Goal: Task Accomplishment & Management: Complete application form

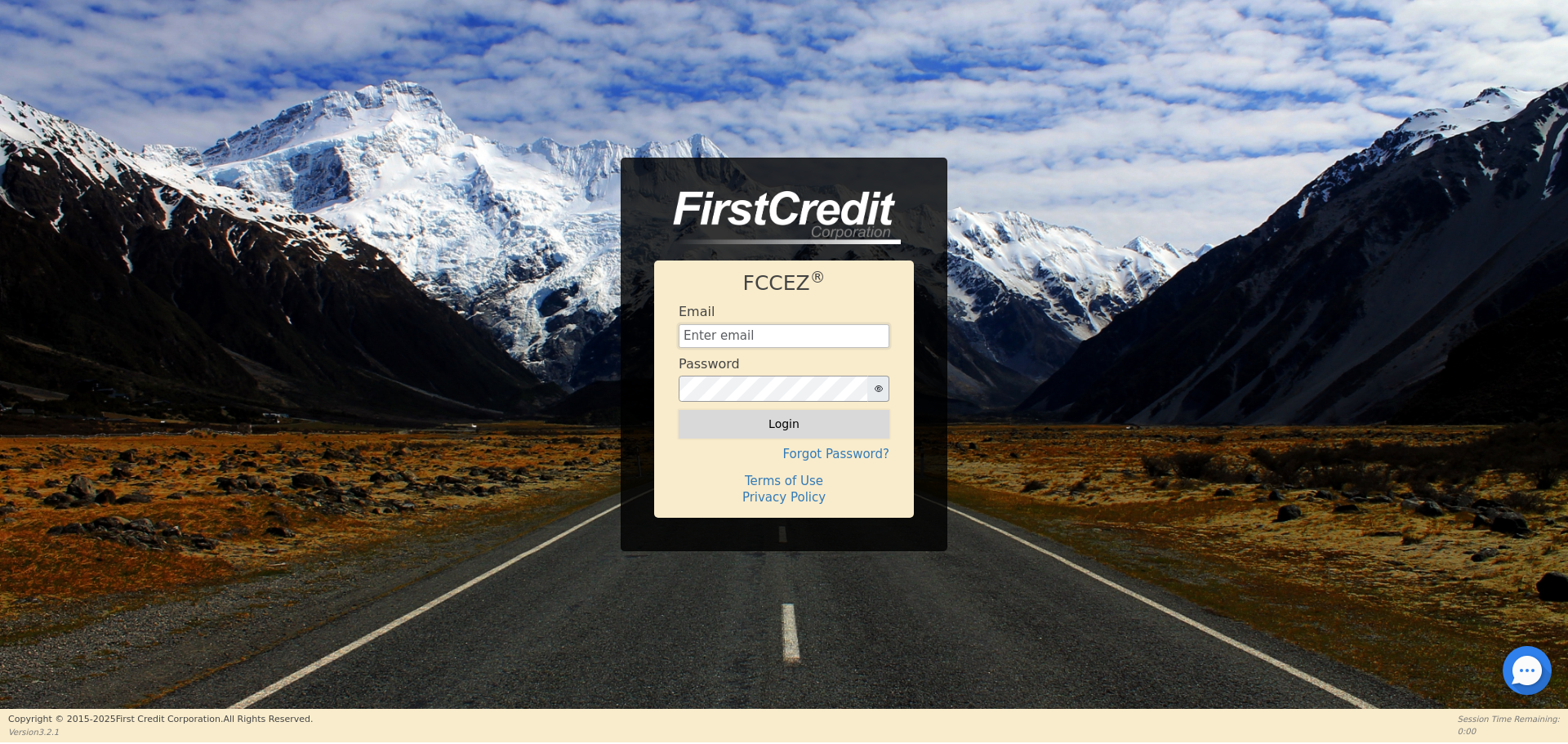
type input "[EMAIL_ADDRESS][DOMAIN_NAME]"
click at [748, 430] on button "Login" at bounding box center [783, 424] width 211 height 28
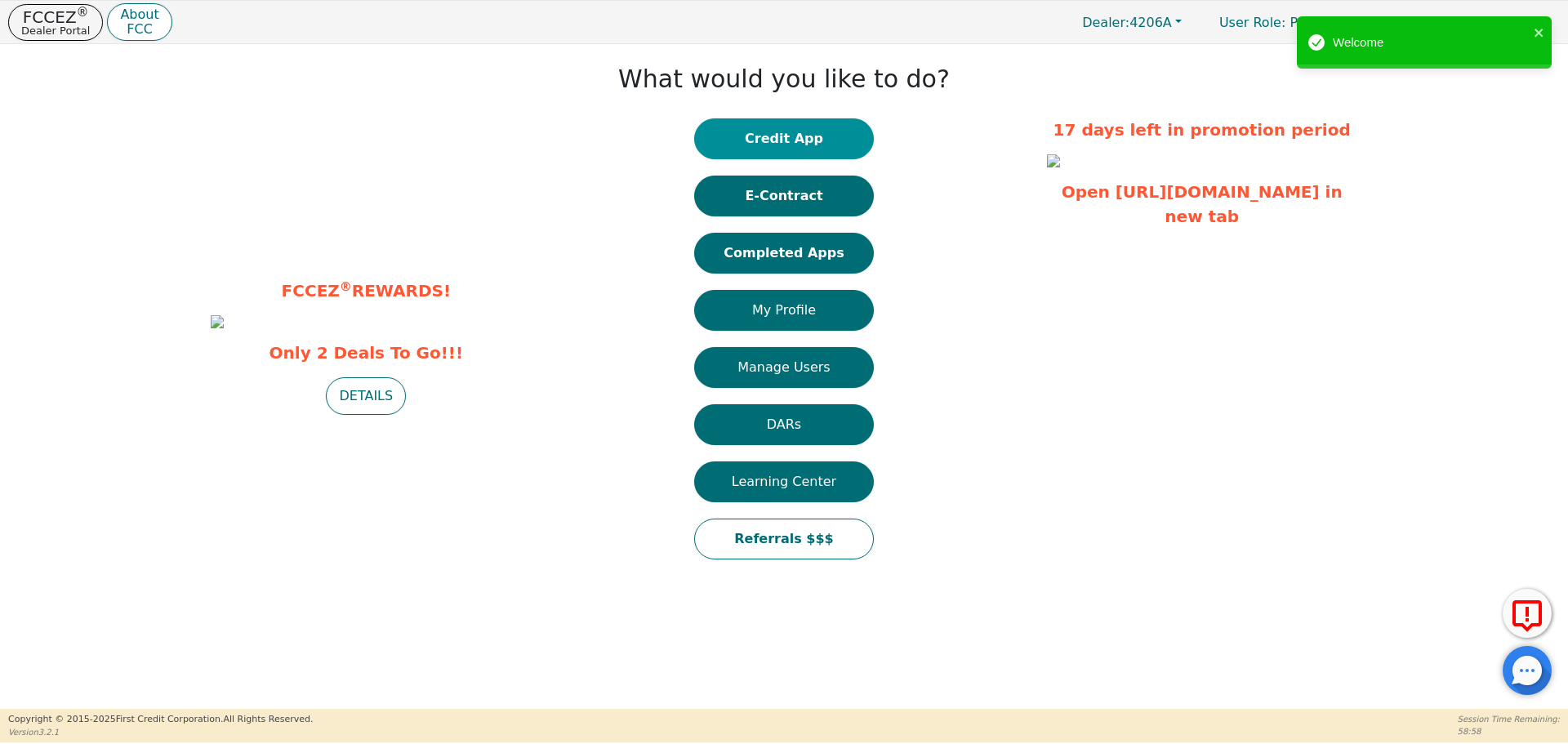
click at [829, 146] on button "Credit App" at bounding box center [784, 139] width 180 height 41
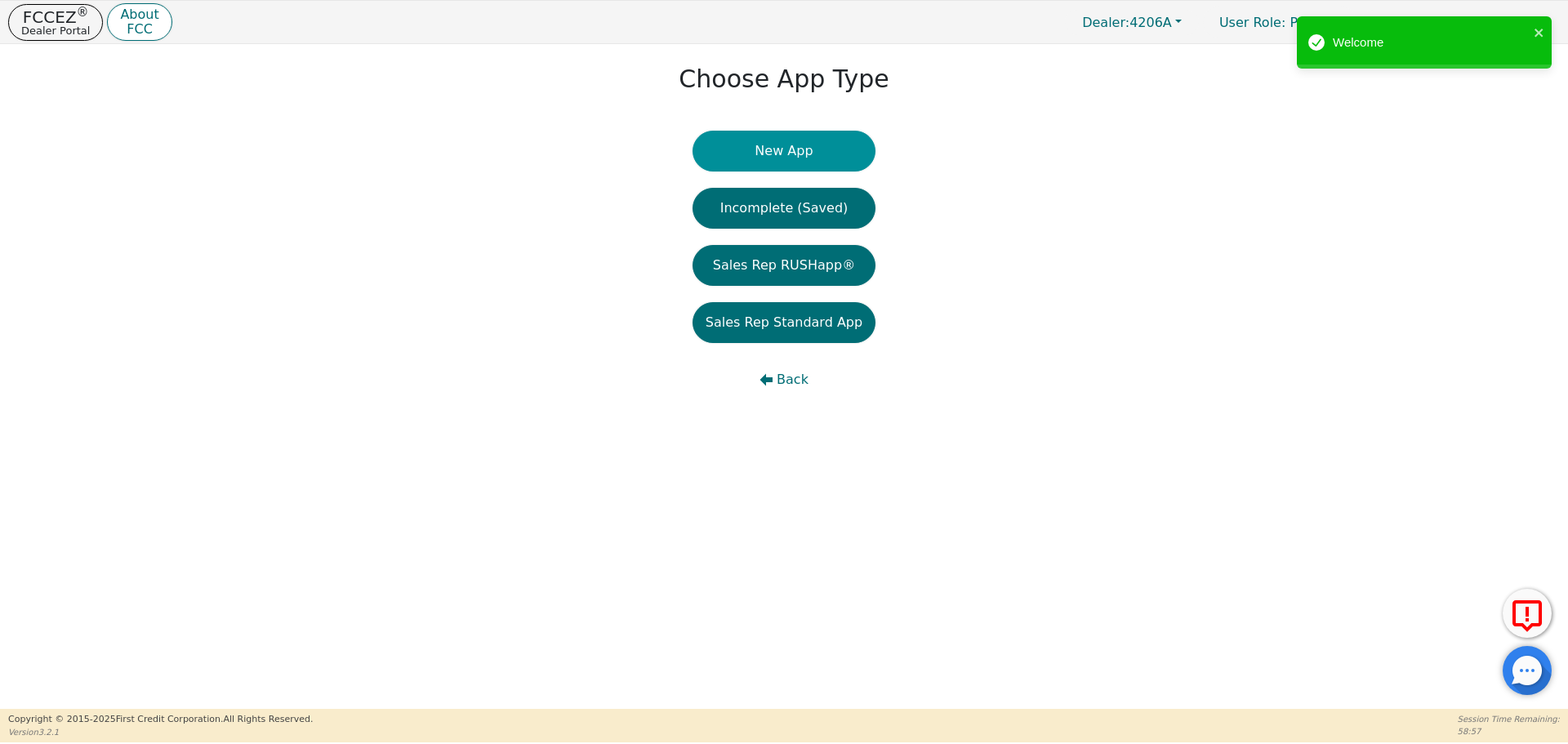
click at [817, 145] on button "New App" at bounding box center [783, 152] width 182 height 41
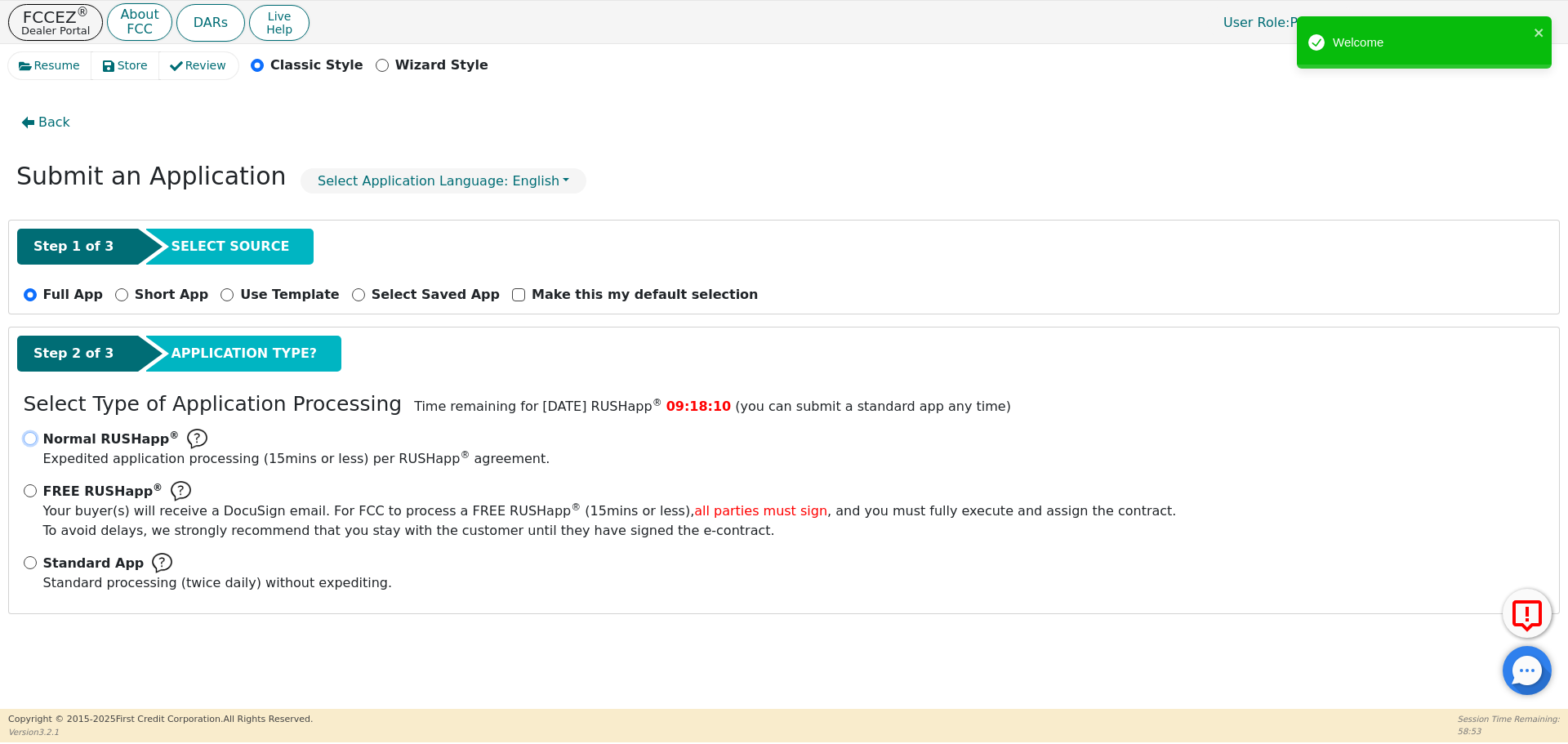
click at [23, 440] on input "Normal RUSHapp ® Expedited application processing ( 15 mins or less) per RUSHap…" at bounding box center [30, 439] width 13 height 13
radio input "true"
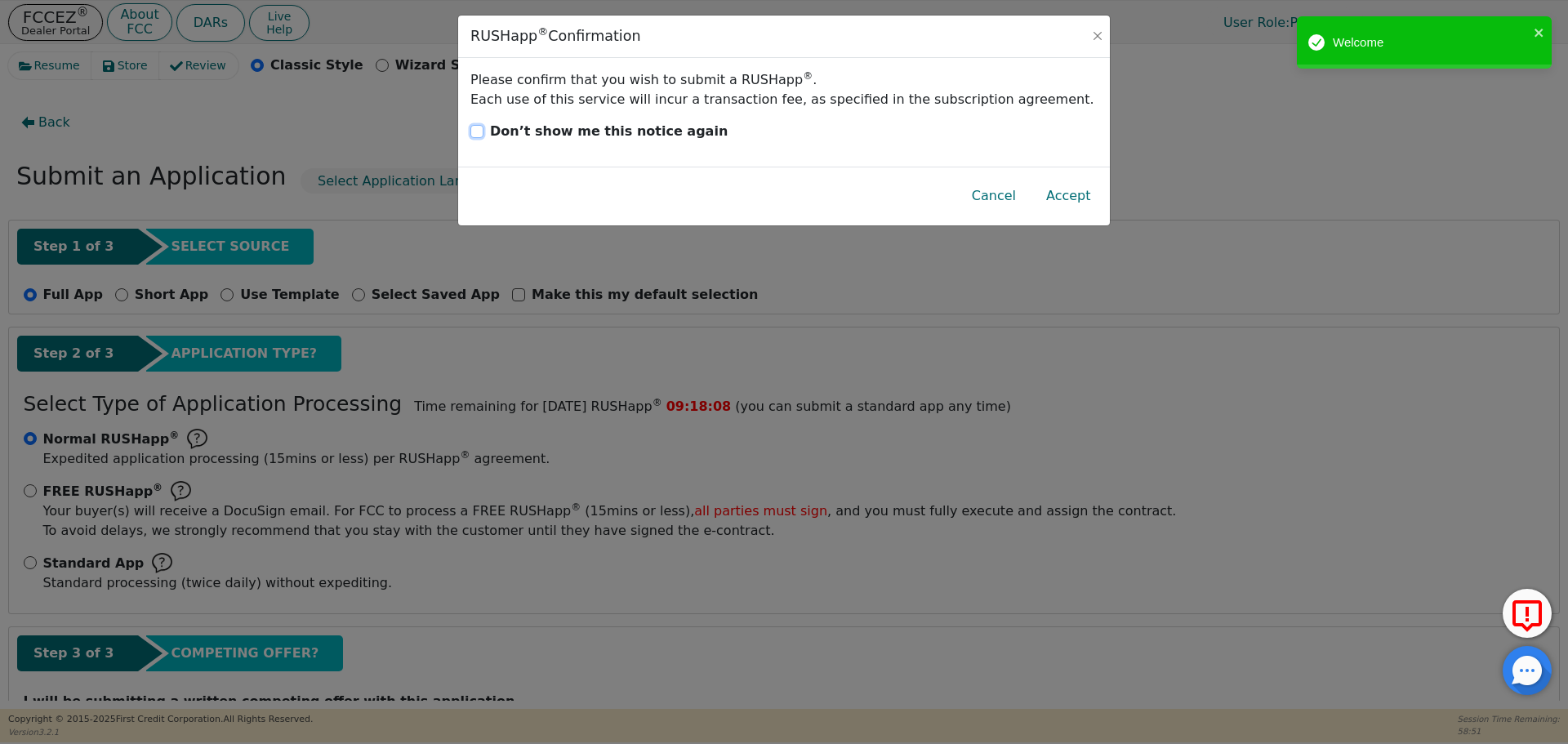
click at [480, 133] on input "Don’t show me this notice again" at bounding box center [477, 132] width 13 height 13
checkbox input "true"
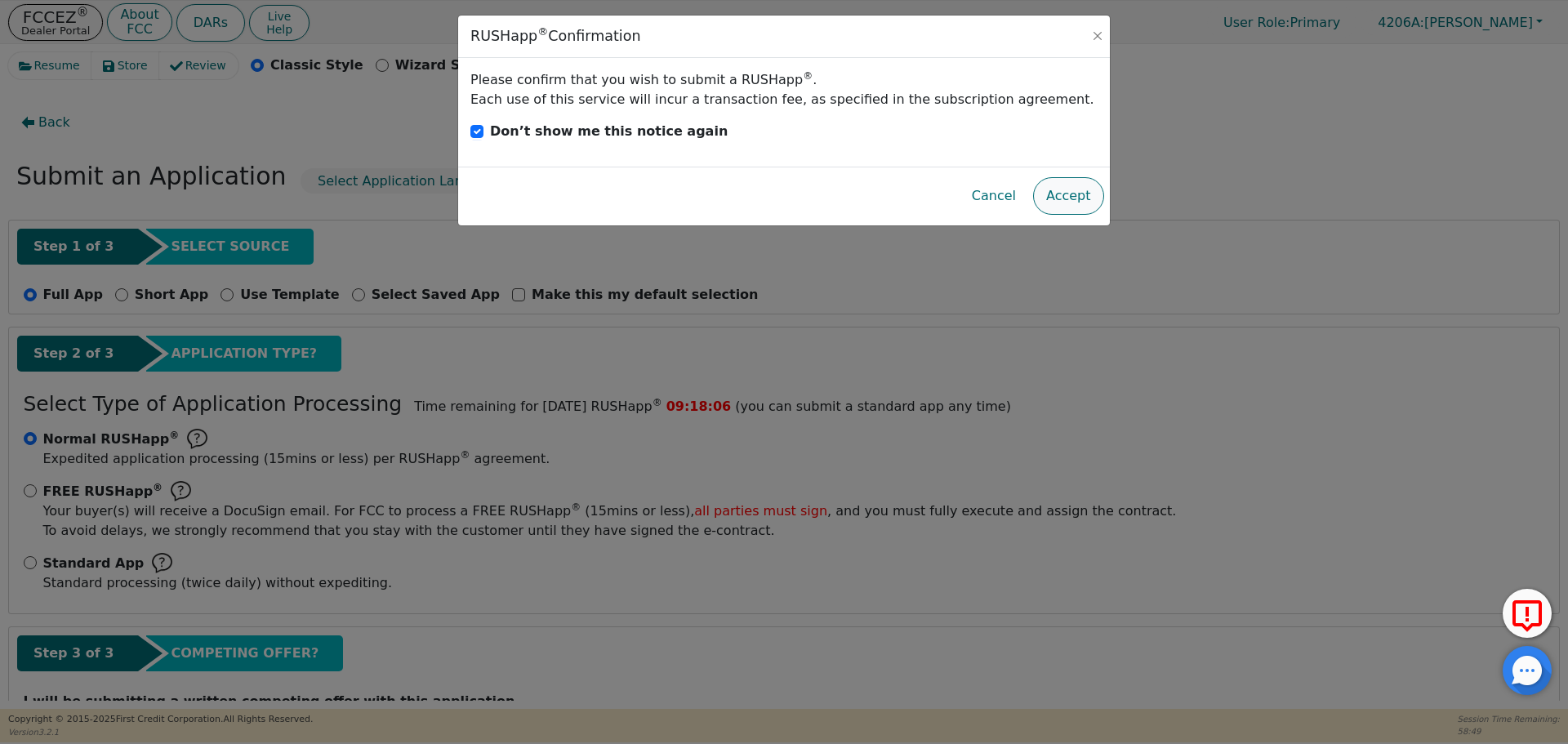
click at [1048, 196] on button "Accept" at bounding box center [1068, 196] width 71 height 37
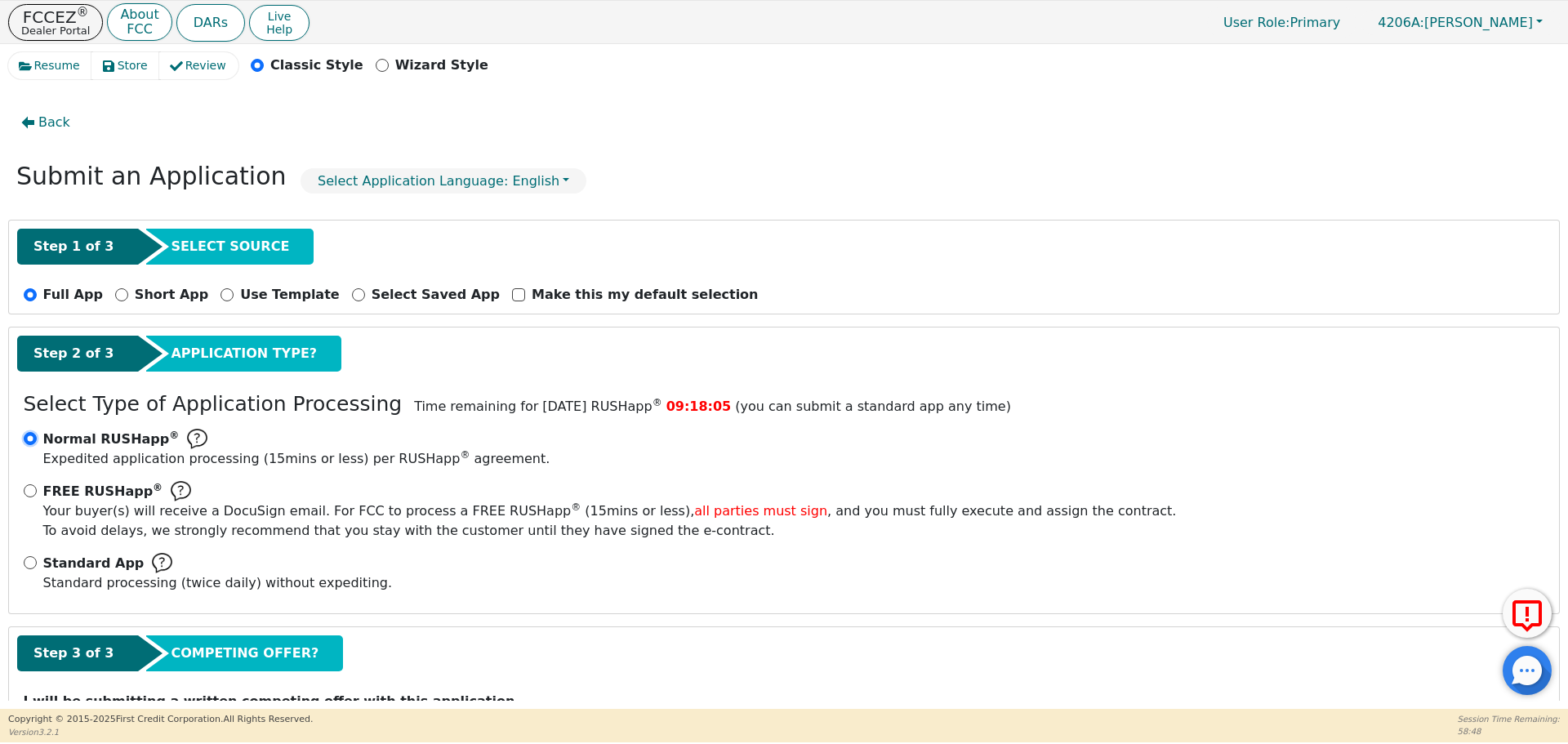
scroll to position [74, 0]
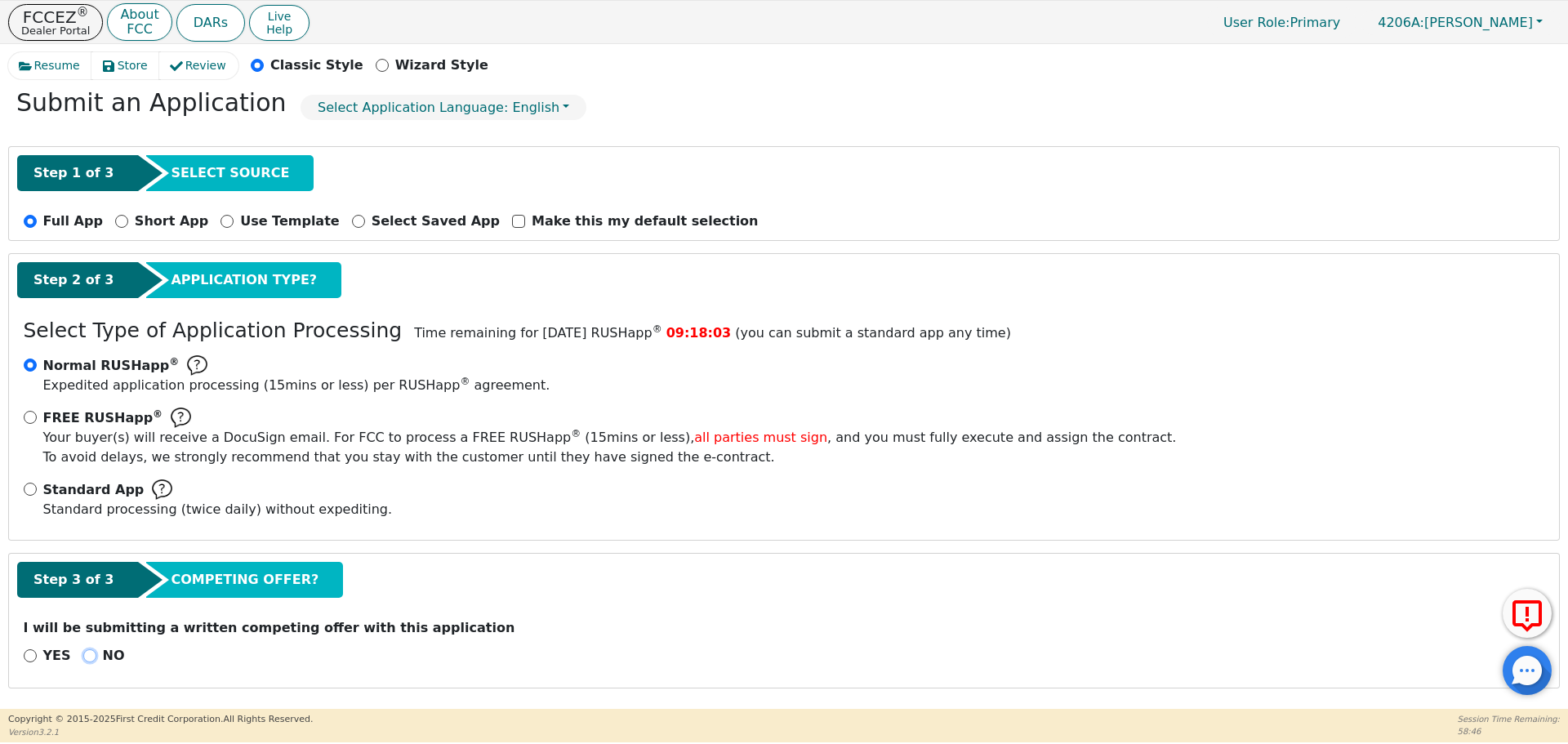
click at [83, 658] on input "NO" at bounding box center [90, 656] width 13 height 13
radio input "true"
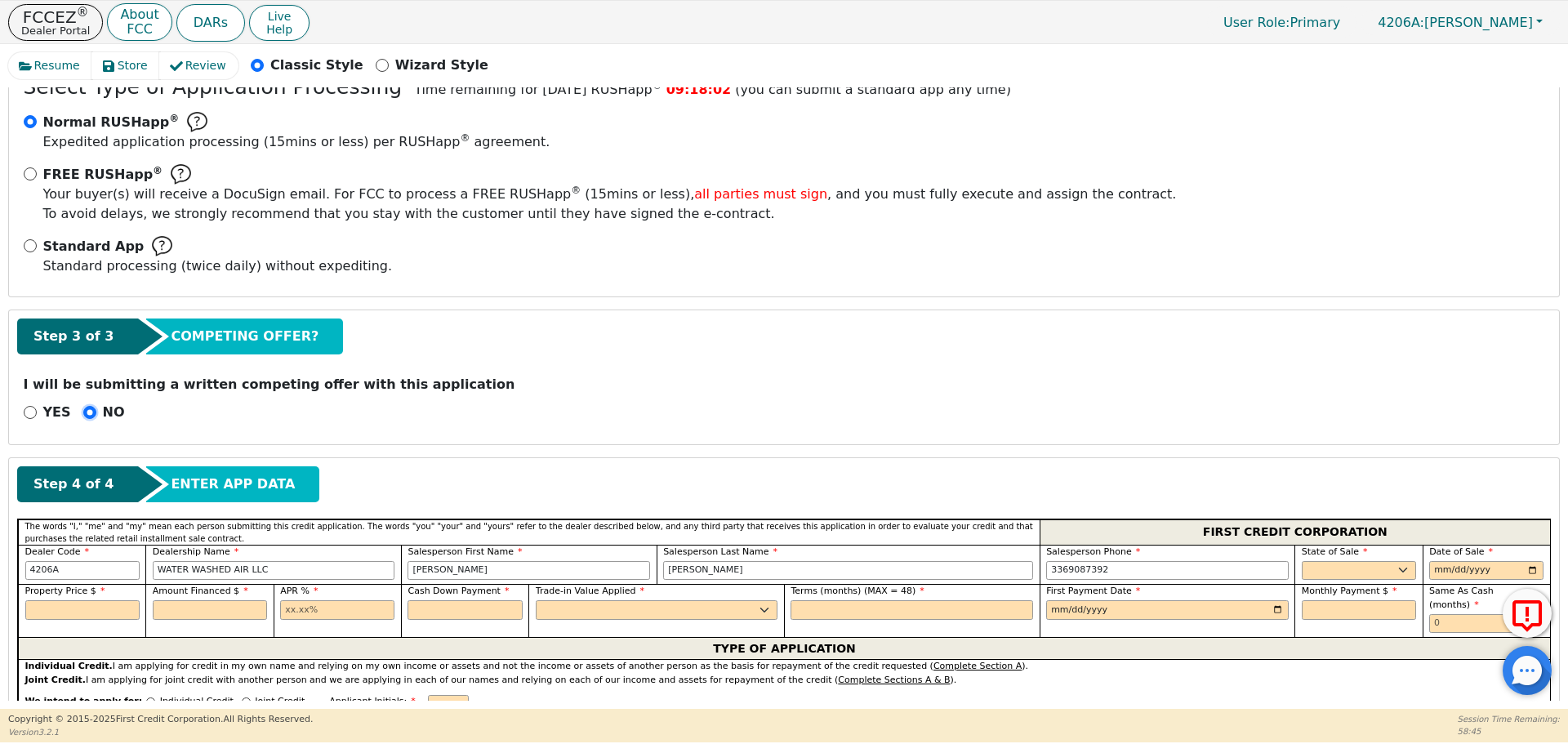
scroll to position [318, 0]
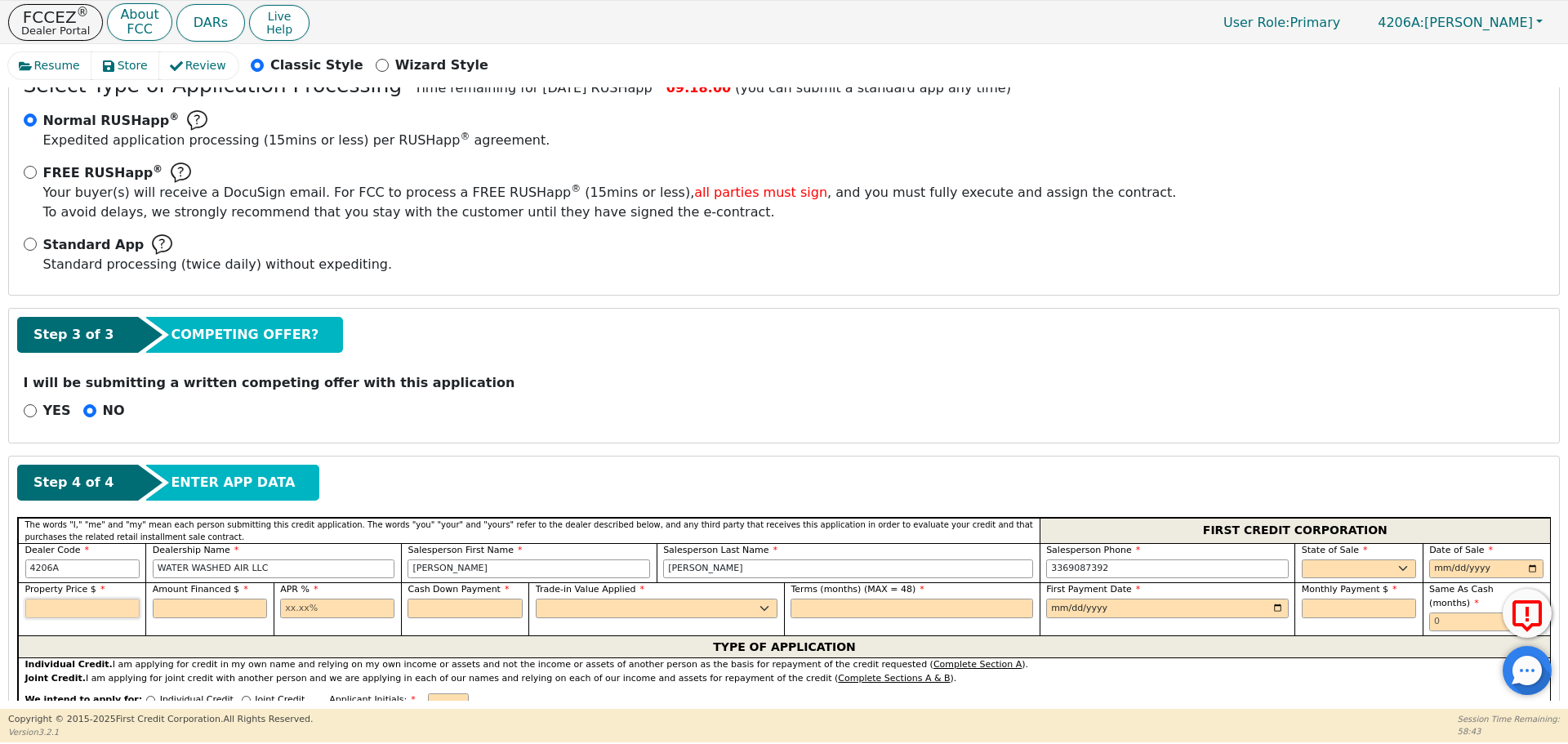
click at [123, 610] on input "text" at bounding box center [82, 608] width 114 height 20
type input "4147.86"
click at [194, 607] on input "text" at bounding box center [210, 608] width 114 height 20
type input "4147.86"
type input "21.99"
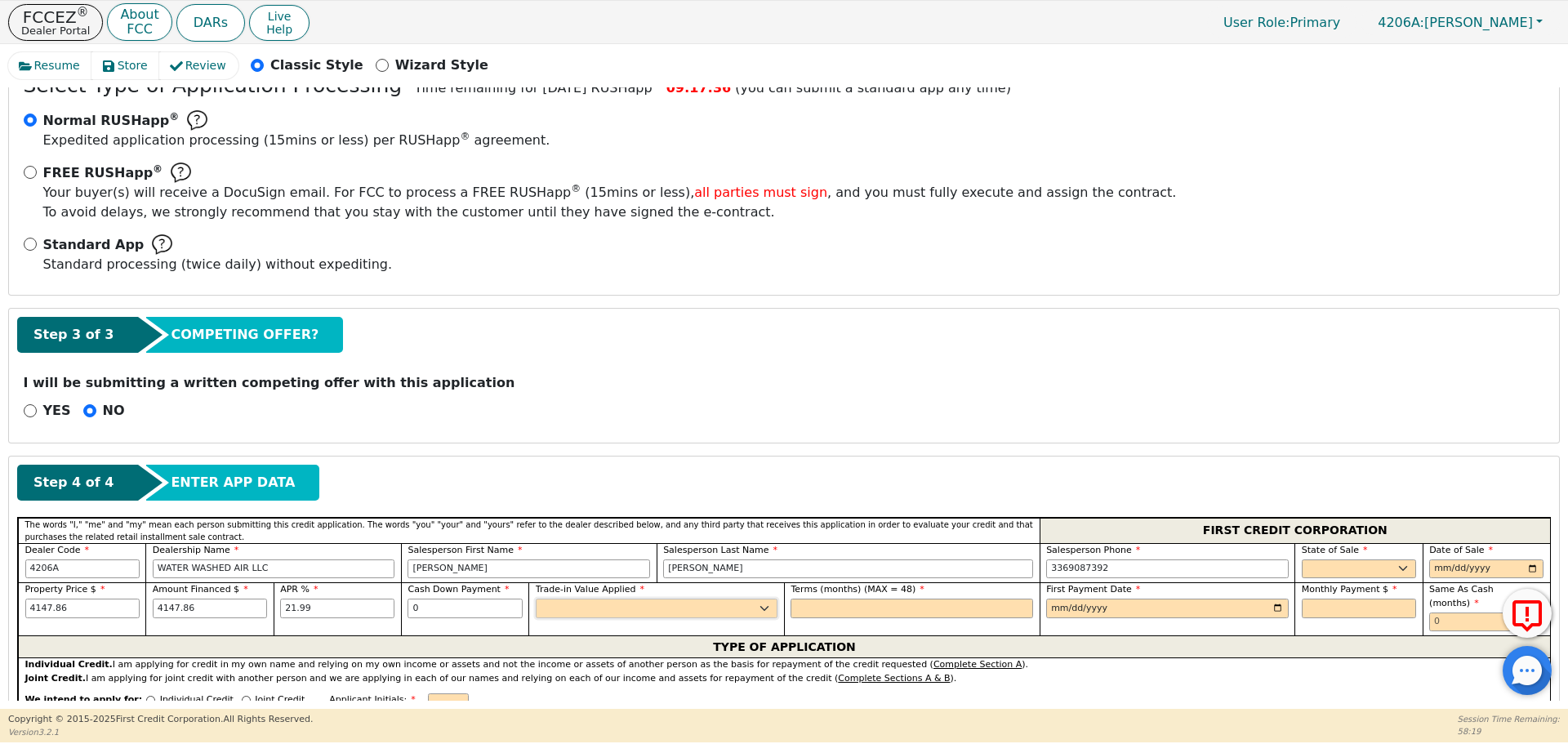
type input "0.00"
click at [600, 613] on select "Yes No" at bounding box center [656, 608] width 242 height 20
select select "y"
click at [535, 599] on select "Yes No" at bounding box center [656, 608] width 242 height 20
click at [805, 601] on input "text" at bounding box center [911, 608] width 242 height 20
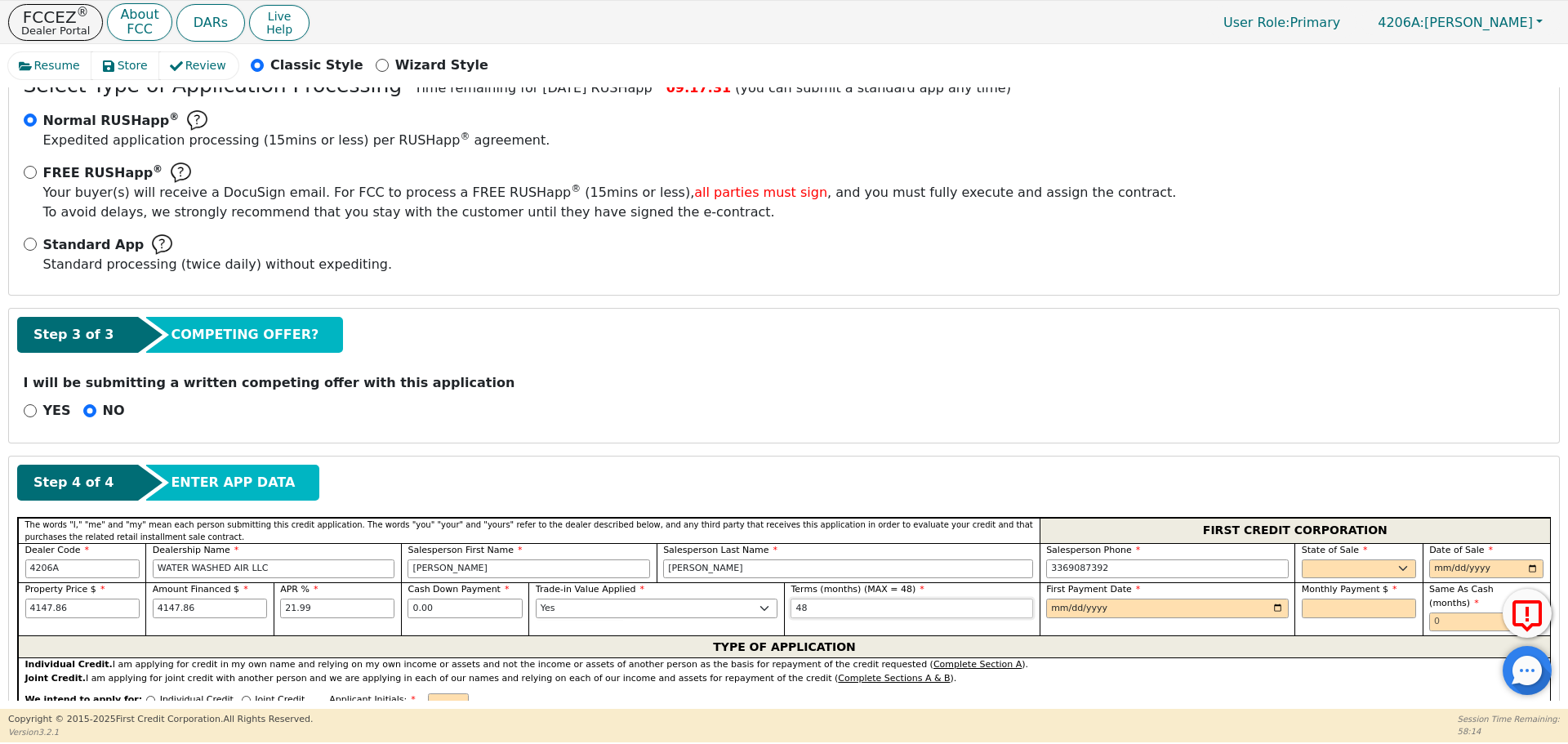
type input "48"
click at [1266, 610] on input "date" at bounding box center [1167, 608] width 242 height 20
click at [1270, 610] on input "date" at bounding box center [1167, 608] width 242 height 20
type input "[DATE]"
click at [1384, 571] on select "AK AL AR AZ CA CO CT DC DE FL [GEOGRAPHIC_DATA] HI IA ID IL IN KS [GEOGRAPHIC_D…" at bounding box center [1358, 569] width 114 height 20
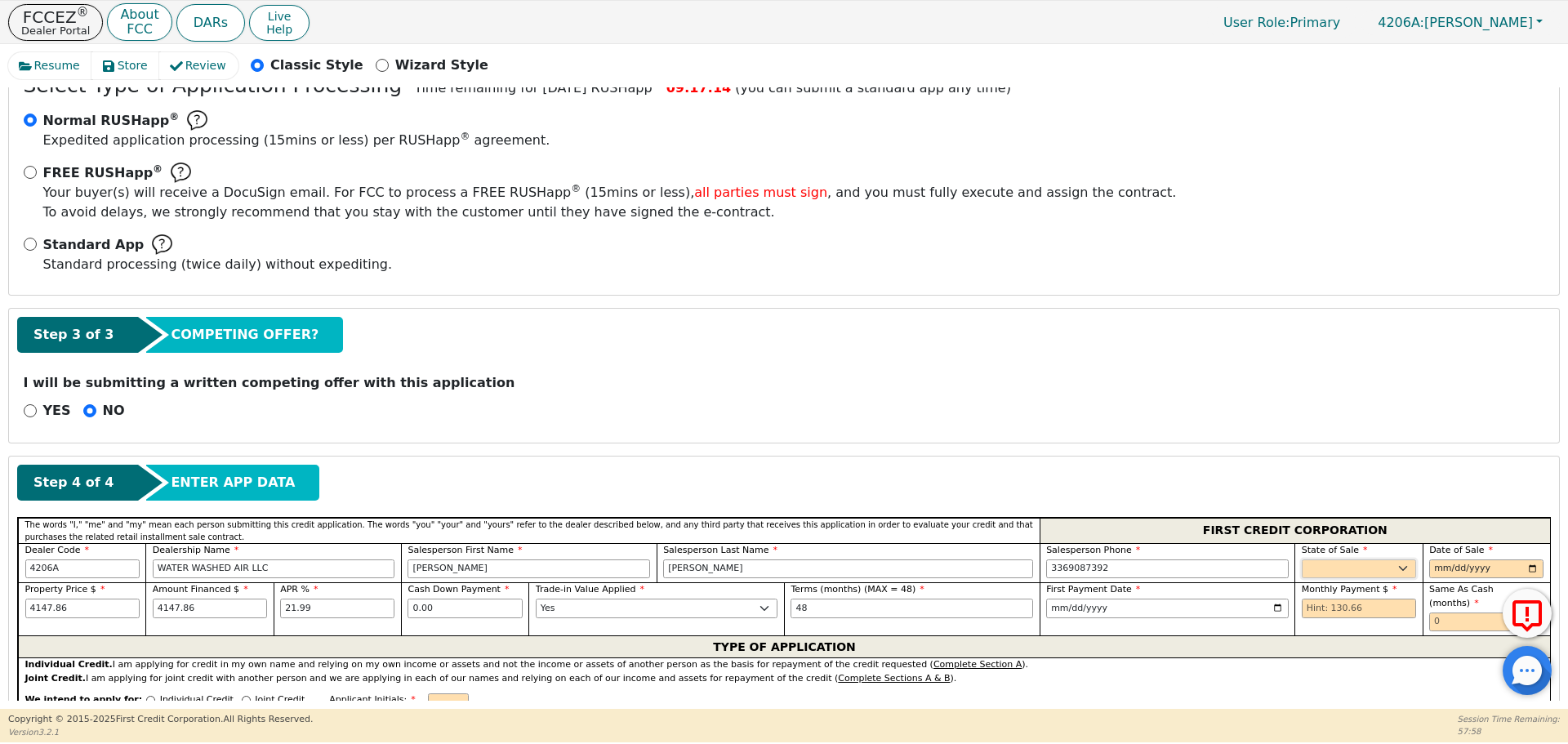
select select "TN"
click at [1301, 560] on select "AK AL AR AZ CA CO CT DC DE FL [GEOGRAPHIC_DATA] HI IA ID IL IN KS [GEOGRAPHIC_D…" at bounding box center [1358, 569] width 114 height 20
click at [1457, 568] on input "date" at bounding box center [1486, 569] width 114 height 20
click at [1524, 567] on input "date" at bounding box center [1486, 569] width 114 height 20
type input "[DATE]"
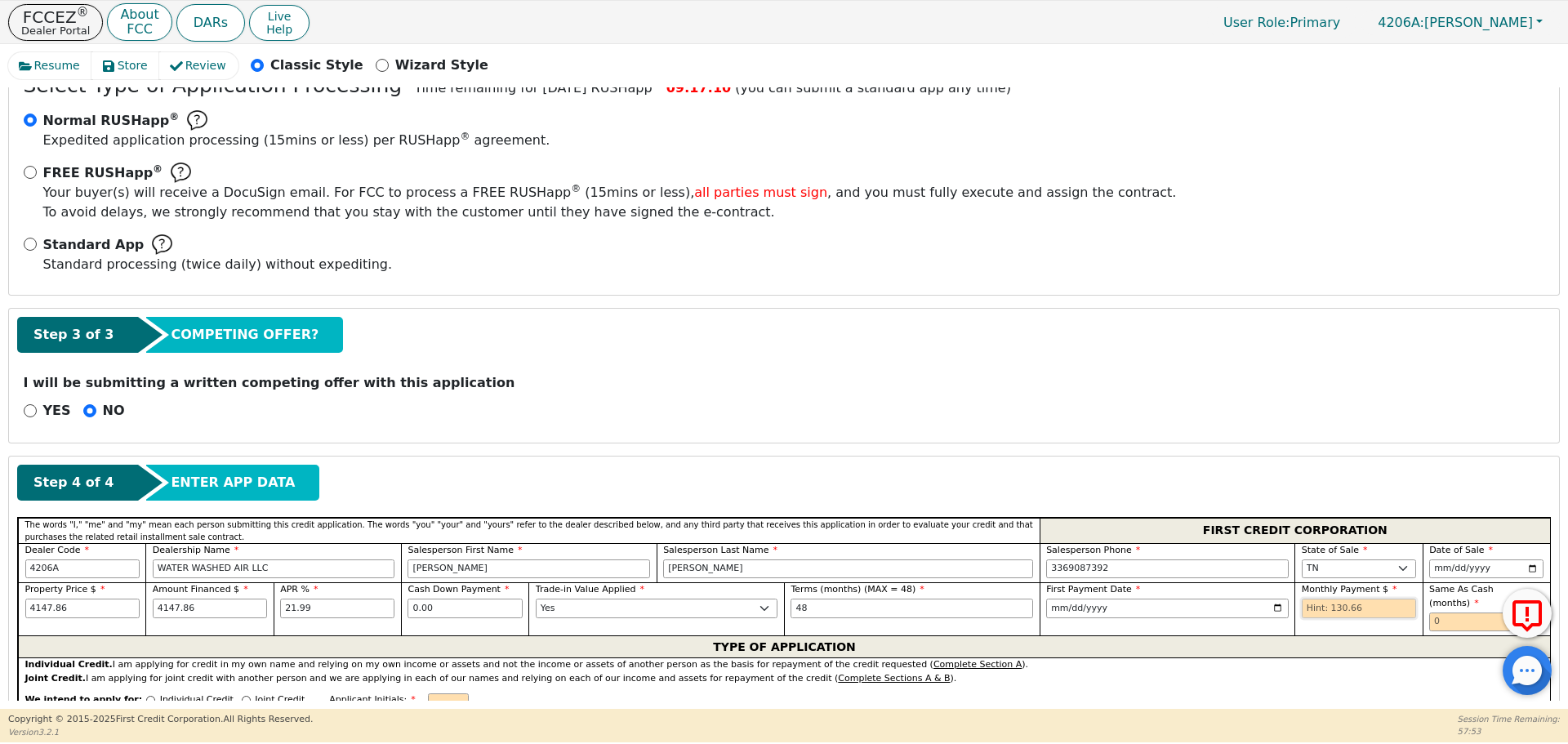
click at [1391, 606] on input "text" at bounding box center [1358, 608] width 114 height 20
type input "130.66"
type input "0"
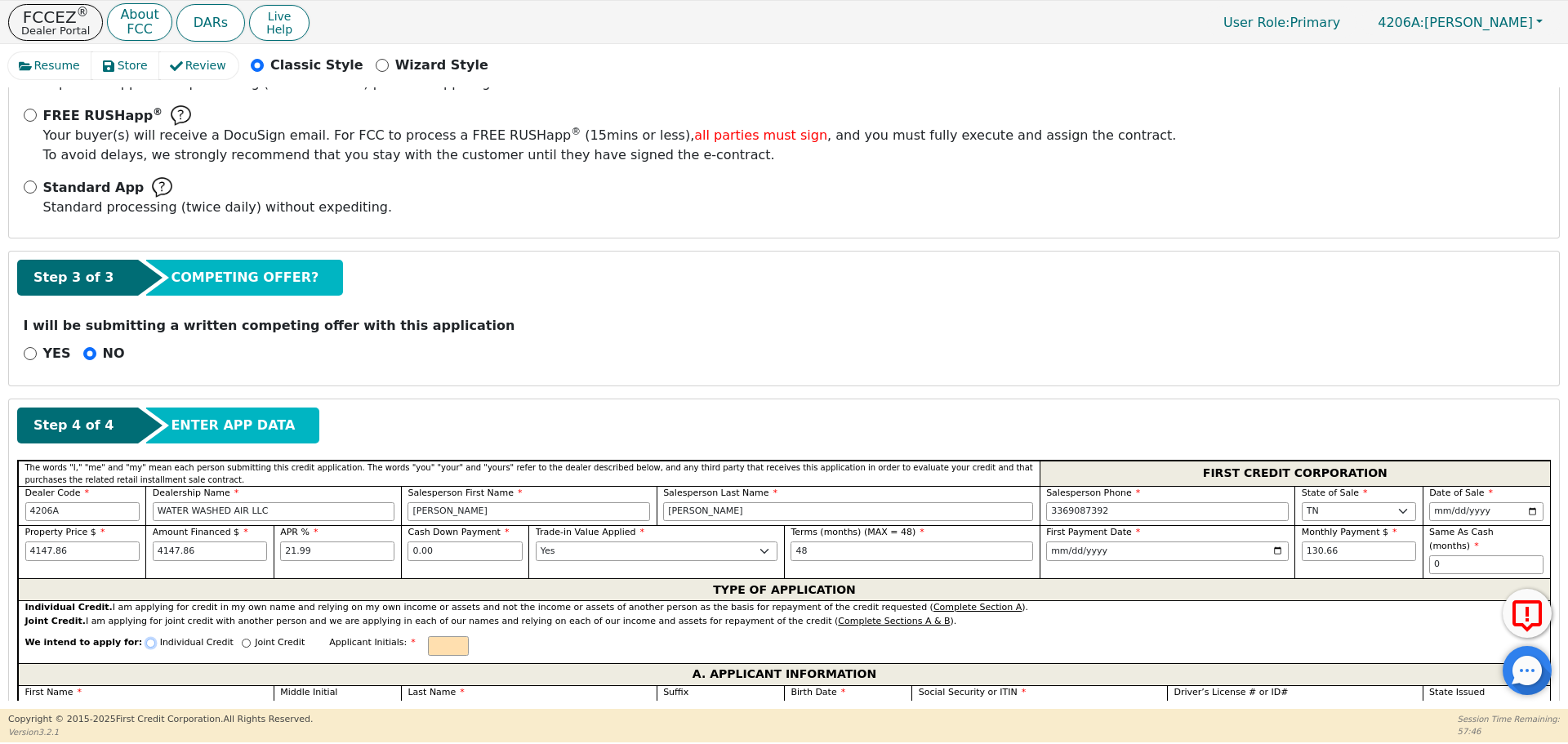
scroll to position [727, 0]
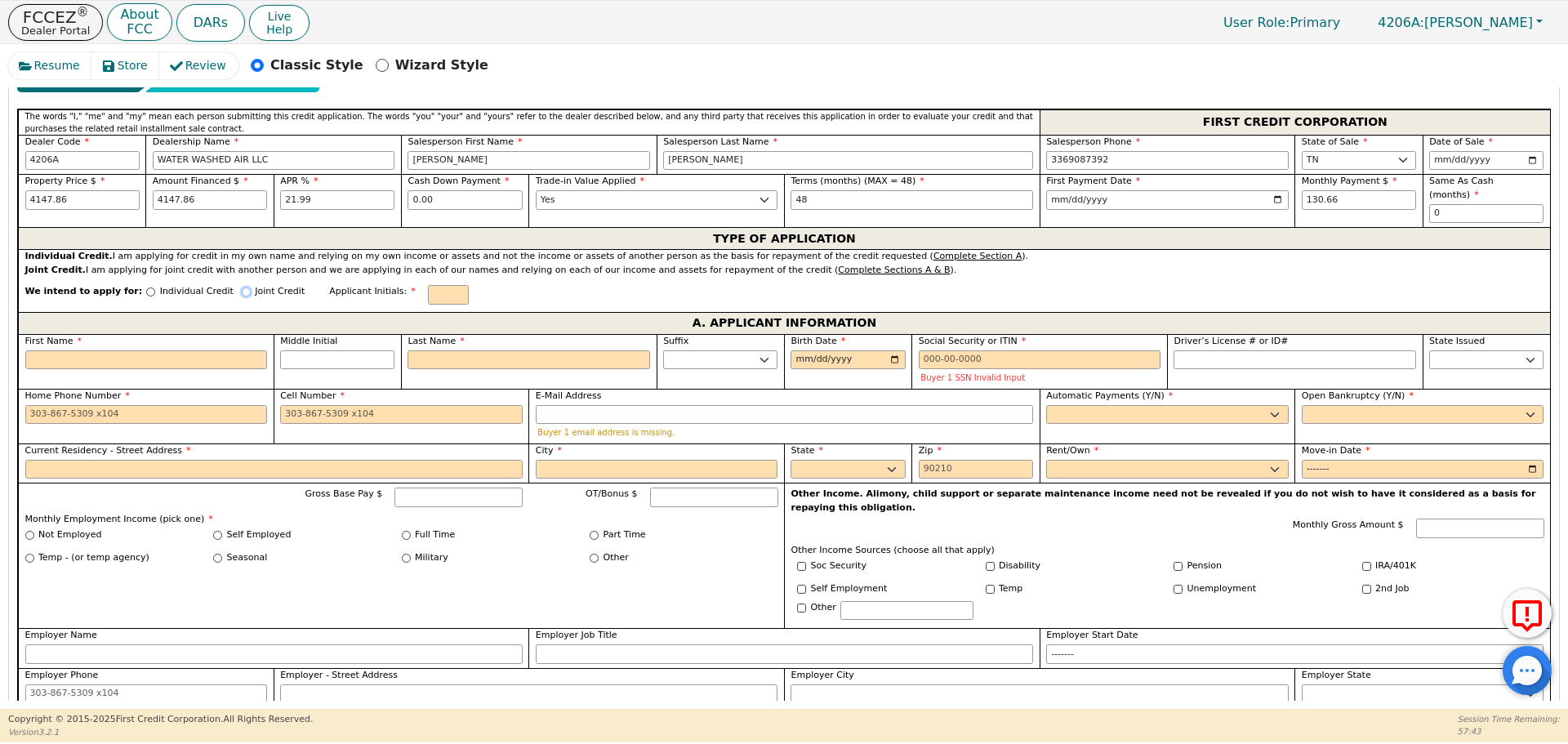
click at [241, 287] on input "Joint Credit" at bounding box center [246, 292] width 9 height 9
radio input "true"
click at [162, 350] on input "First Name" at bounding box center [146, 359] width 242 height 20
type input "R"
type input "r"
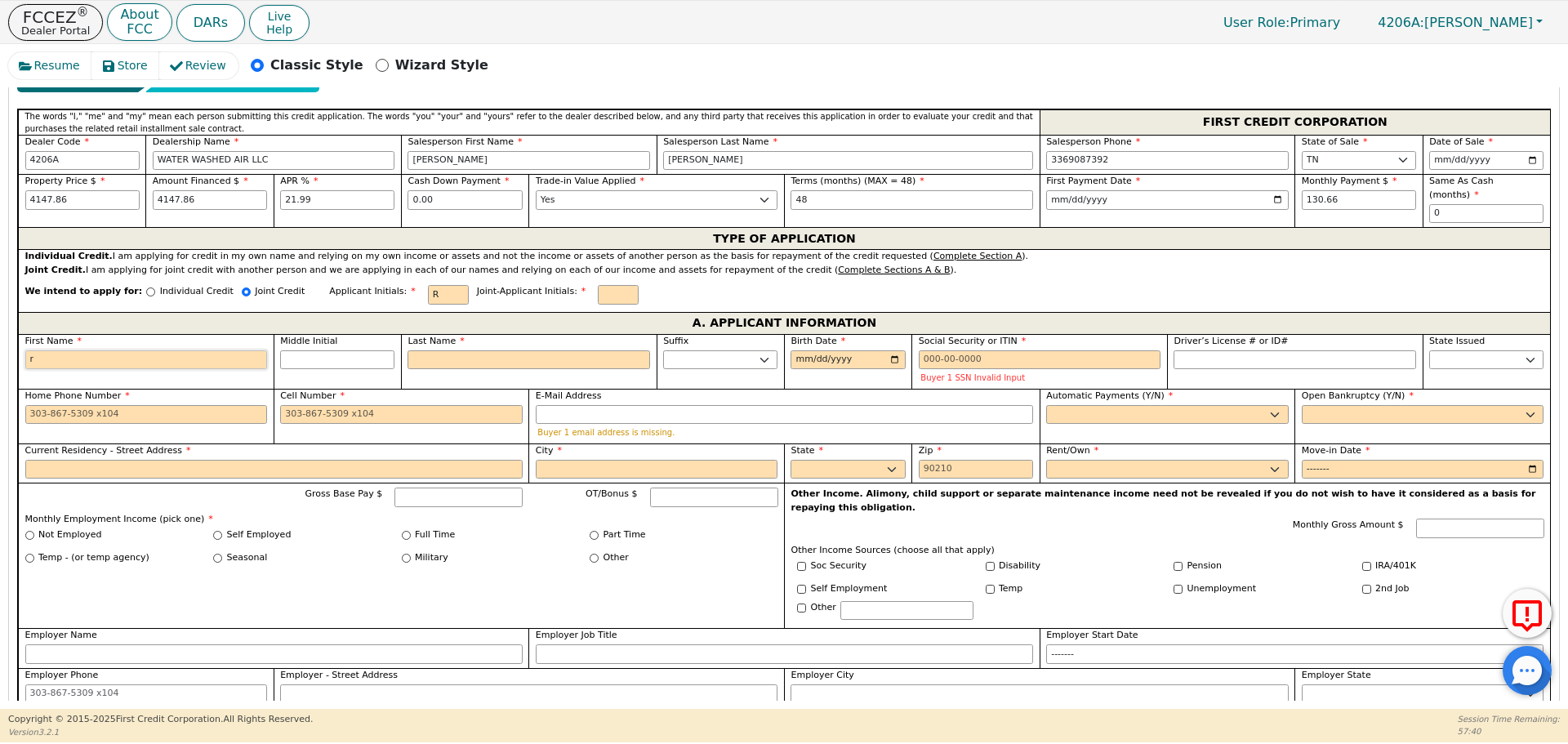
type input "r"
type input "ro"
type input "rob"
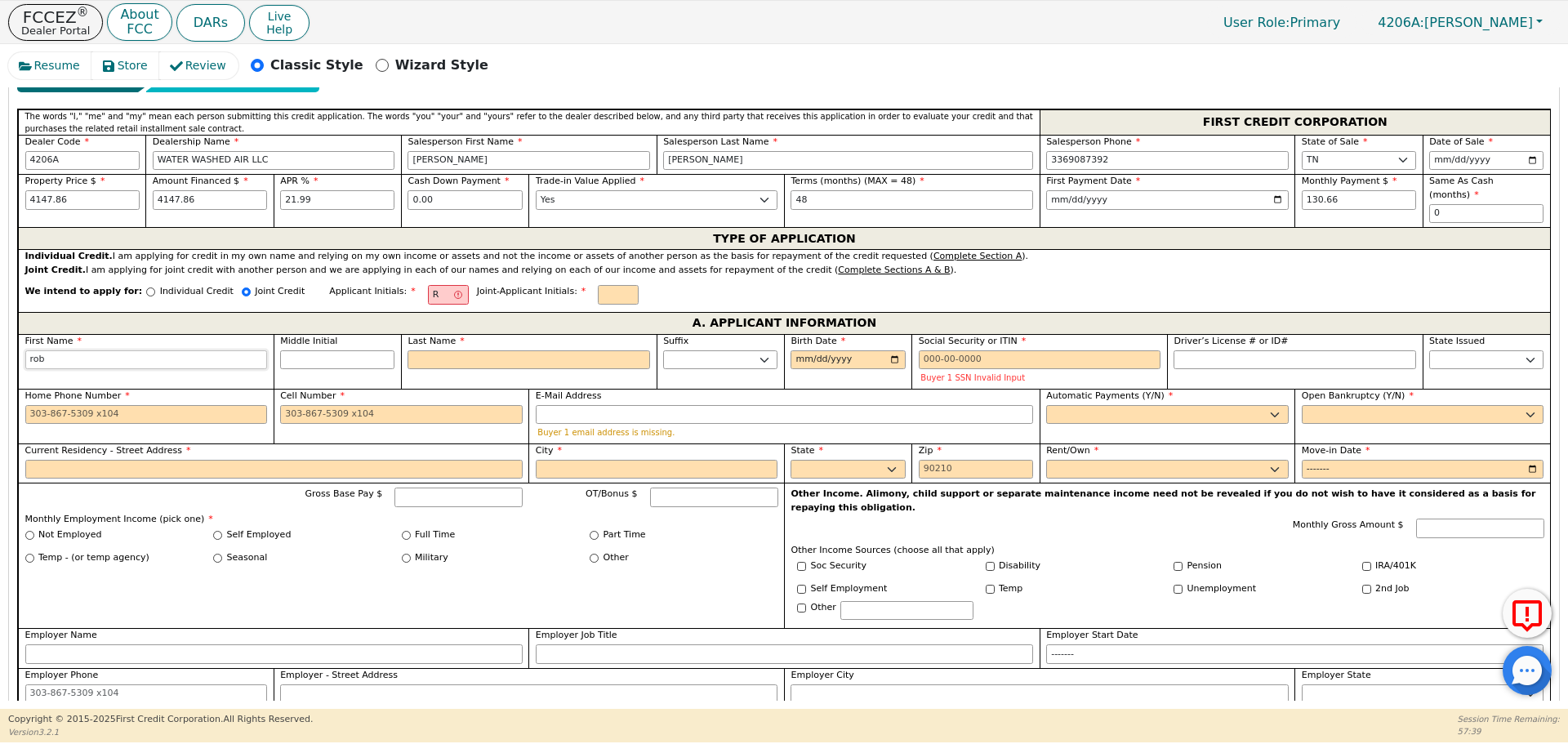
type input "ro"
type input "r"
type input "R"
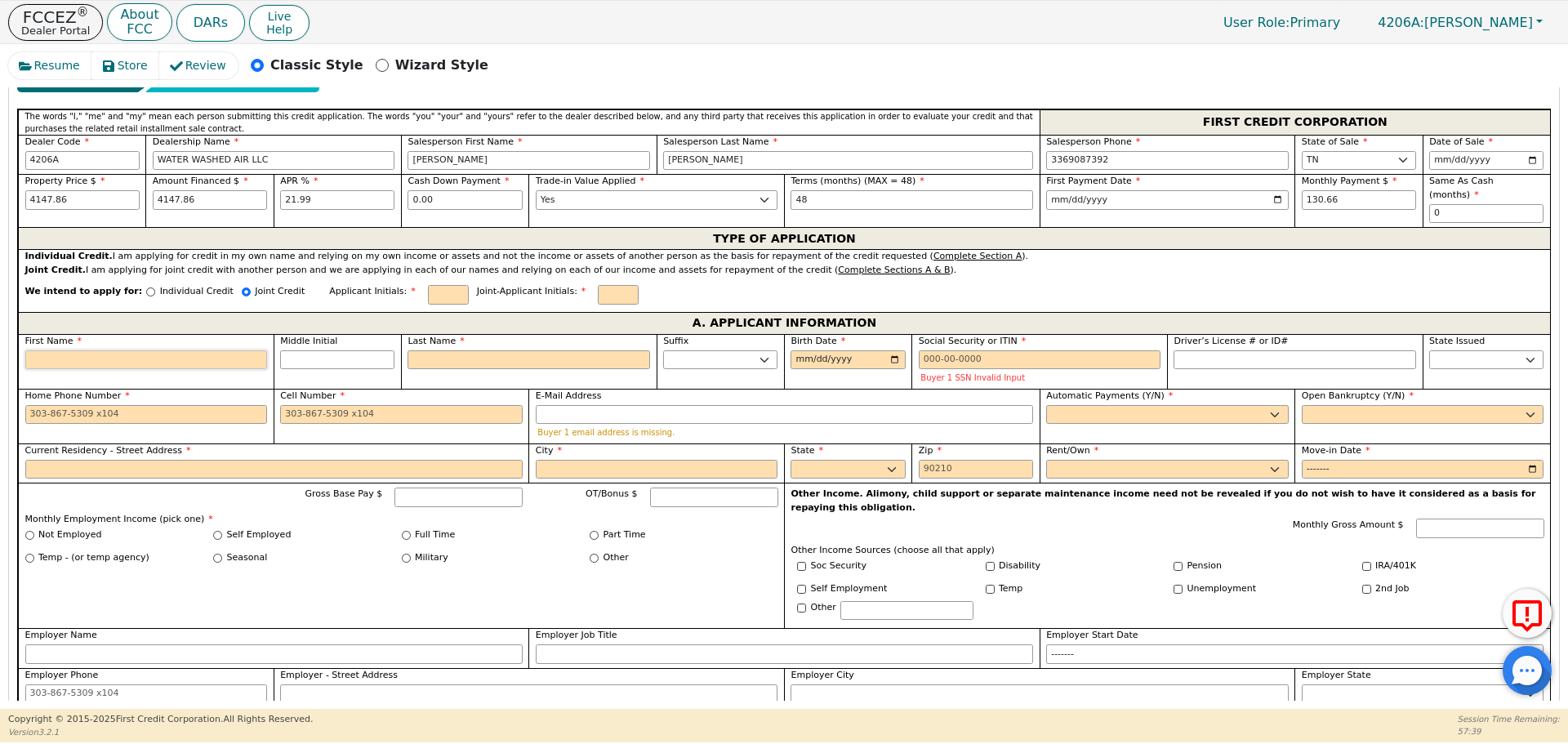
type input "R"
type input "RO"
type input "[PERSON_NAME]"
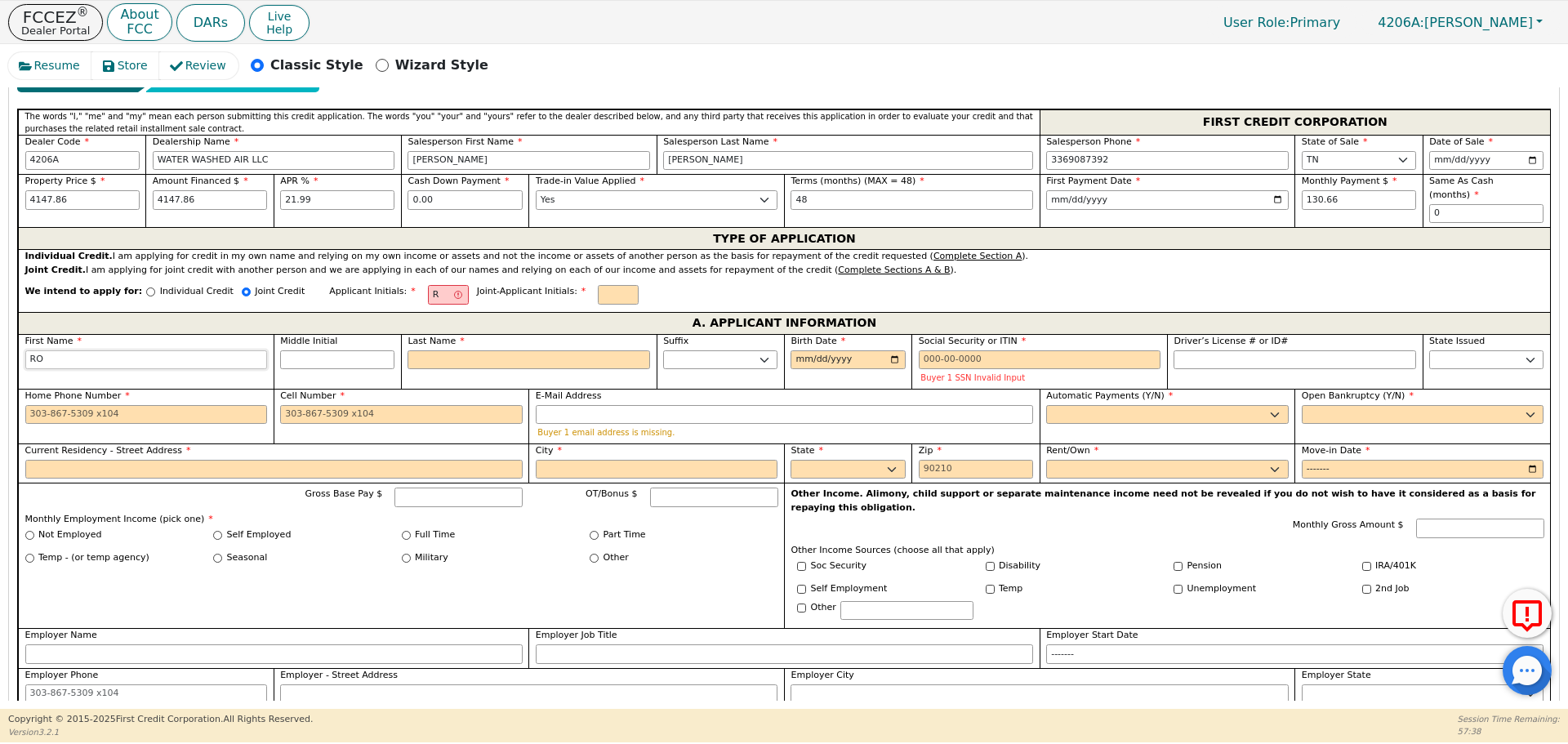
type input "[PERSON_NAME]"
type input "ROBE"
type input "ROBER"
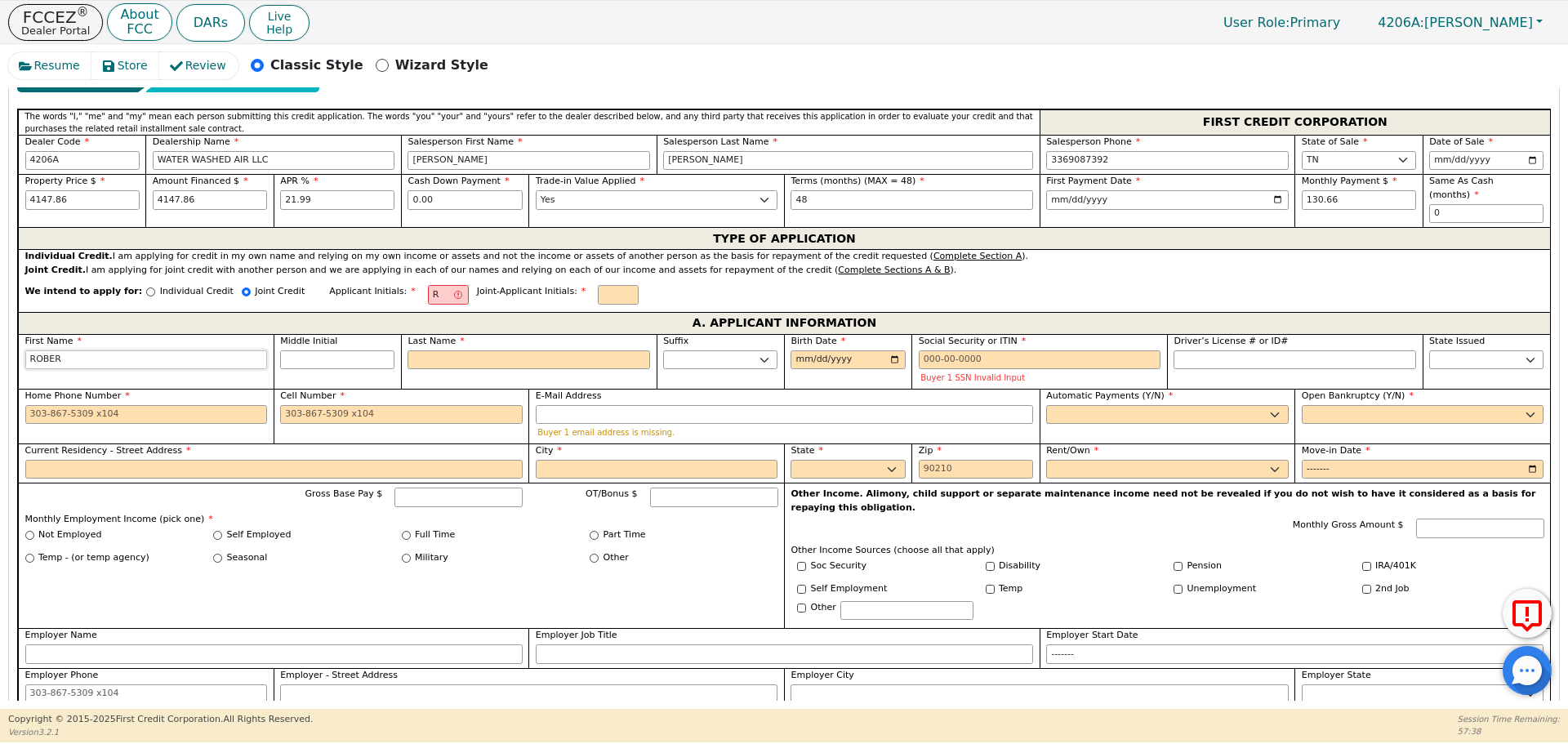
type input "[PERSON_NAME]"
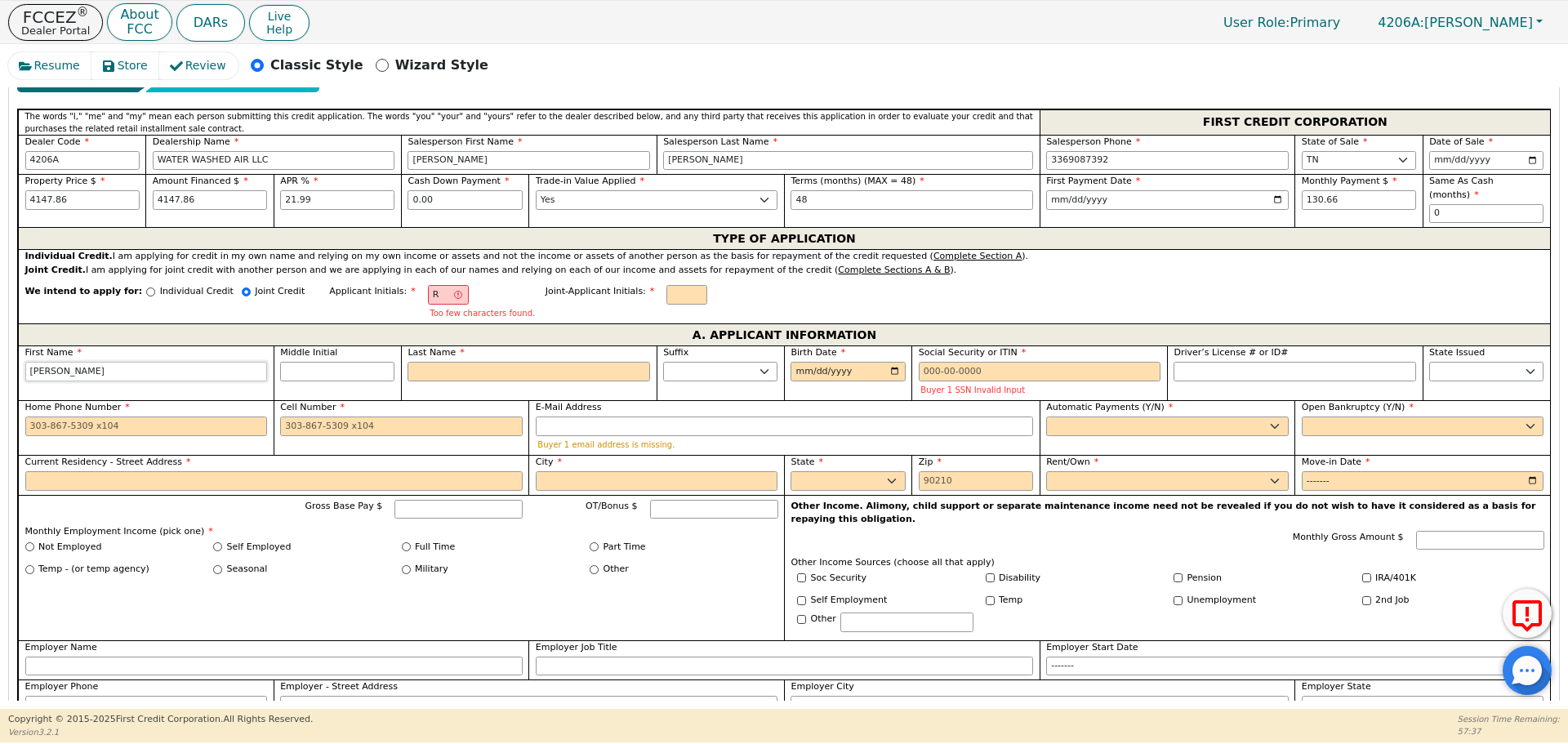
type input "[PERSON_NAME]"
type input "RA"
type input "A"
type input "[PERSON_NAME]"
type input "A"
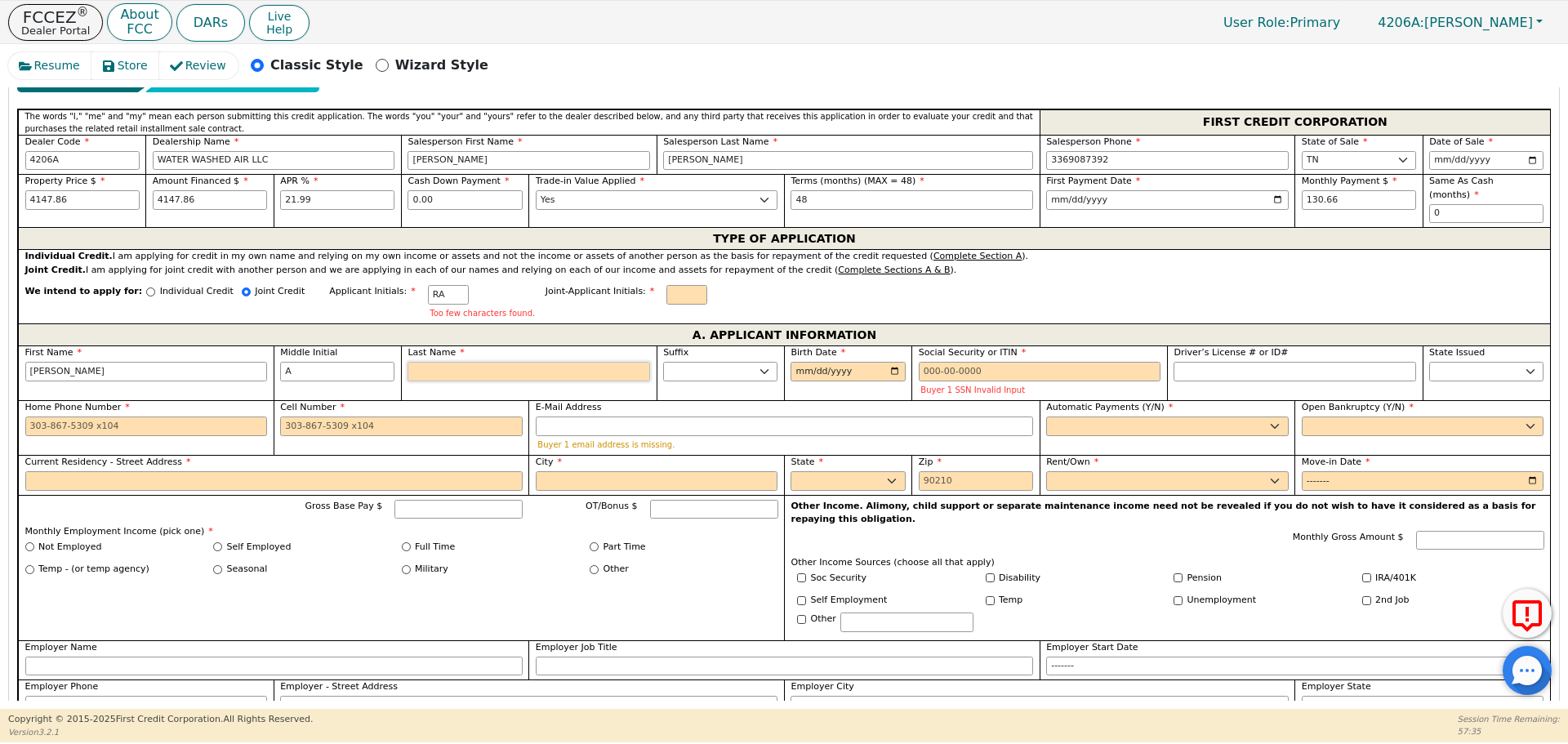
type input "RAS"
type input "S"
type input "[PERSON_NAME]"
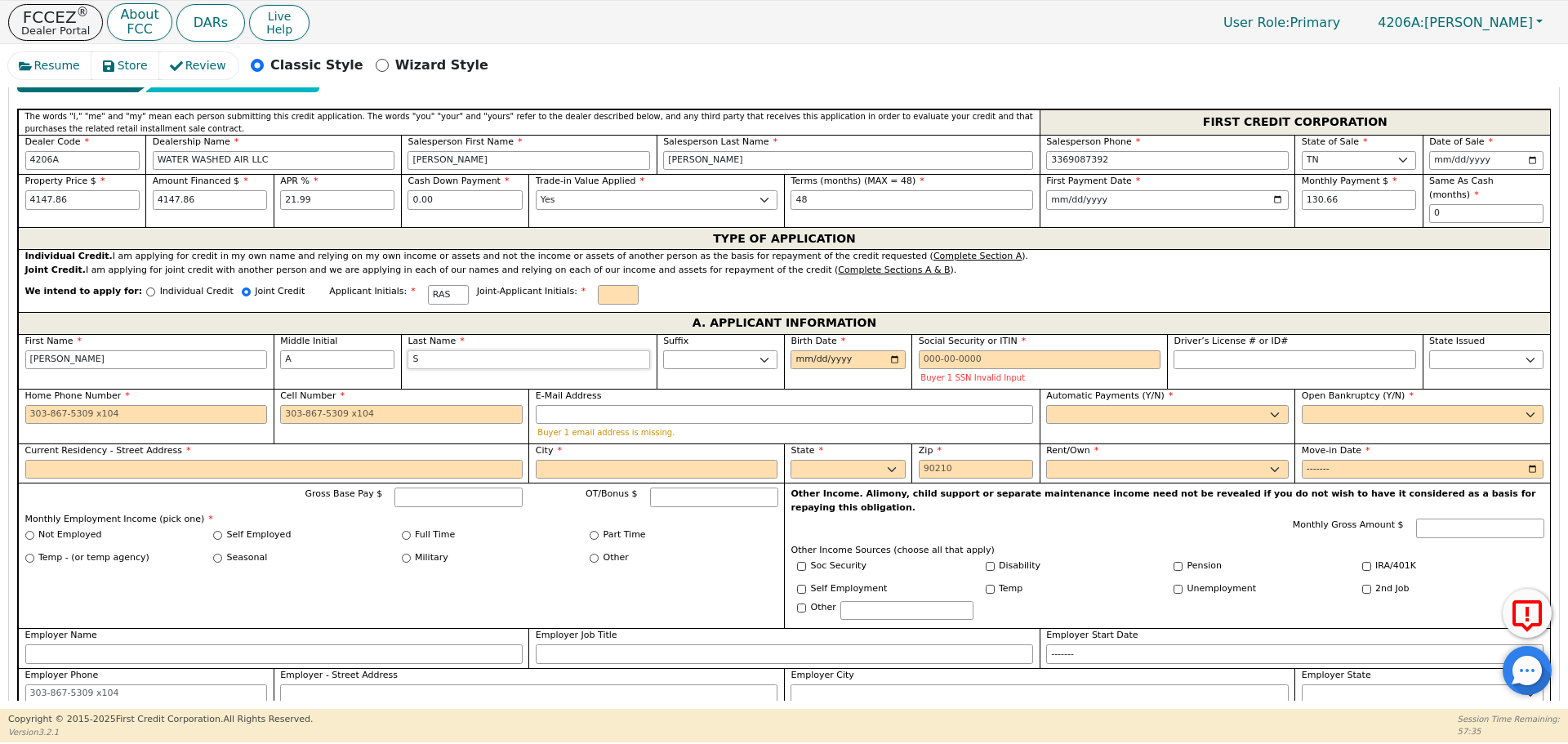
type input "ST"
type input "[PERSON_NAME] A ST"
type input "STR"
type input "[PERSON_NAME]"
type input "STRI"
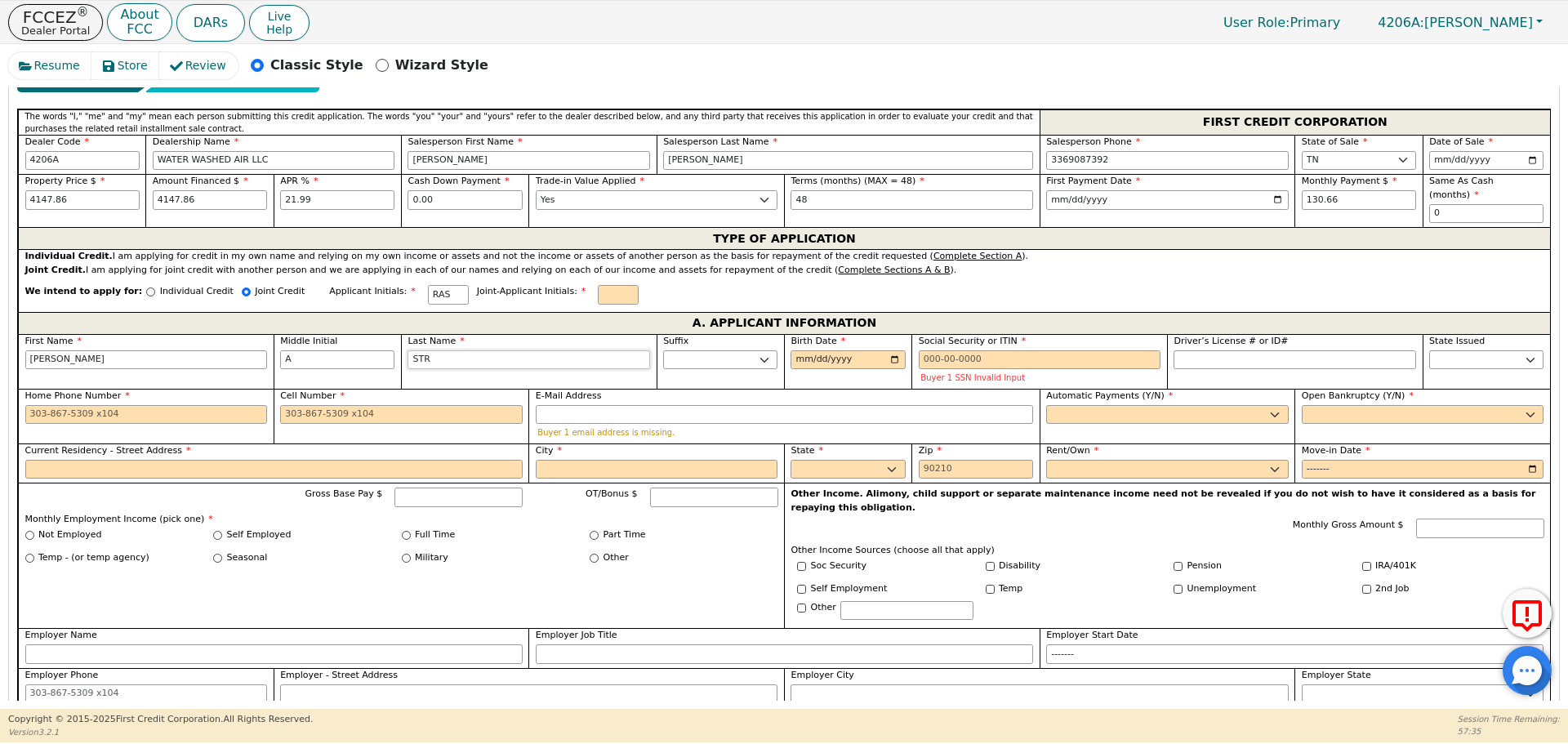
type input "[PERSON_NAME]"
type input "STRIS"
type input "[PERSON_NAME]"
type input "STRISS"
type input "[PERSON_NAME]"
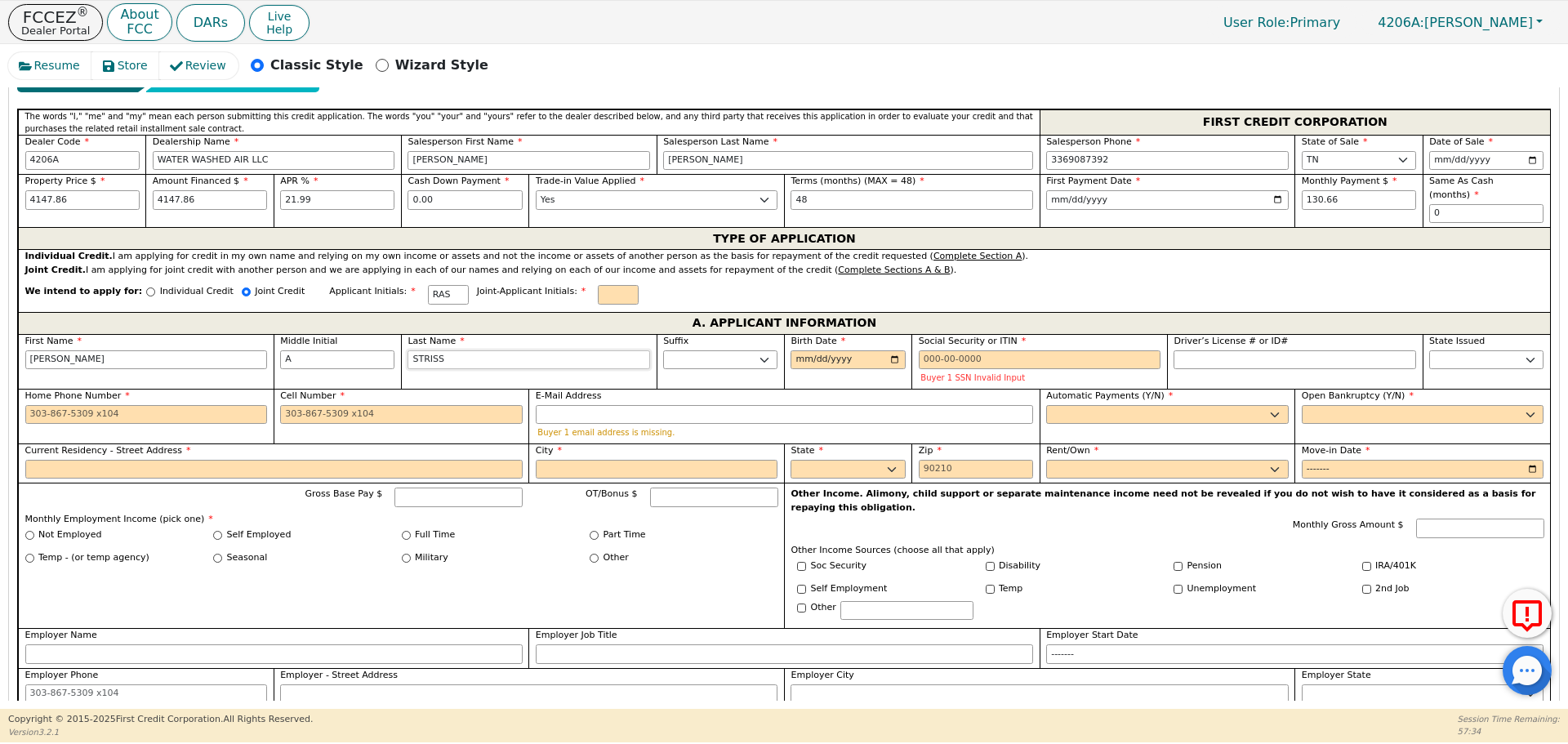
type input "STRISSE"
type input "[PERSON_NAME]"
type input "STRISSE"
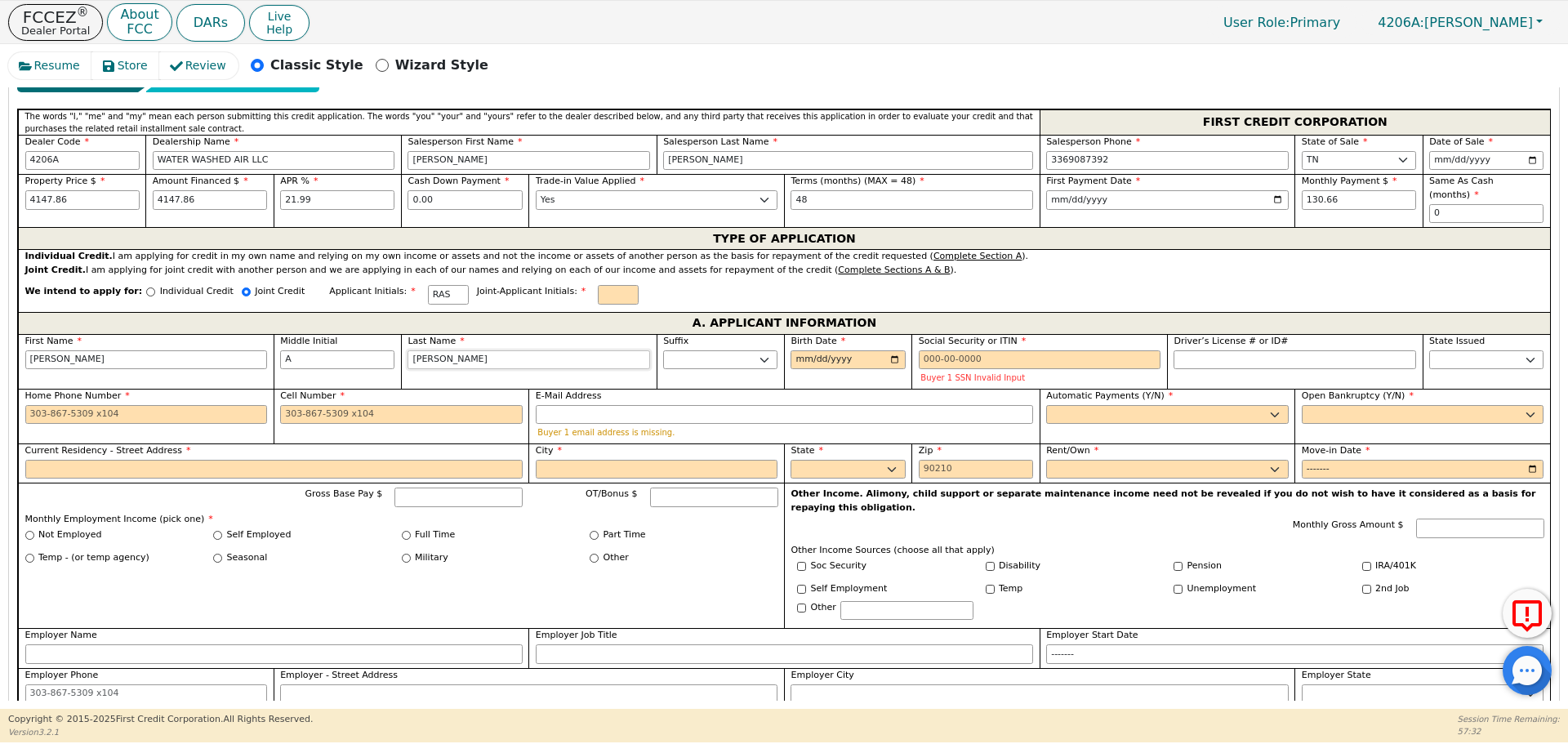
type input "[PERSON_NAME]"
type input "[DATE]"
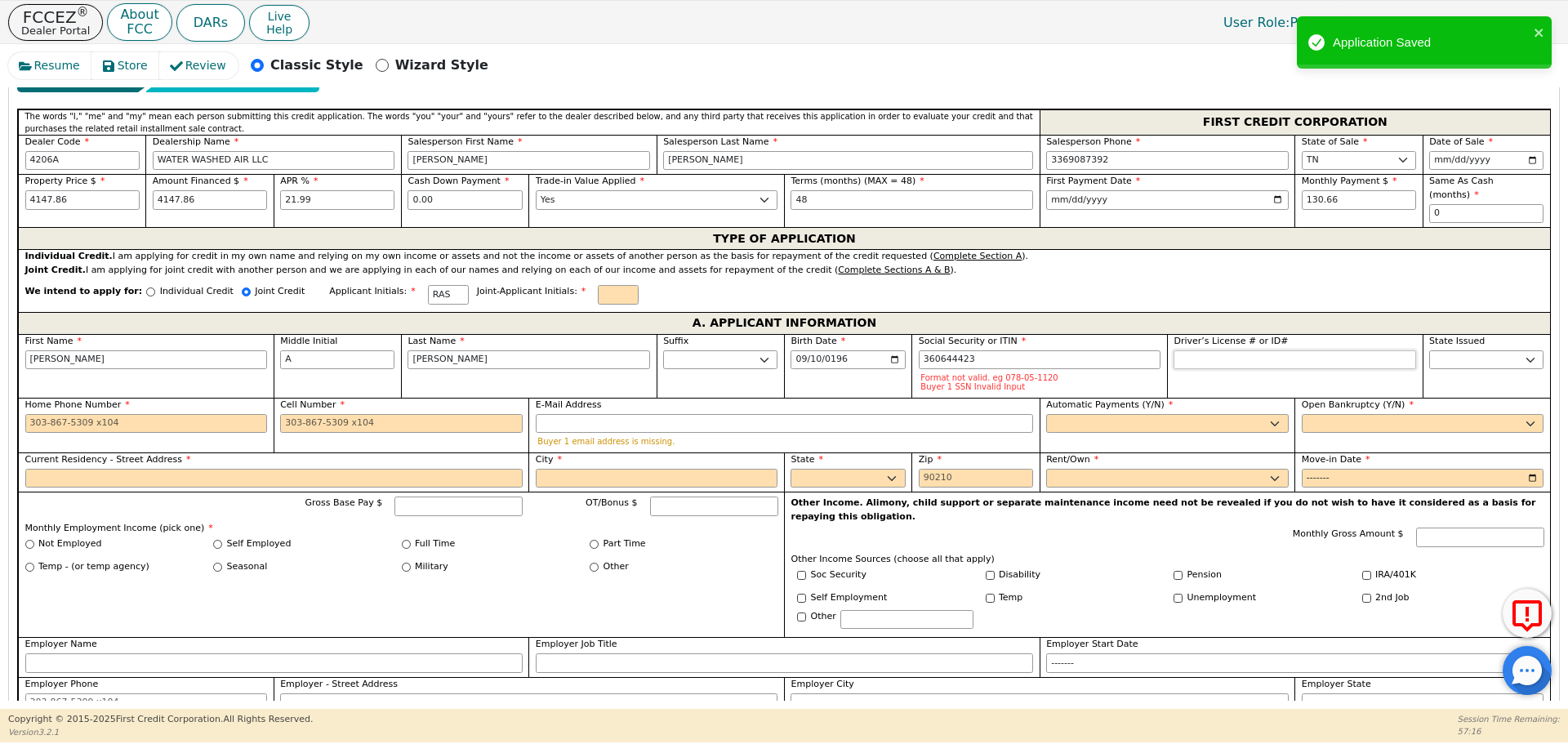
type input "***-**-4423"
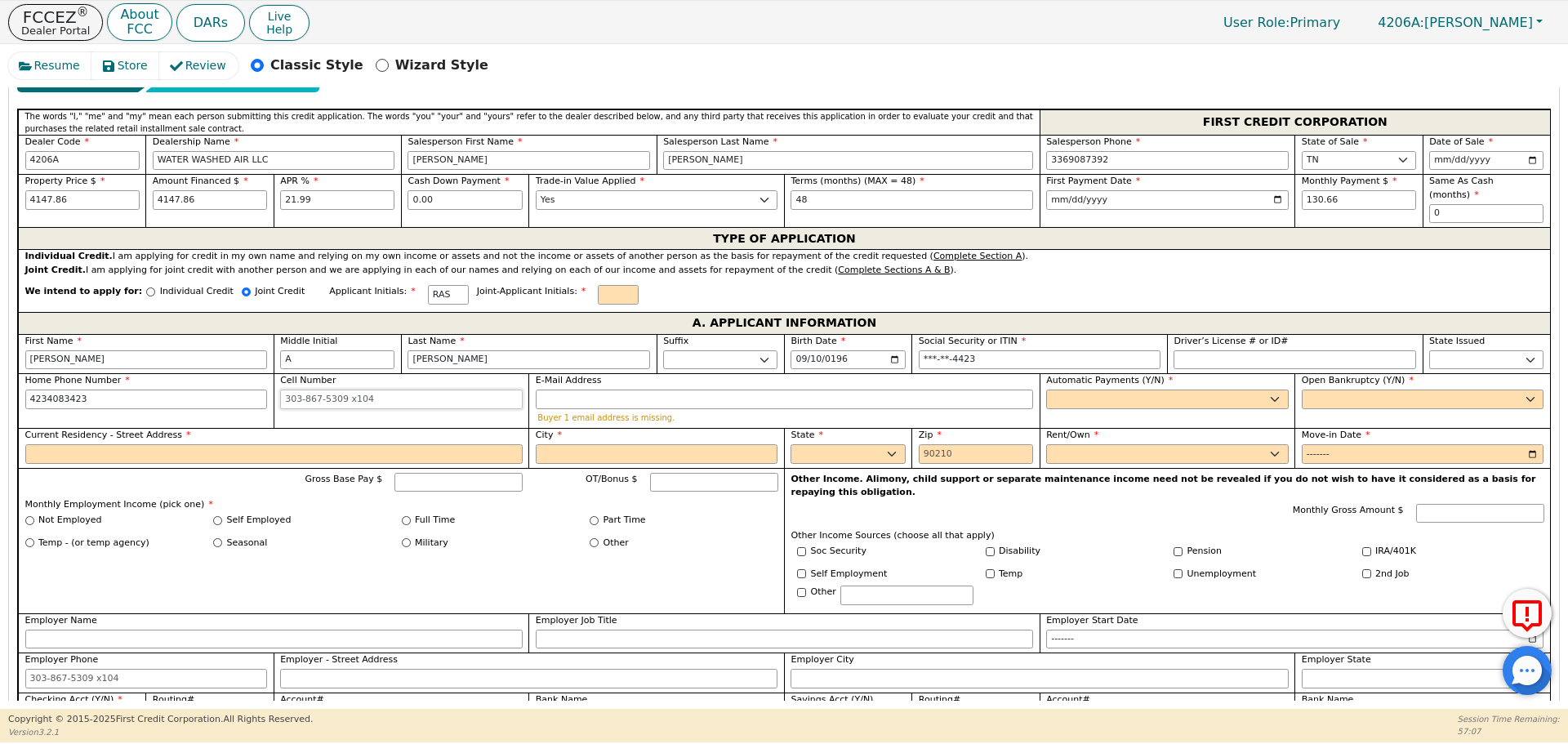
type input "[PHONE_NUMBER]"
type input "[EMAIL_ADDRESS][DOMAIN_NAME]"
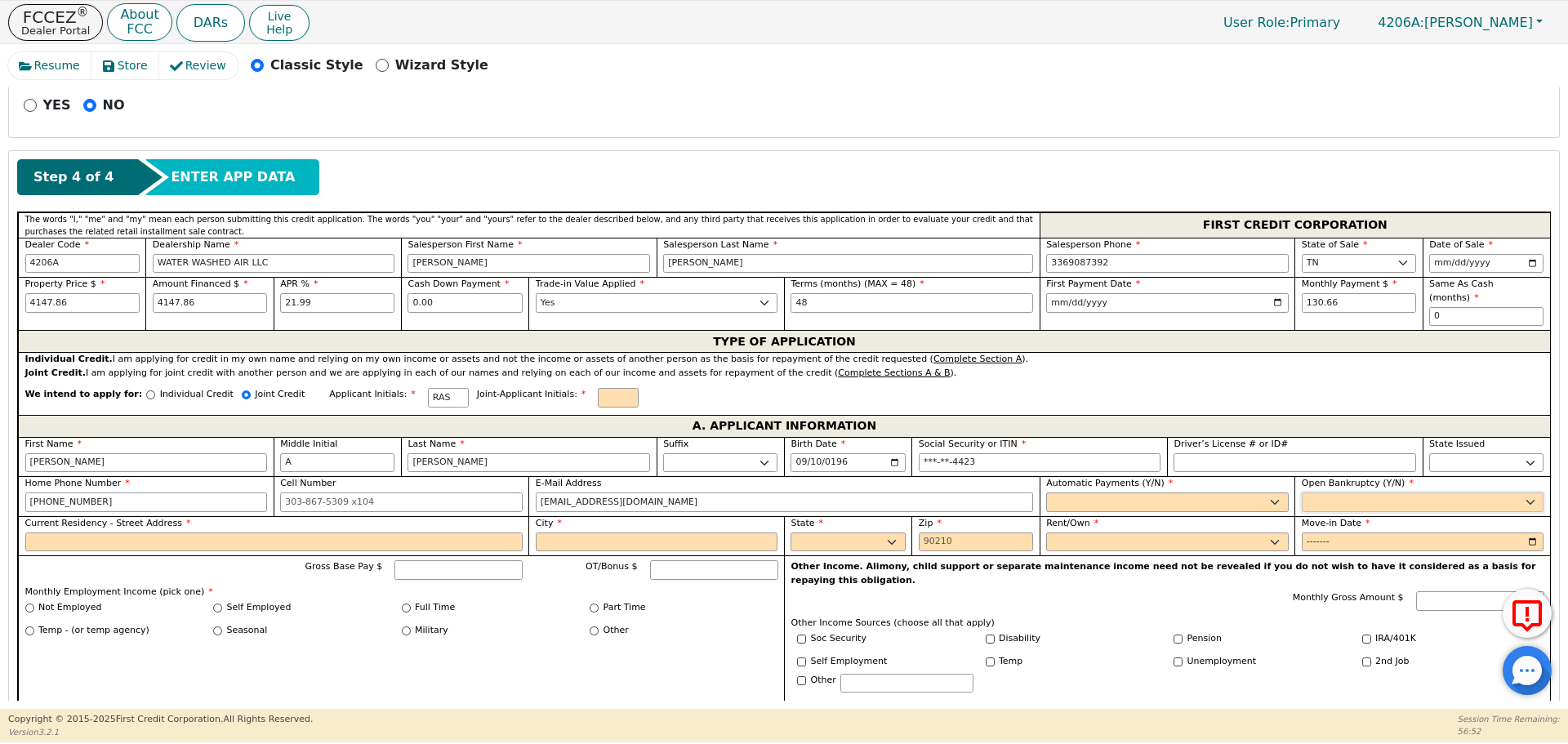
scroll to position [563, 0]
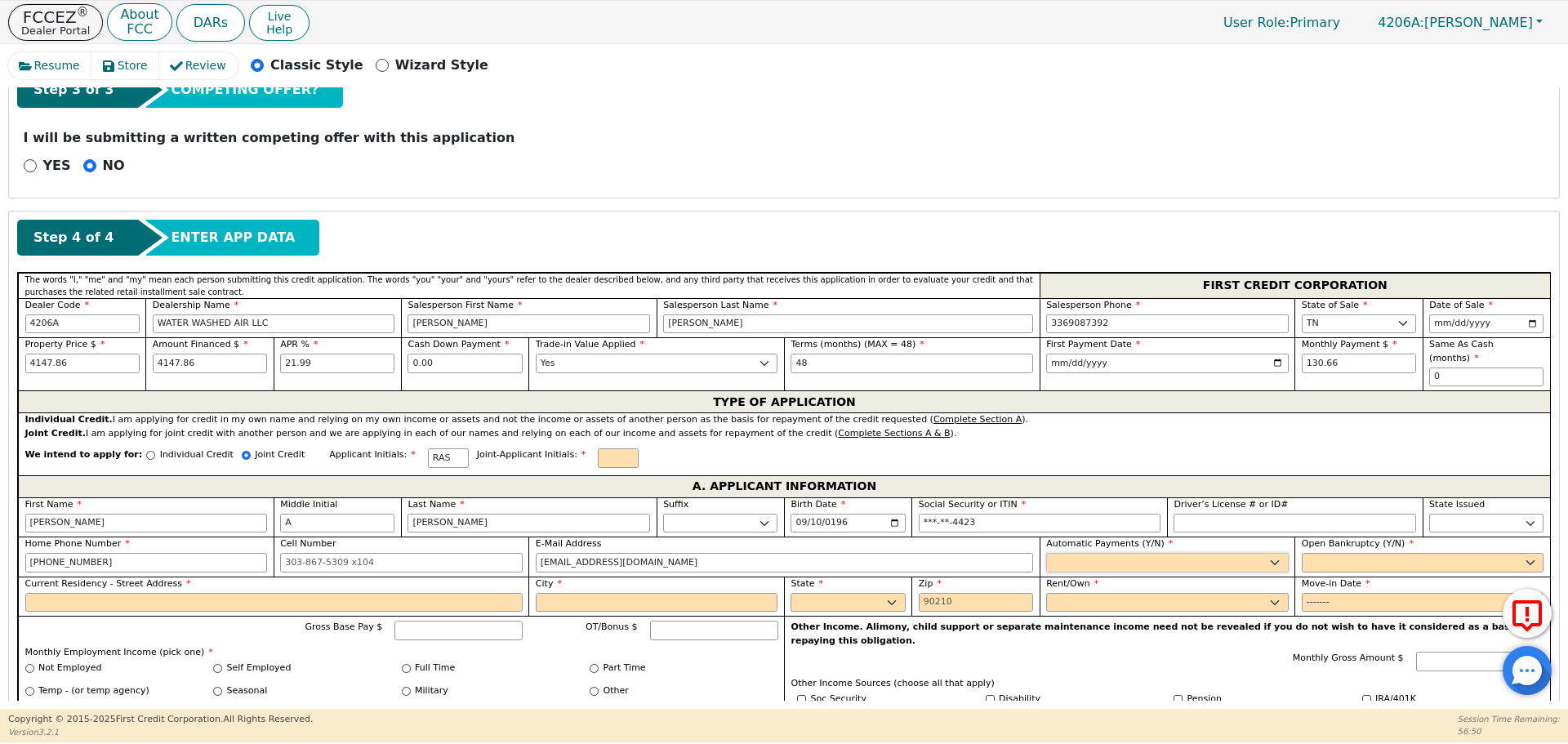
click at [1118, 555] on select "Yes No" at bounding box center [1167, 562] width 242 height 20
select select "y"
click at [1046, 553] on select "Yes No" at bounding box center [1167, 562] width 242 height 20
type input "[PERSON_NAME]"
click at [1333, 553] on select "Yes No" at bounding box center [1422, 562] width 242 height 20
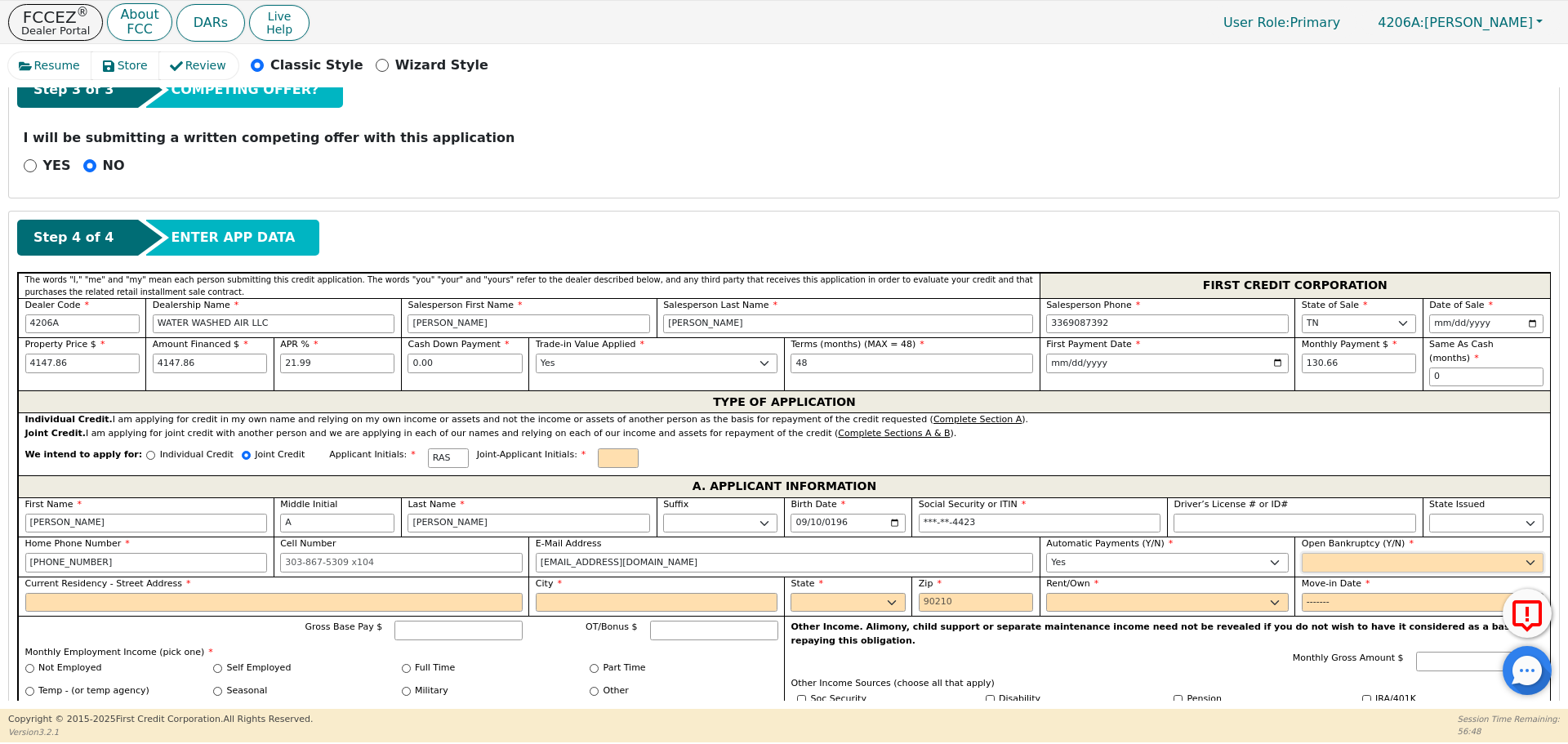
select select "n"
click at [1301, 553] on select "Yes No" at bounding box center [1422, 562] width 242 height 20
click at [44, 593] on input "Current Residency - Street Address" at bounding box center [273, 603] width 497 height 20
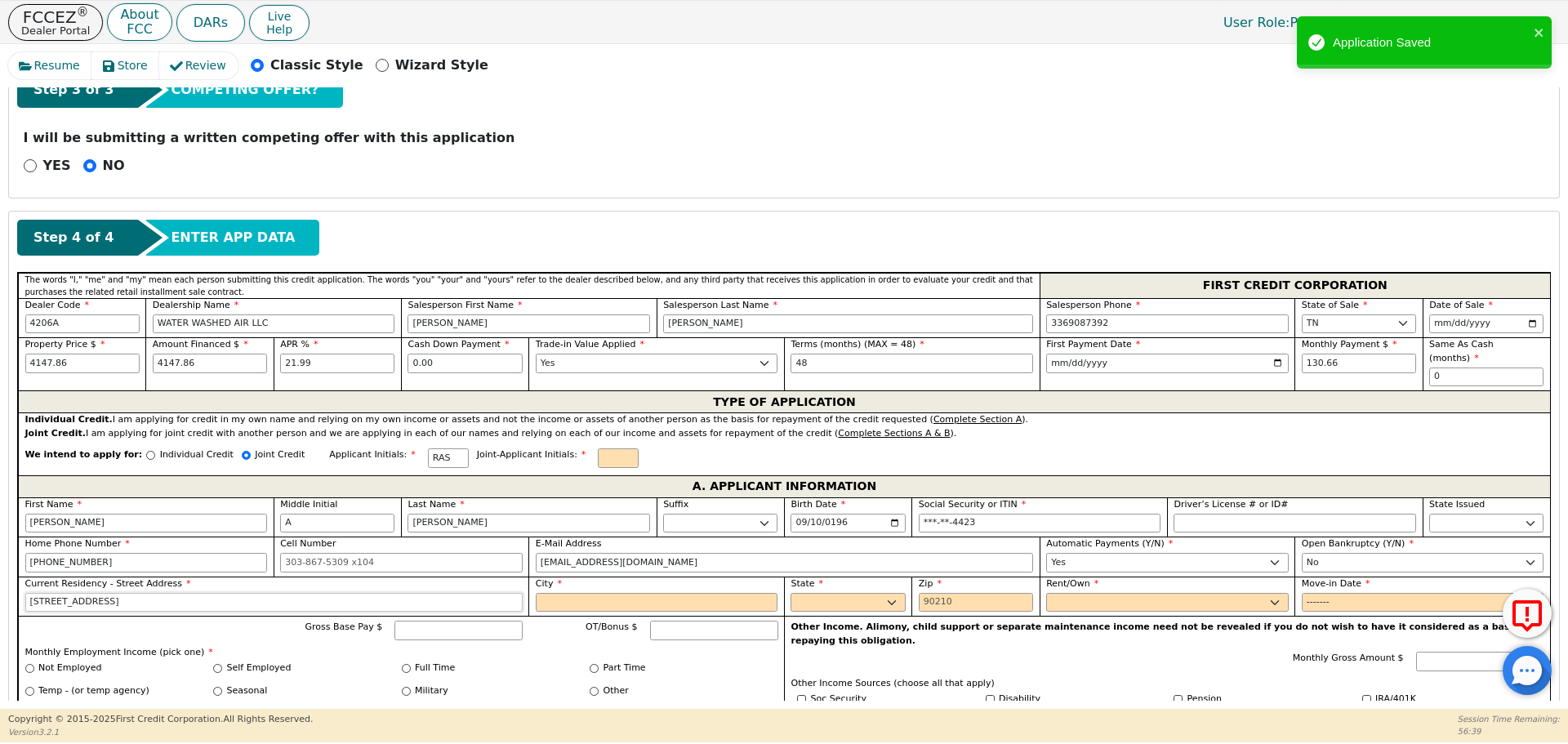
type input "[STREET_ADDRESS]"
type input "[GEOGRAPHIC_DATA]"
select select "TN"
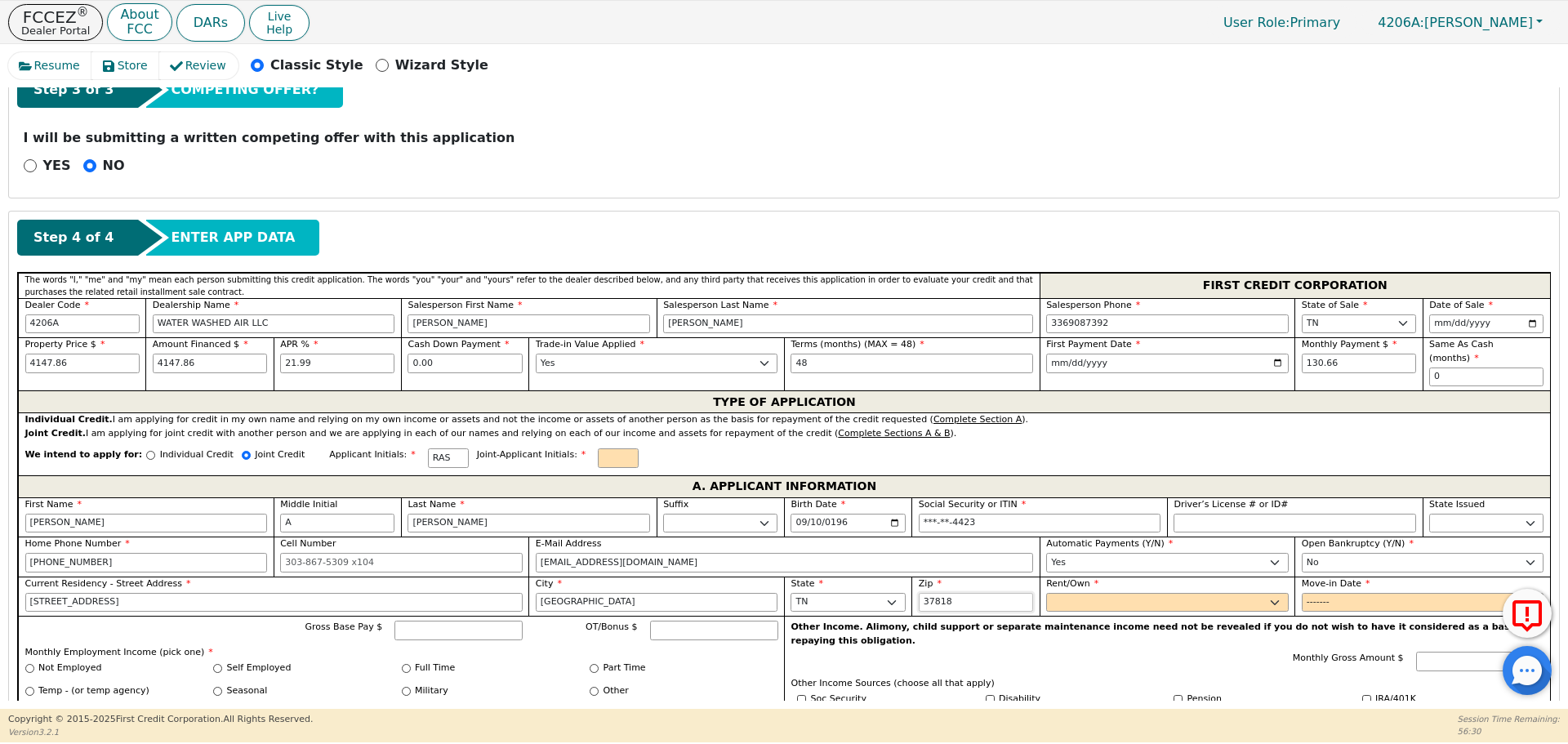
type input "37818"
select select "Rent"
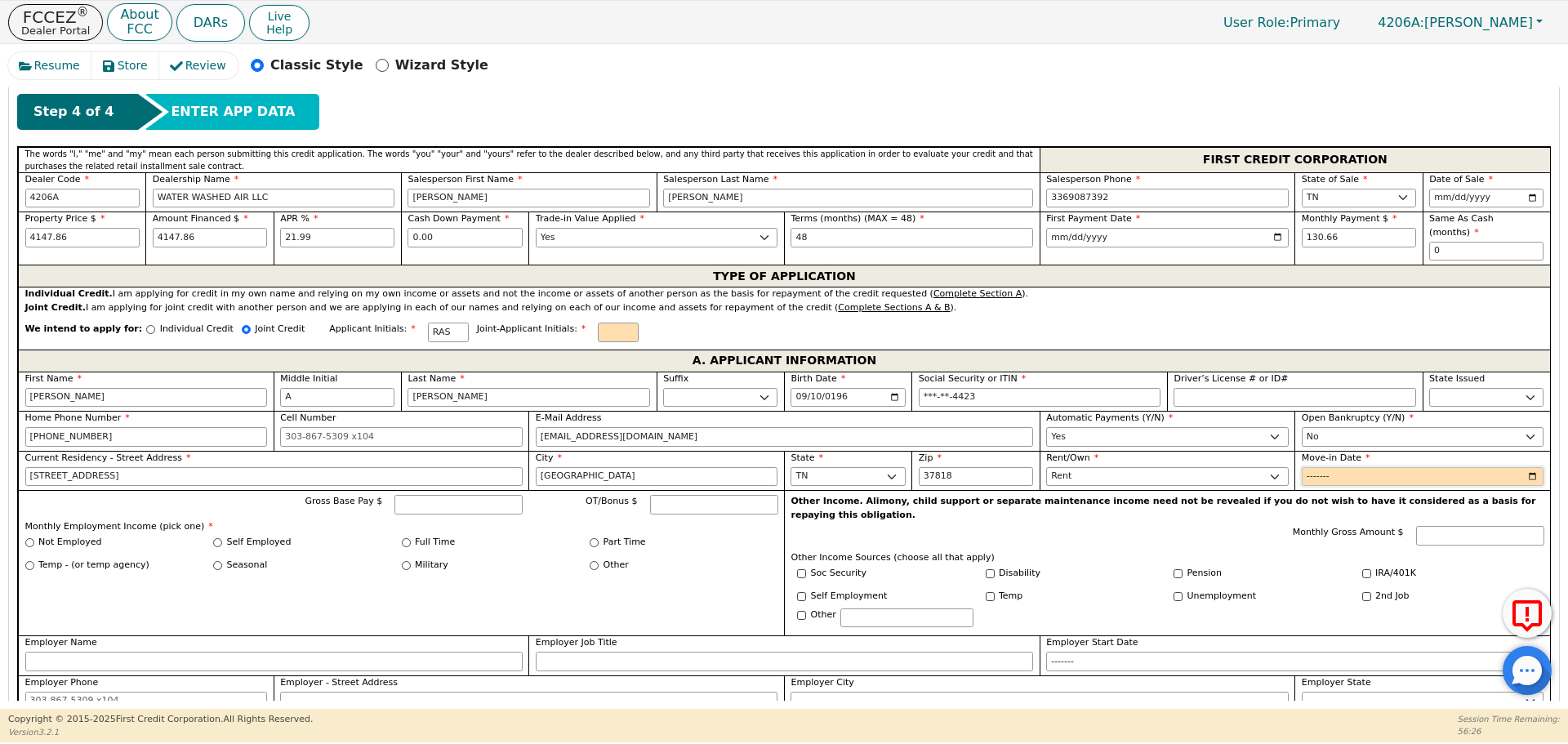
scroll to position [809, 0]
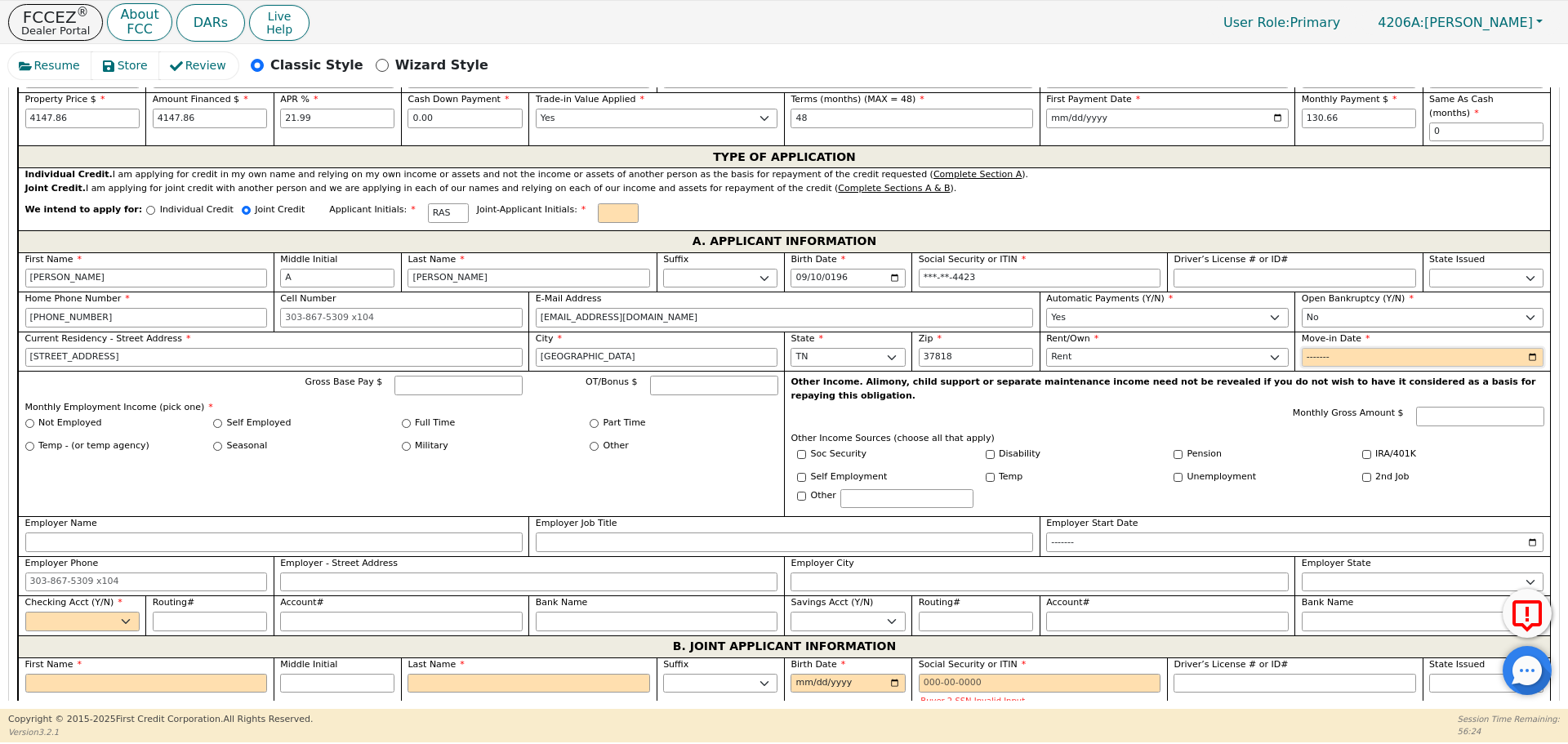
click at [1530, 348] on input "Move-in Date" at bounding box center [1422, 357] width 242 height 20
click at [1530, 348] on input "2025-08" at bounding box center [1422, 357] width 242 height 20
type input "2020-08"
click at [433, 375] on input "Gross Base Pay $" at bounding box center [458, 385] width 128 height 20
type input "3500.00"
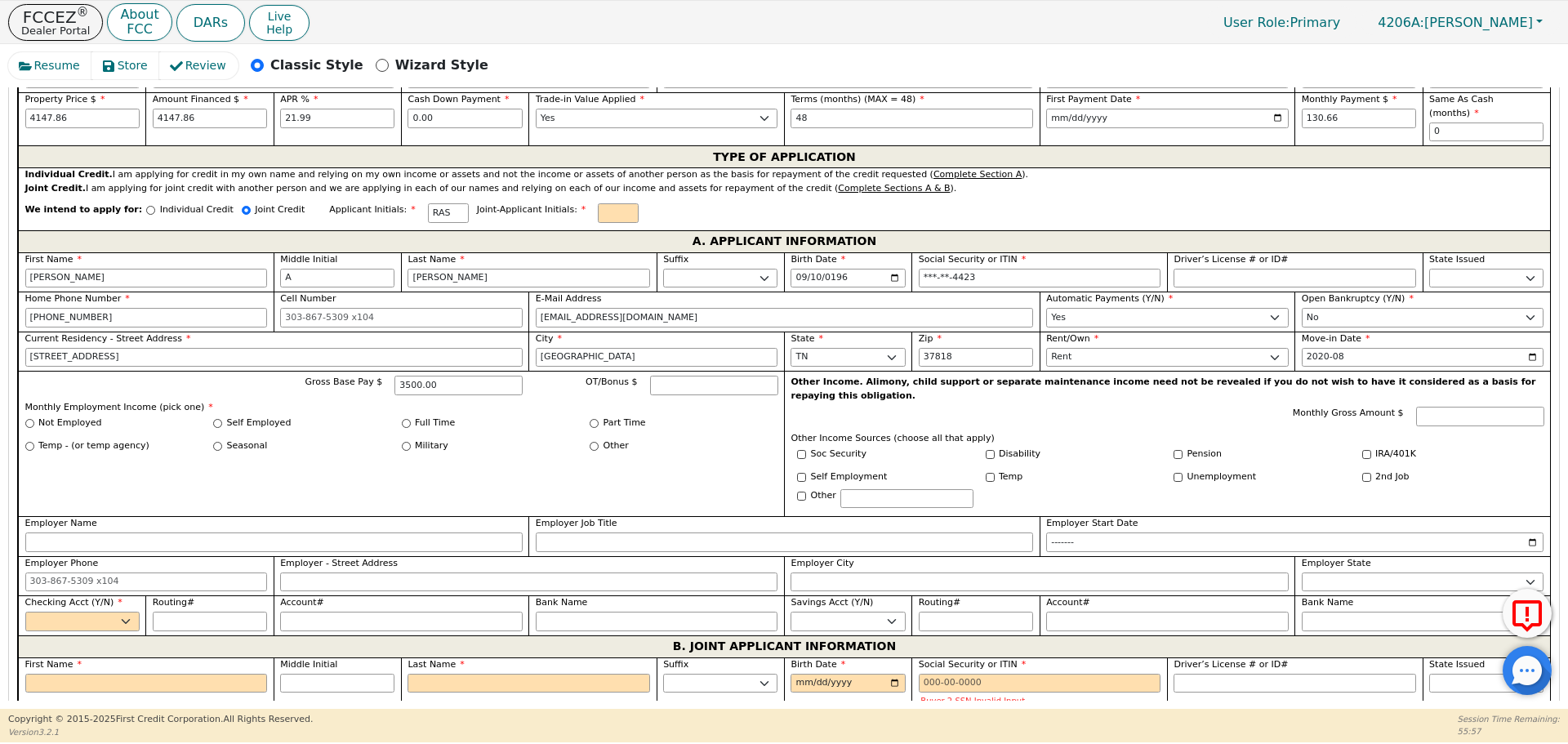
click at [400, 416] on div "Not Employed Self Employed Full Time Part Time" at bounding box center [401, 426] width 753 height 19
click at [401, 419] on input "Full Time" at bounding box center [406, 424] width 9 height 9
radio input "true"
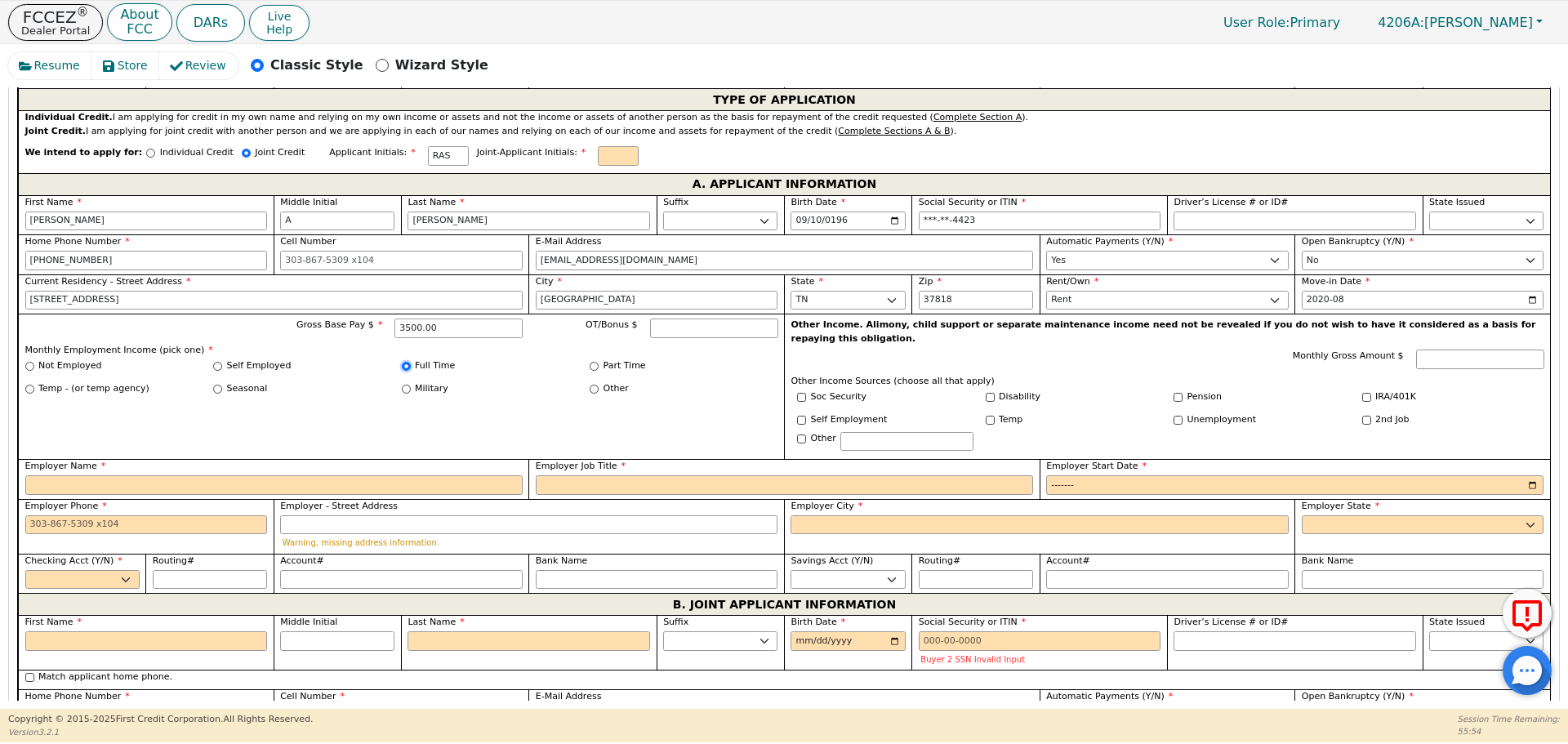
scroll to position [890, 0]
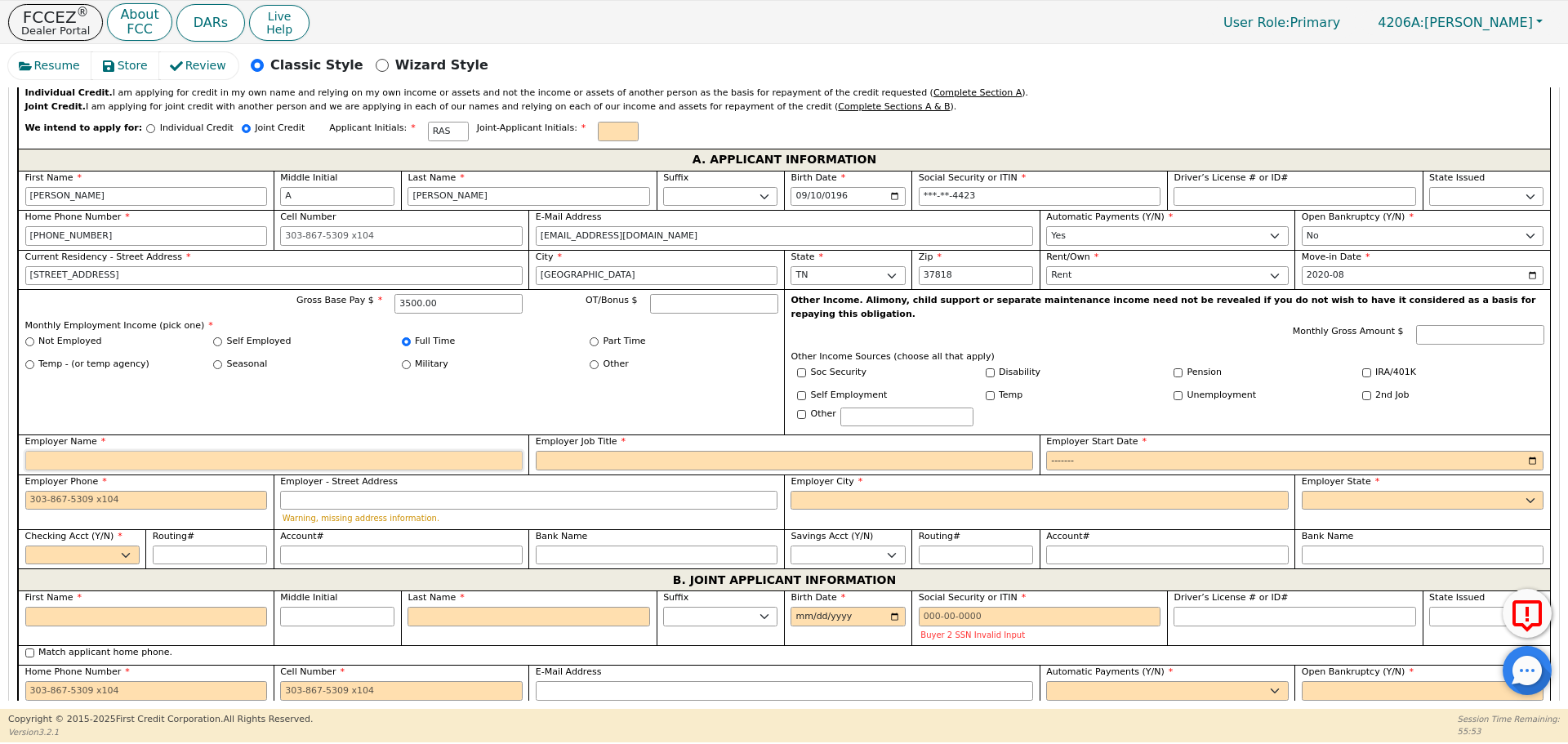
click at [117, 451] on input "Employer Name" at bounding box center [273, 460] width 497 height 20
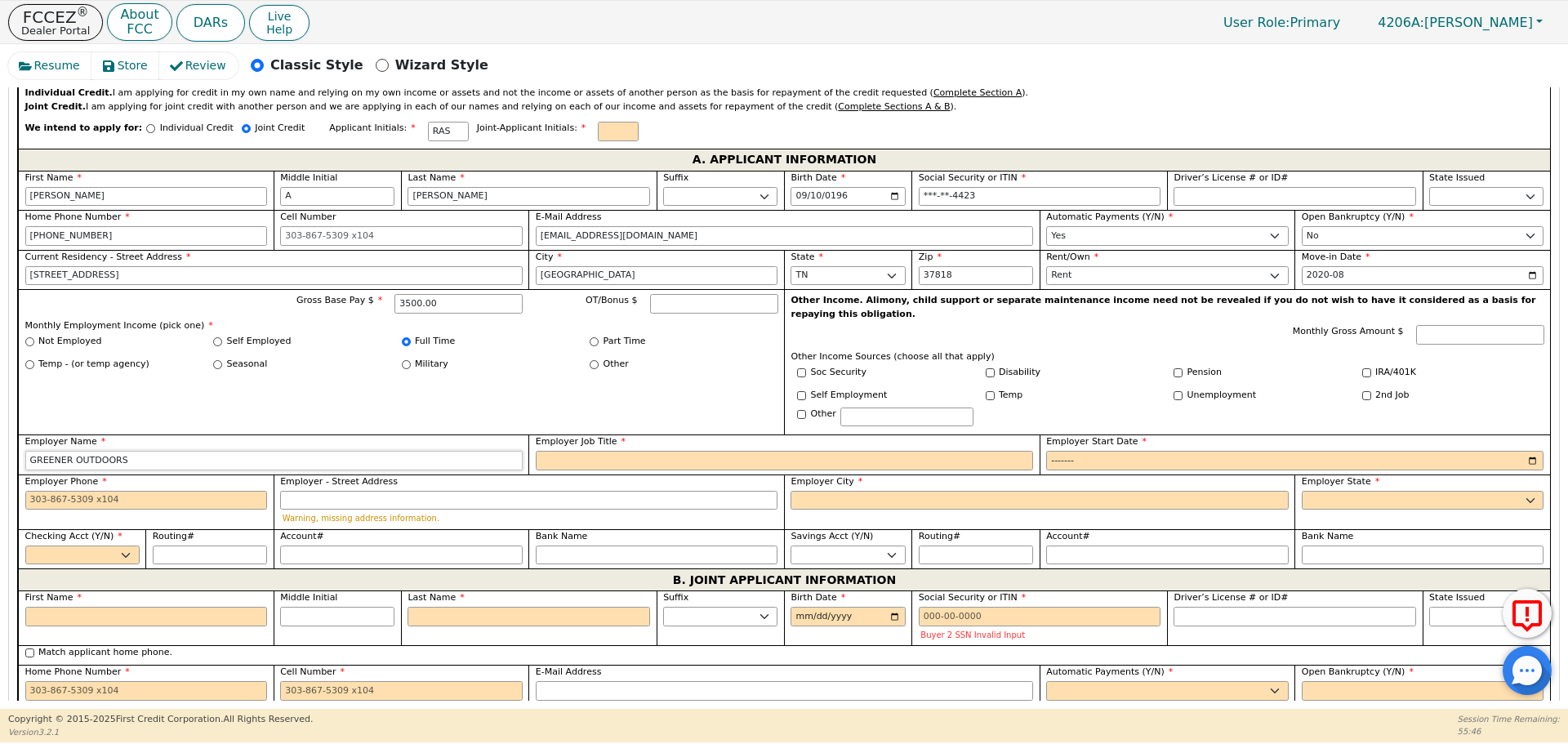
type input "GREENER OUTDOORS"
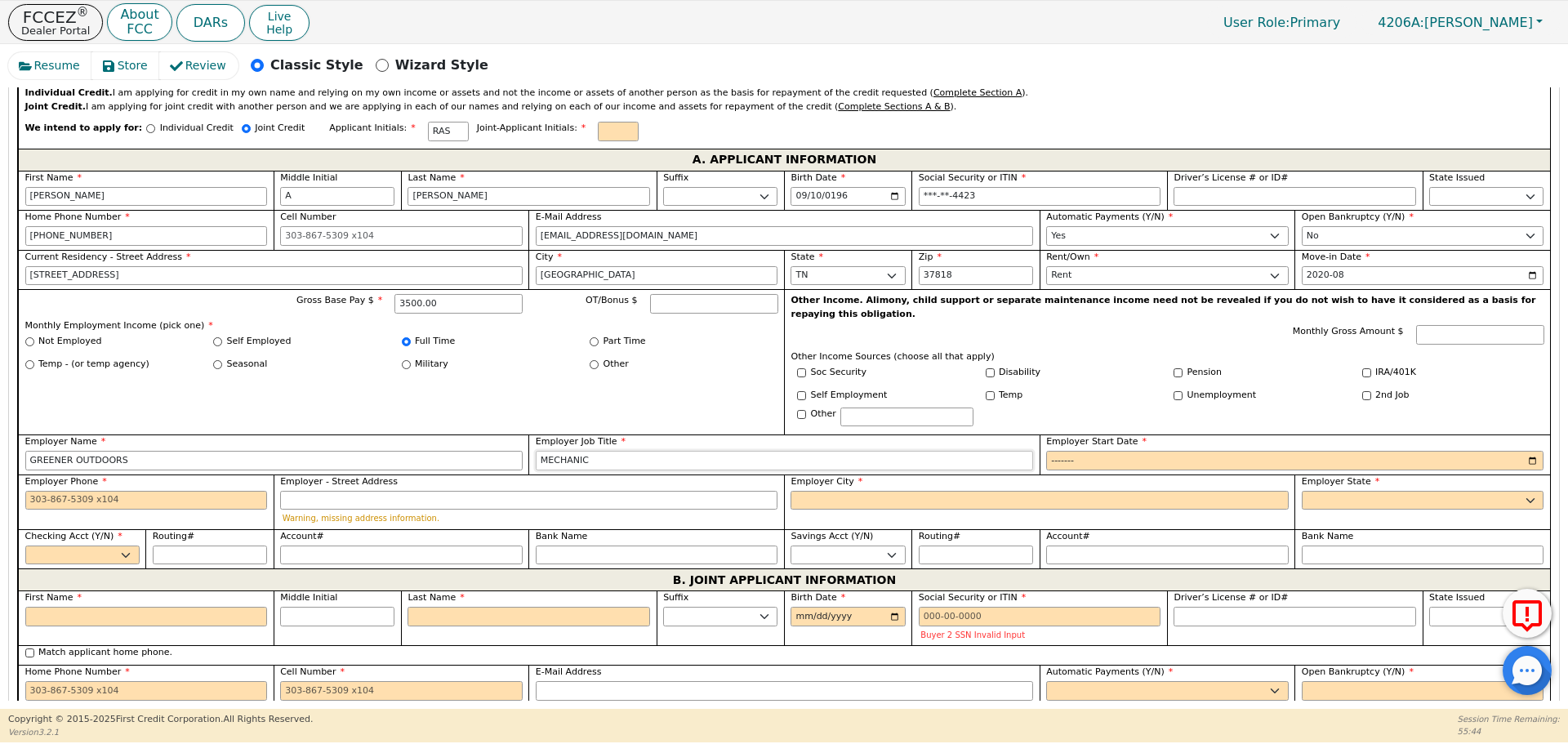
type input "MECHANIC"
click at [1526, 451] on input "Employer Start Date" at bounding box center [1294, 460] width 497 height 20
type input "2023-08"
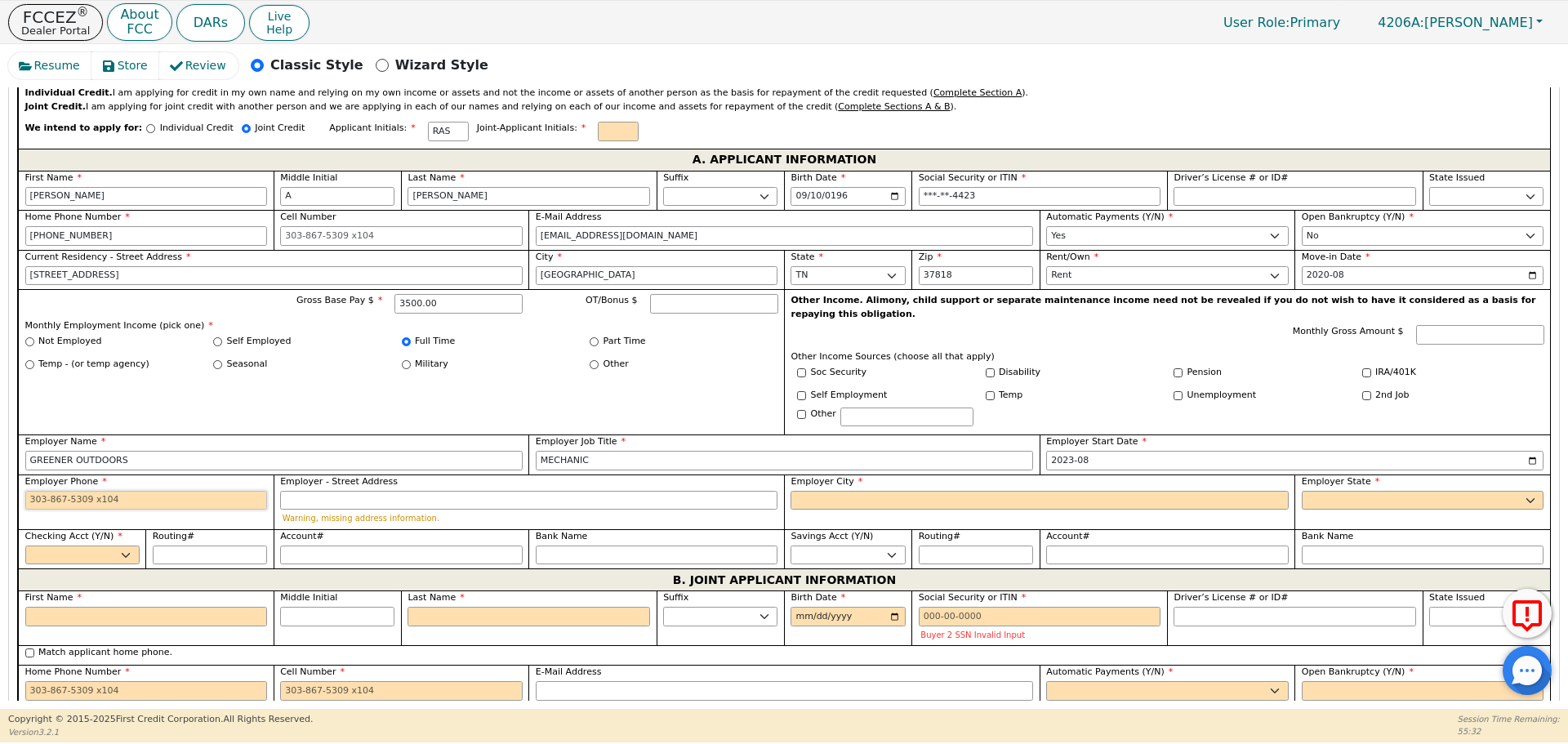
click at [140, 490] on input "Employer Phone" at bounding box center [146, 500] width 242 height 20
type input "[PHONE_NUMBER]"
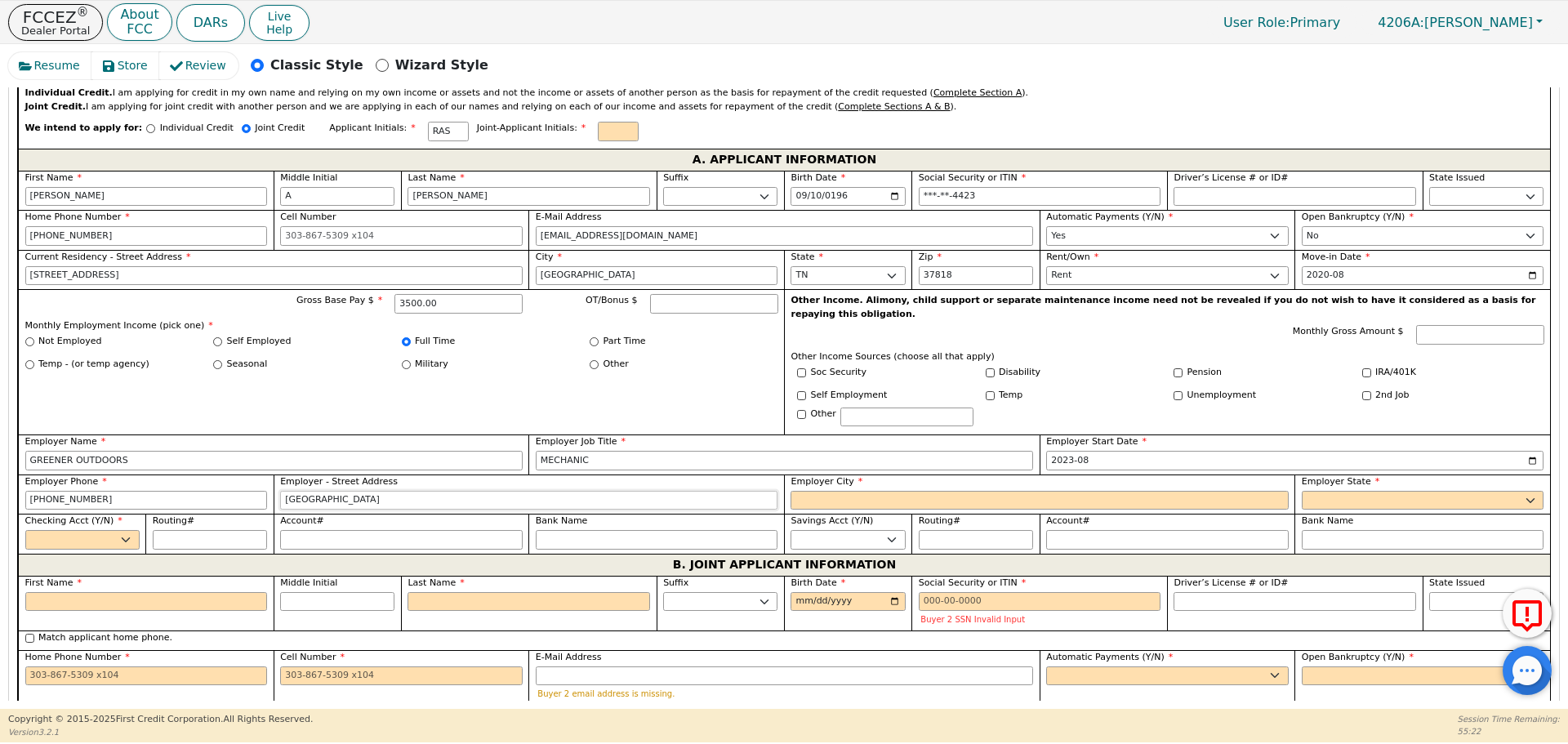
type input "[GEOGRAPHIC_DATA]"
click at [1530, 490] on select "AK AL AR AZ CA CO CT DC DE FL [GEOGRAPHIC_DATA] HI IA ID [GEOGRAPHIC_DATA] IN K…" at bounding box center [1422, 500] width 242 height 20
select select "TN"
click at [1301, 490] on select "AK AL AR AZ CA CO CT DC DE FL [GEOGRAPHIC_DATA] HI IA ID [GEOGRAPHIC_DATA] IN K…" at bounding box center [1422, 500] width 242 height 20
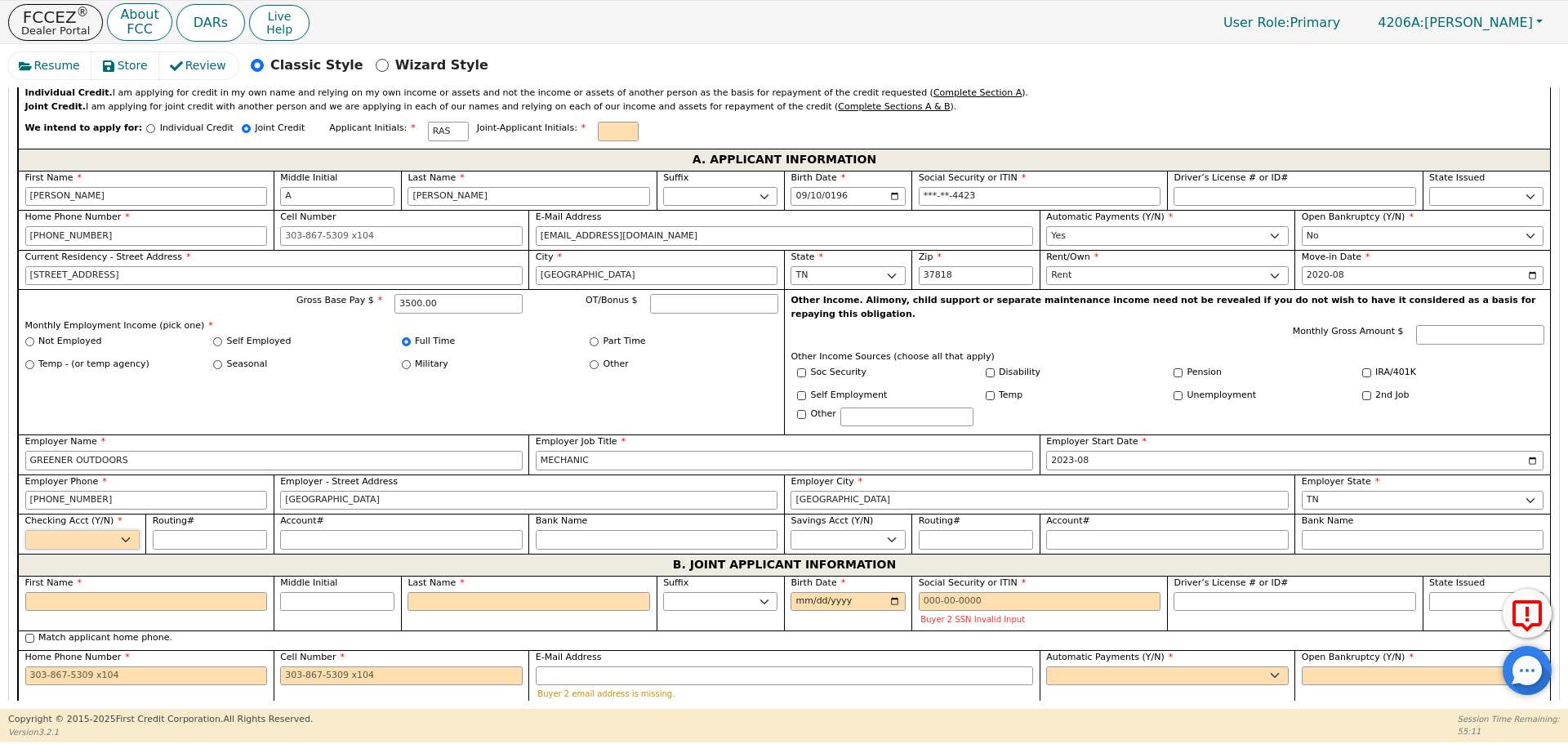
click at [95, 530] on select "Yes No" at bounding box center [82, 539] width 114 height 20
select select "y"
click at [25, 530] on select "Yes No" at bounding box center [82, 539] width 114 height 20
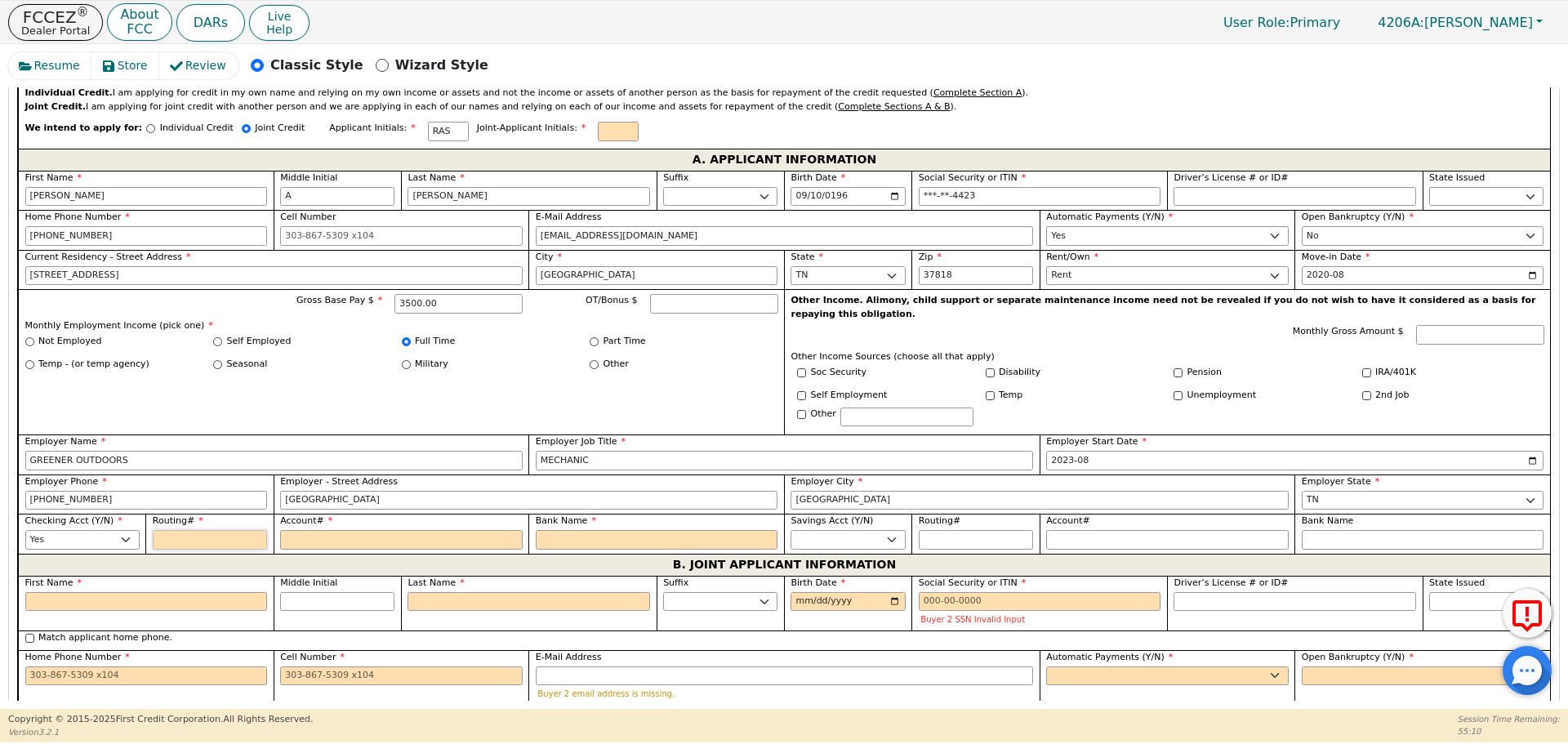
click at [194, 530] on input "Routing#" at bounding box center [210, 539] width 114 height 20
type input "2"
type input "*"
type input "26"
type input "**"
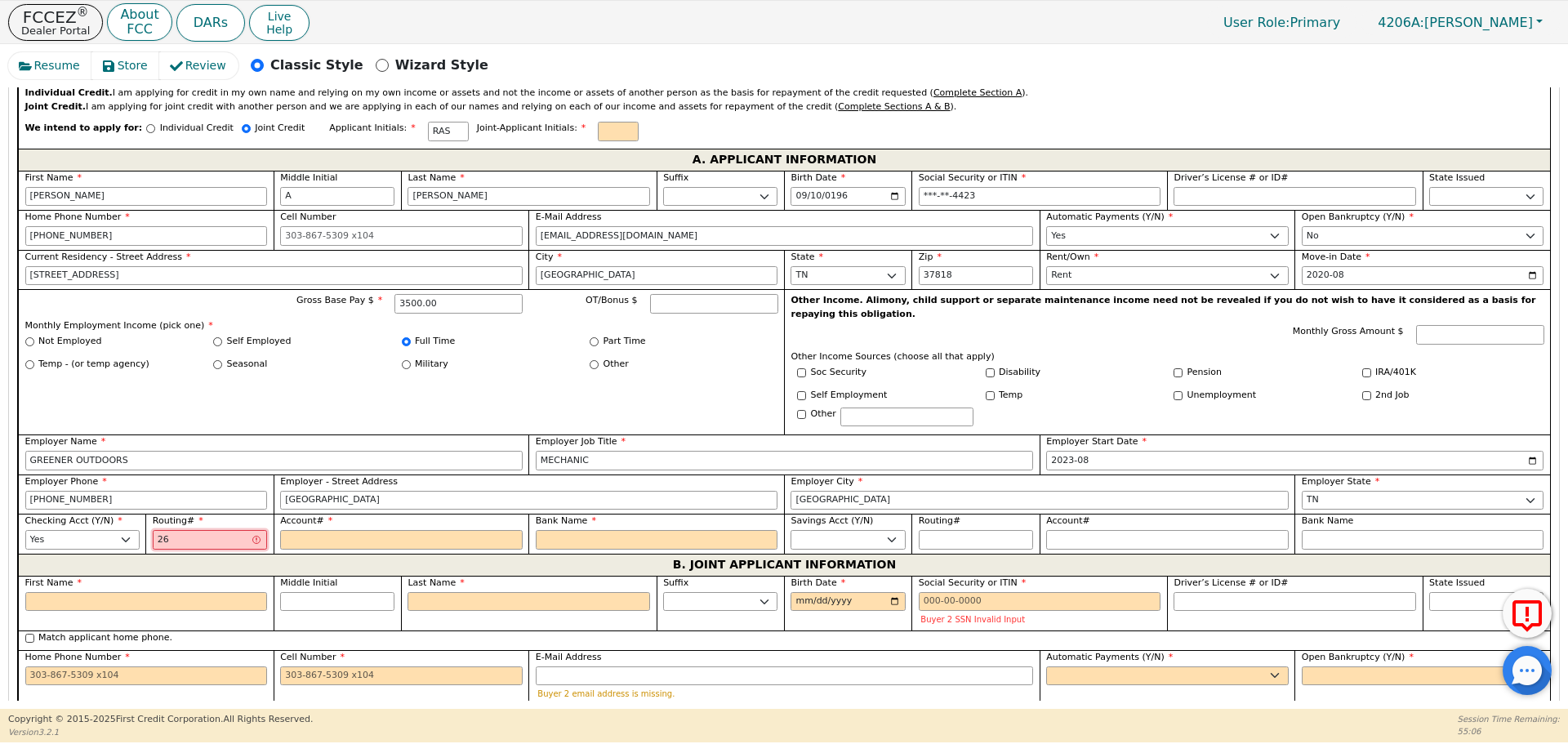
type input "264"
type input "***"
type input "2642"
type input "****"
type input "26427"
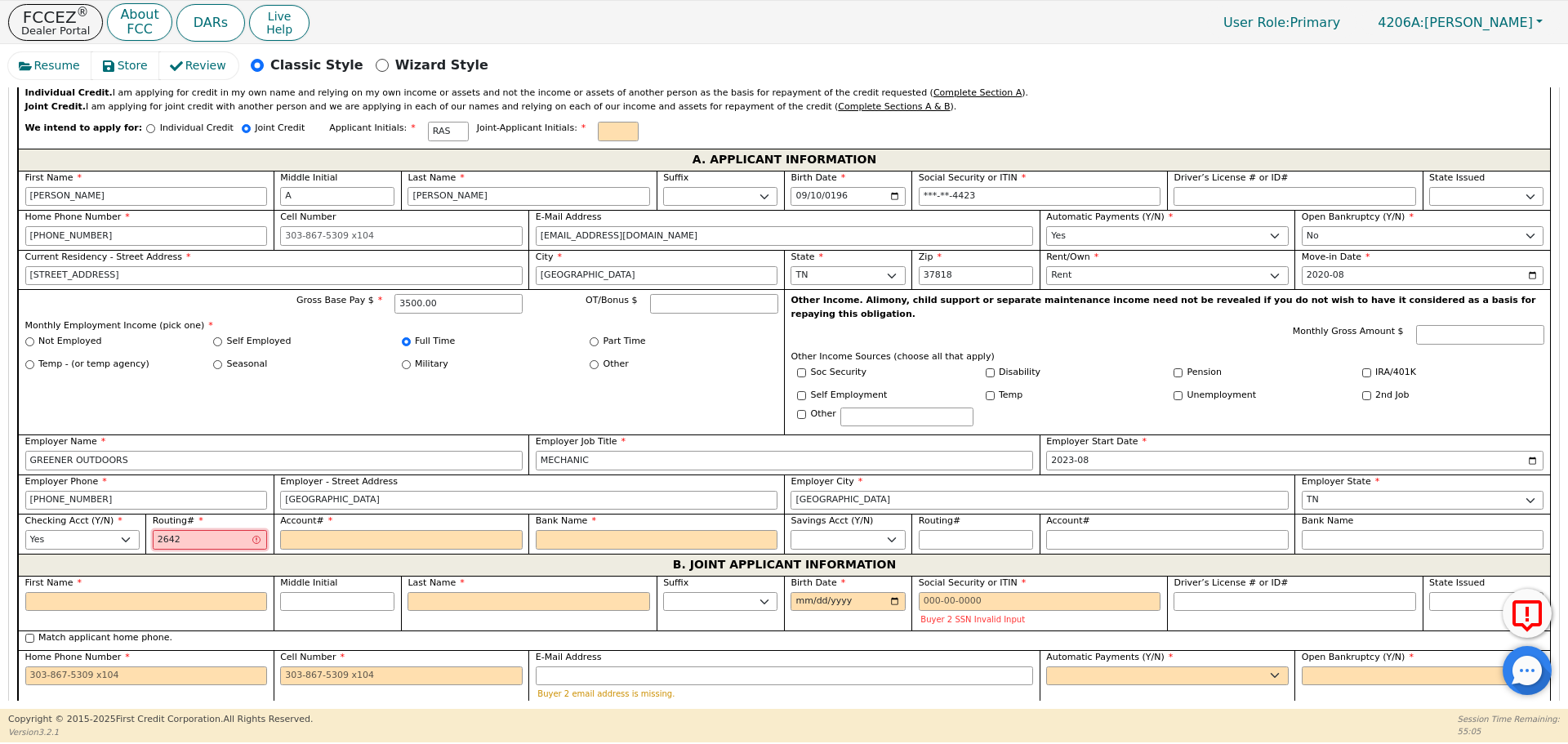
type input "*****"
type input "264279"
type input "******"
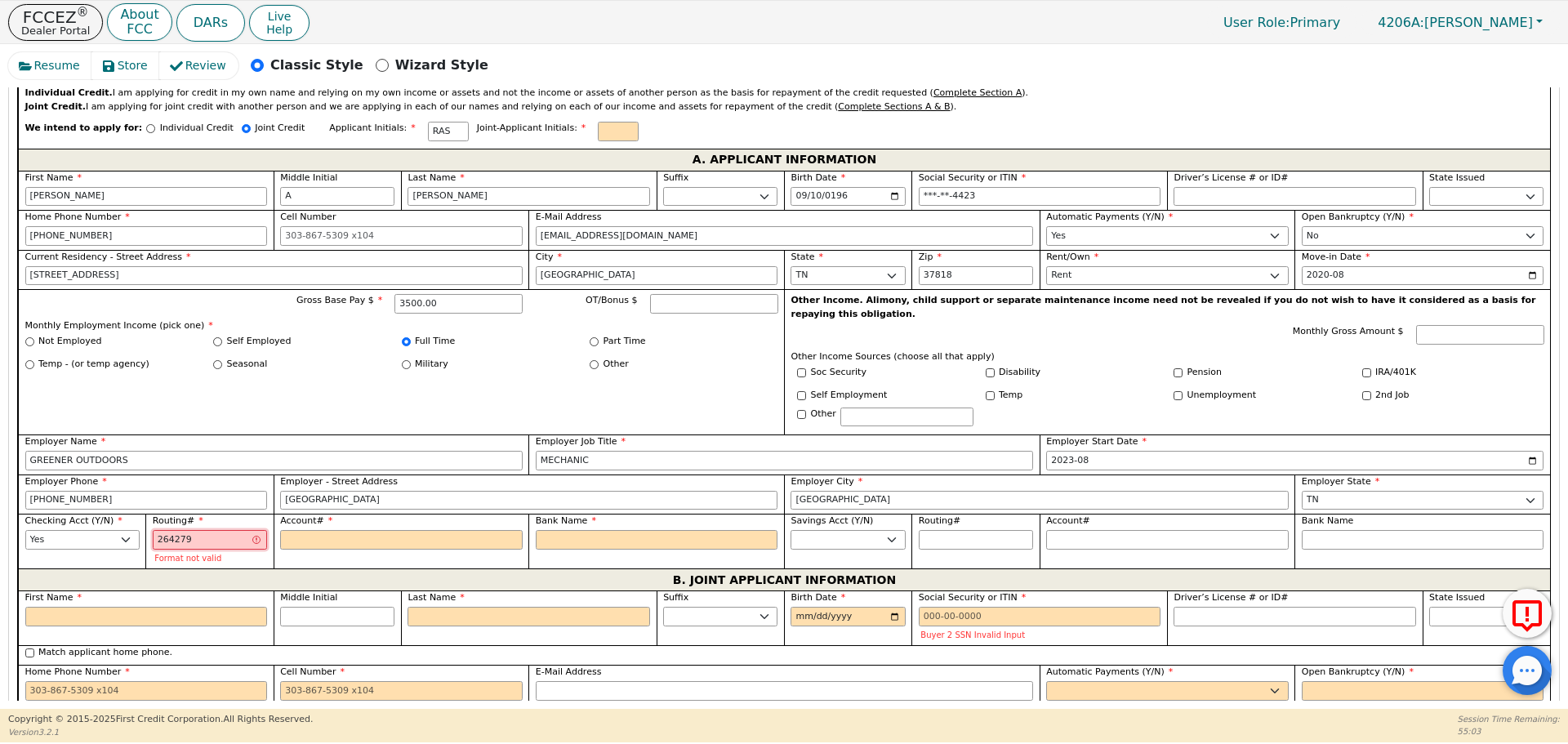
type input "2642790"
type input "*******"
type input "26427909"
type input "********"
type input "264279091"
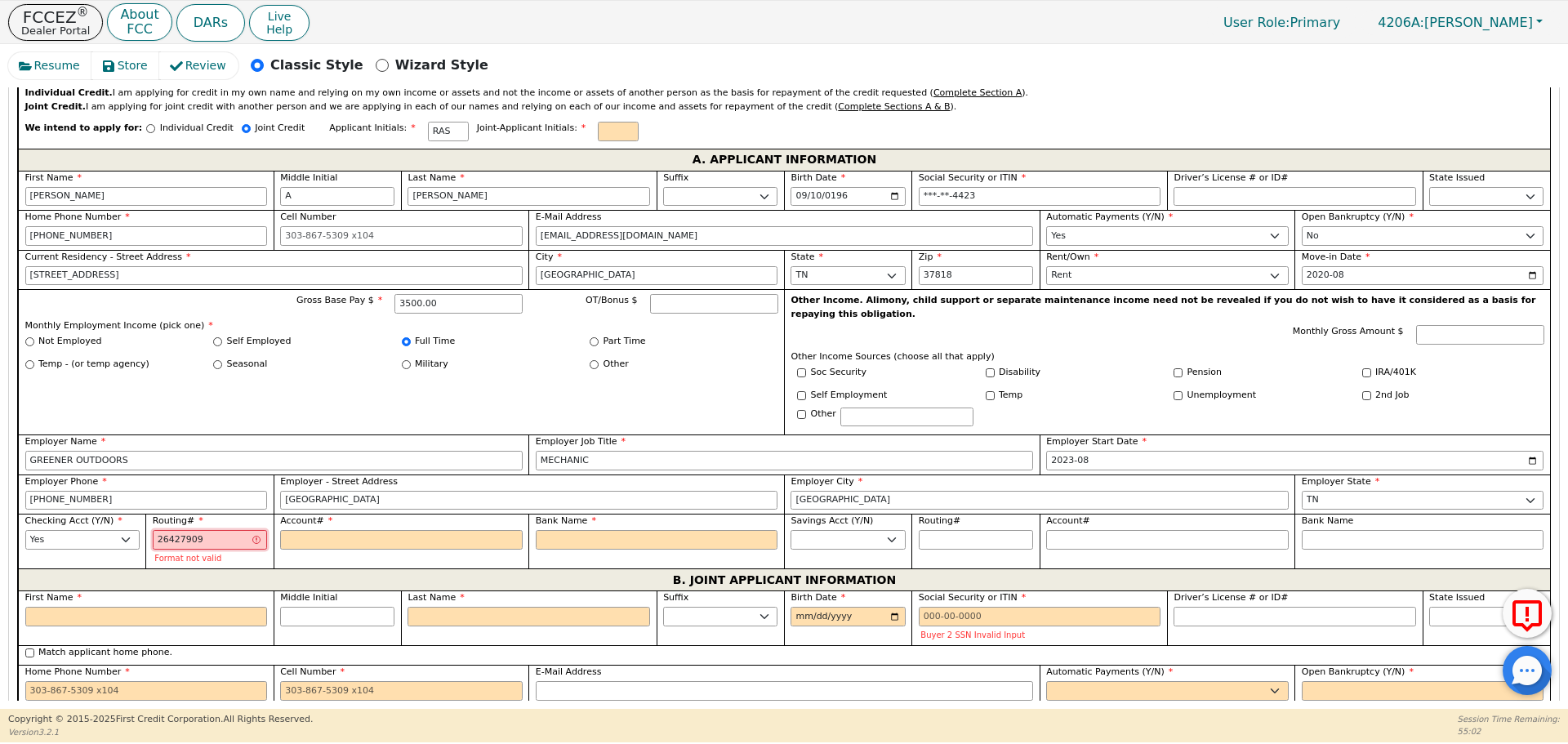
type input "*********"
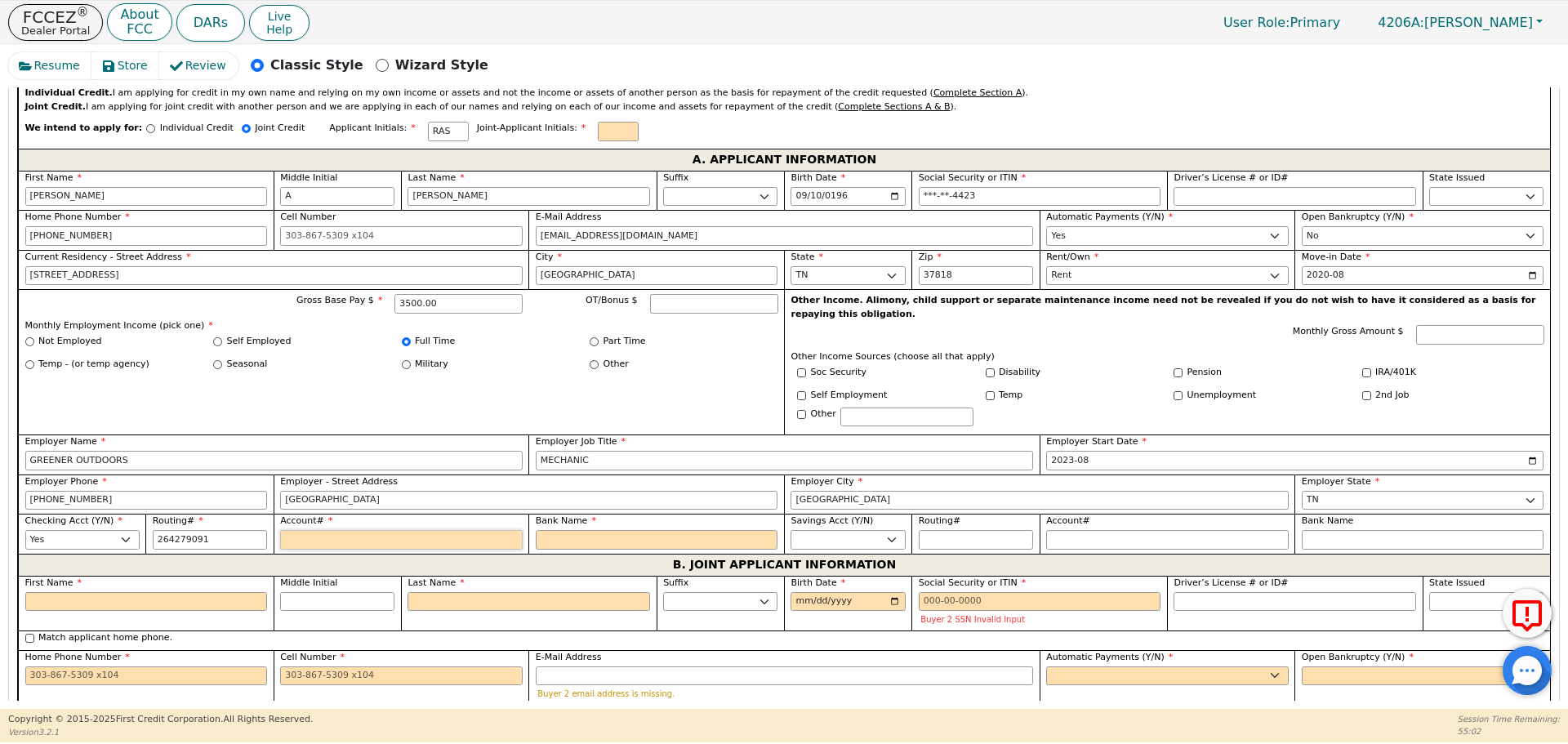
type input "*********"
type input "2"
type input "*"
type input "26"
type input "**"
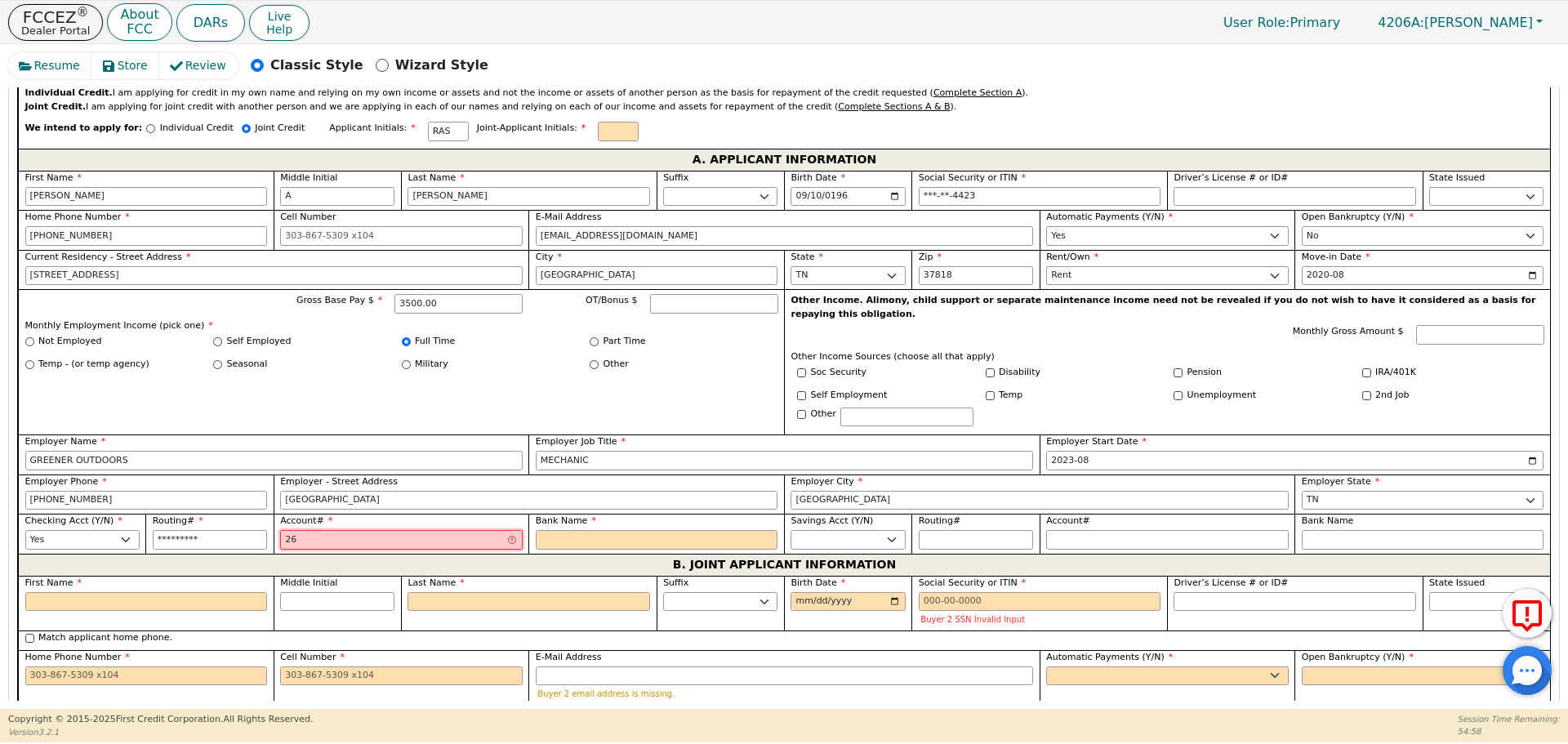
type input "263"
type input "***"
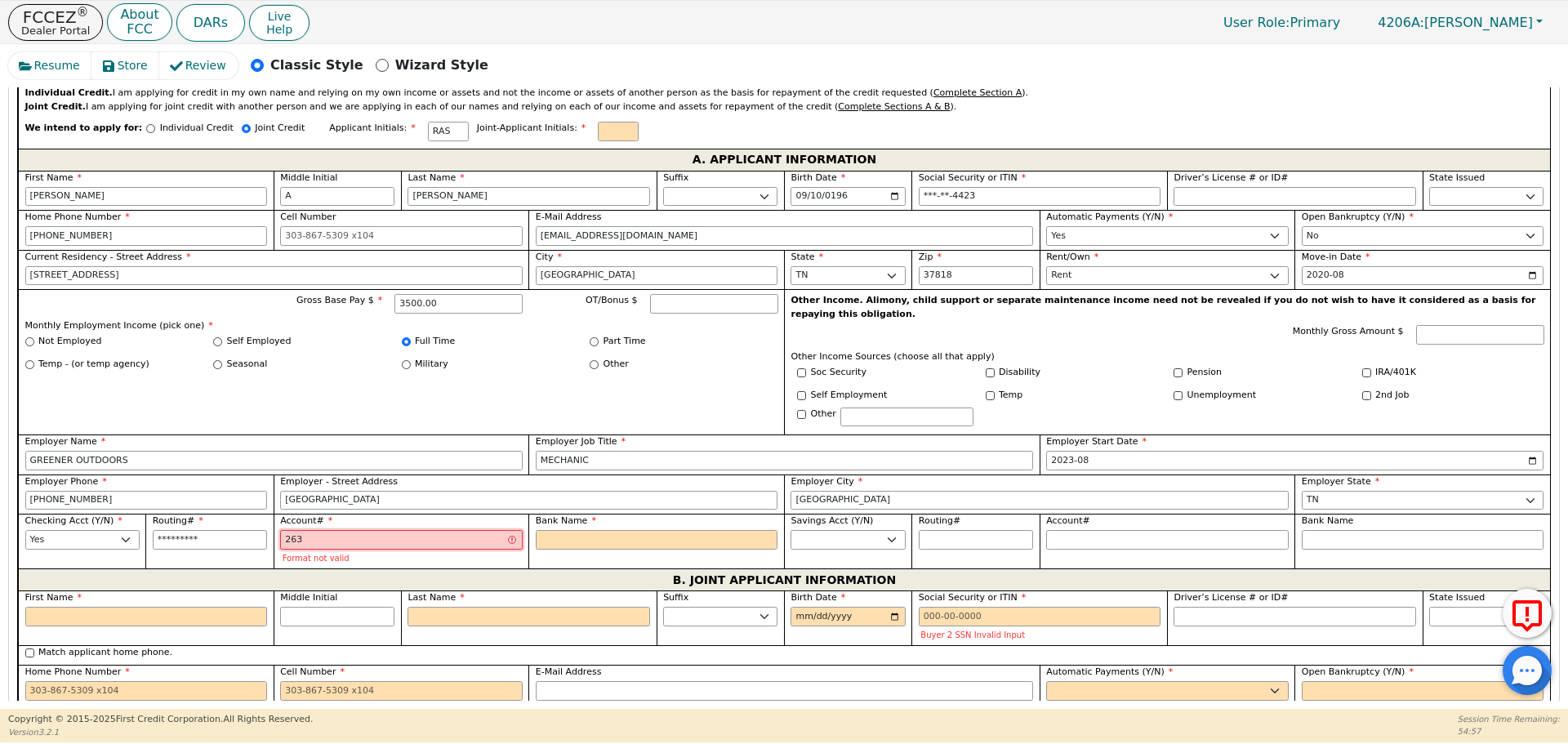
type input "2637"
type input "****"
type input "26372"
type input "*****"
type input "263722"
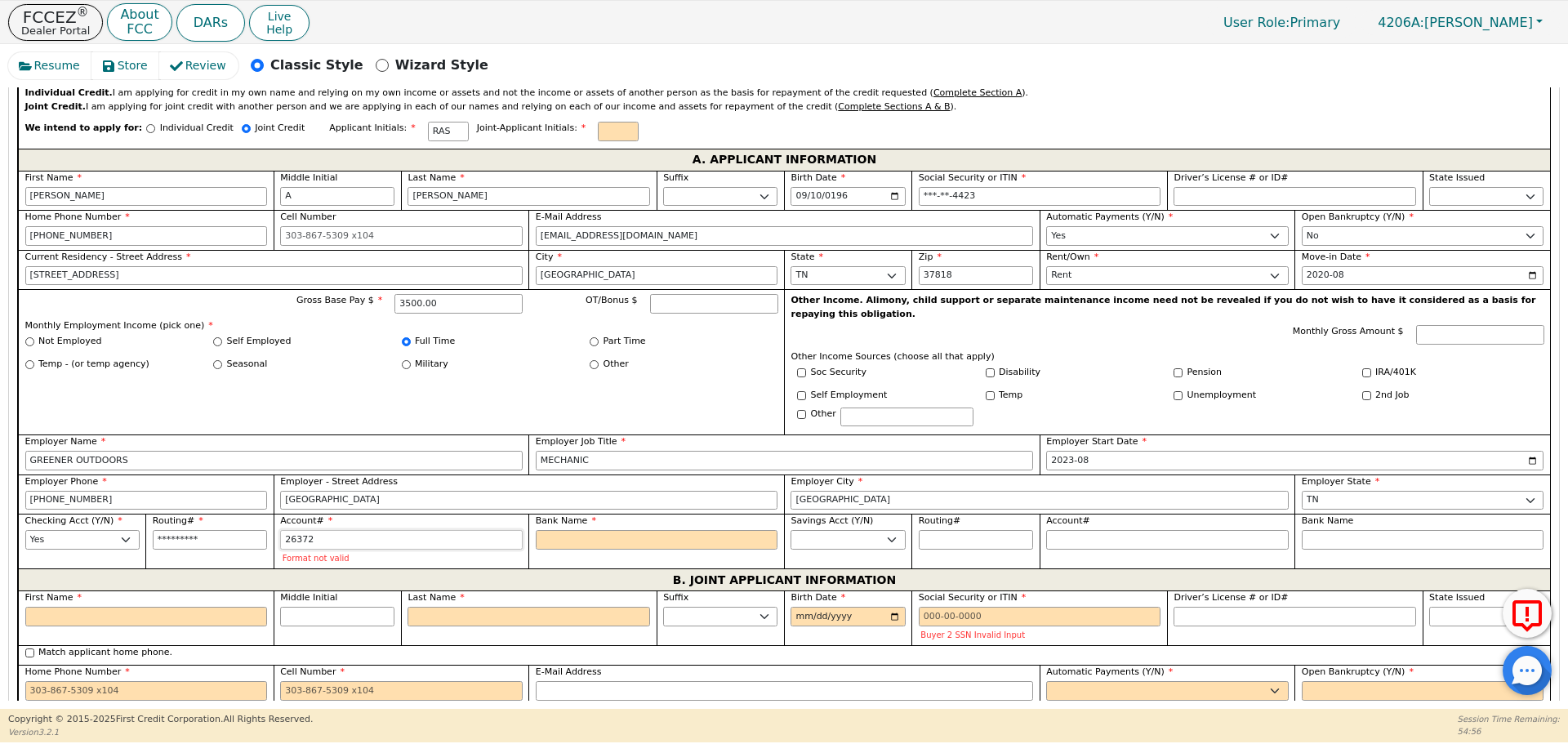
type input "******"
type input "2637221"
type input "*******"
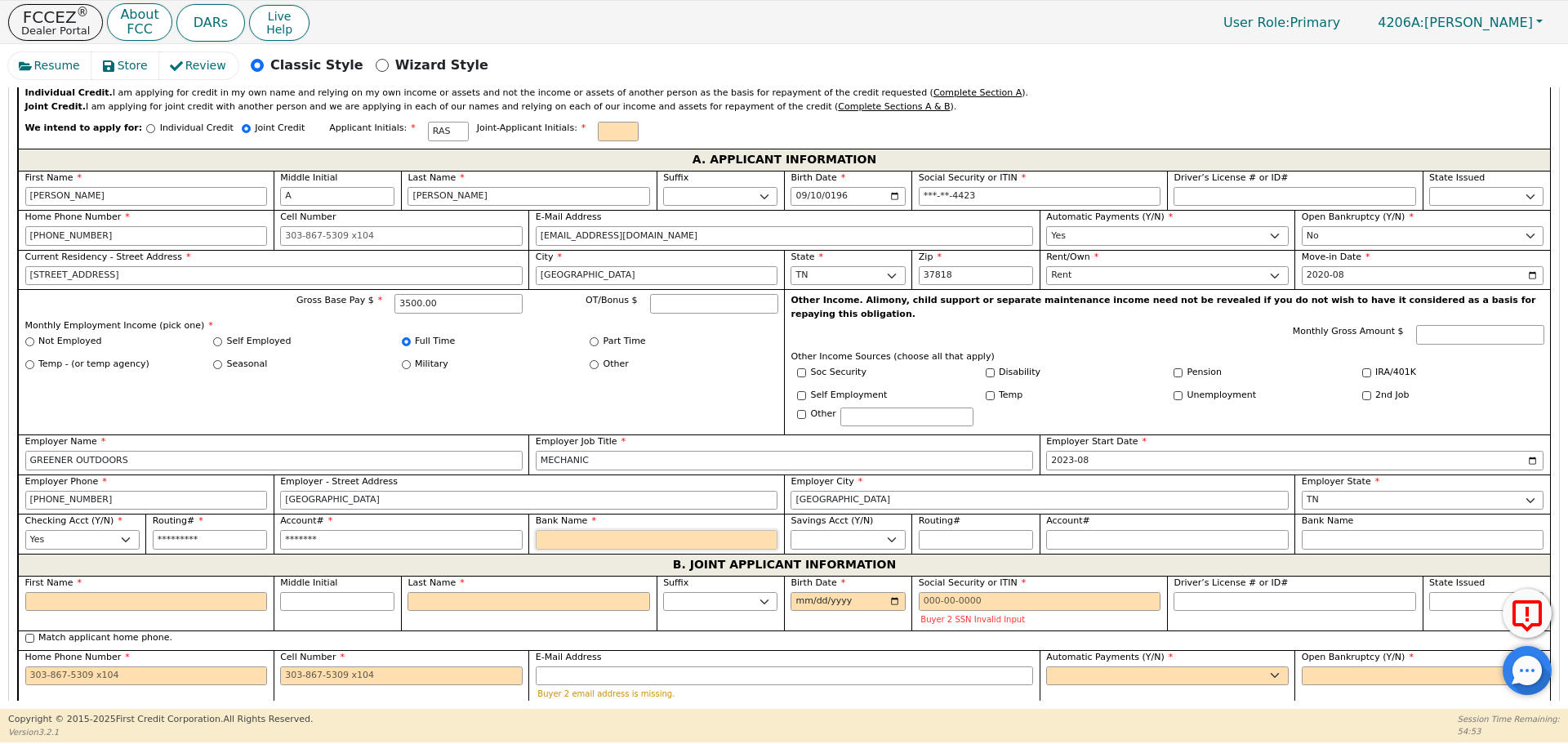
type input "C"
type input "CO"
type input "CON"
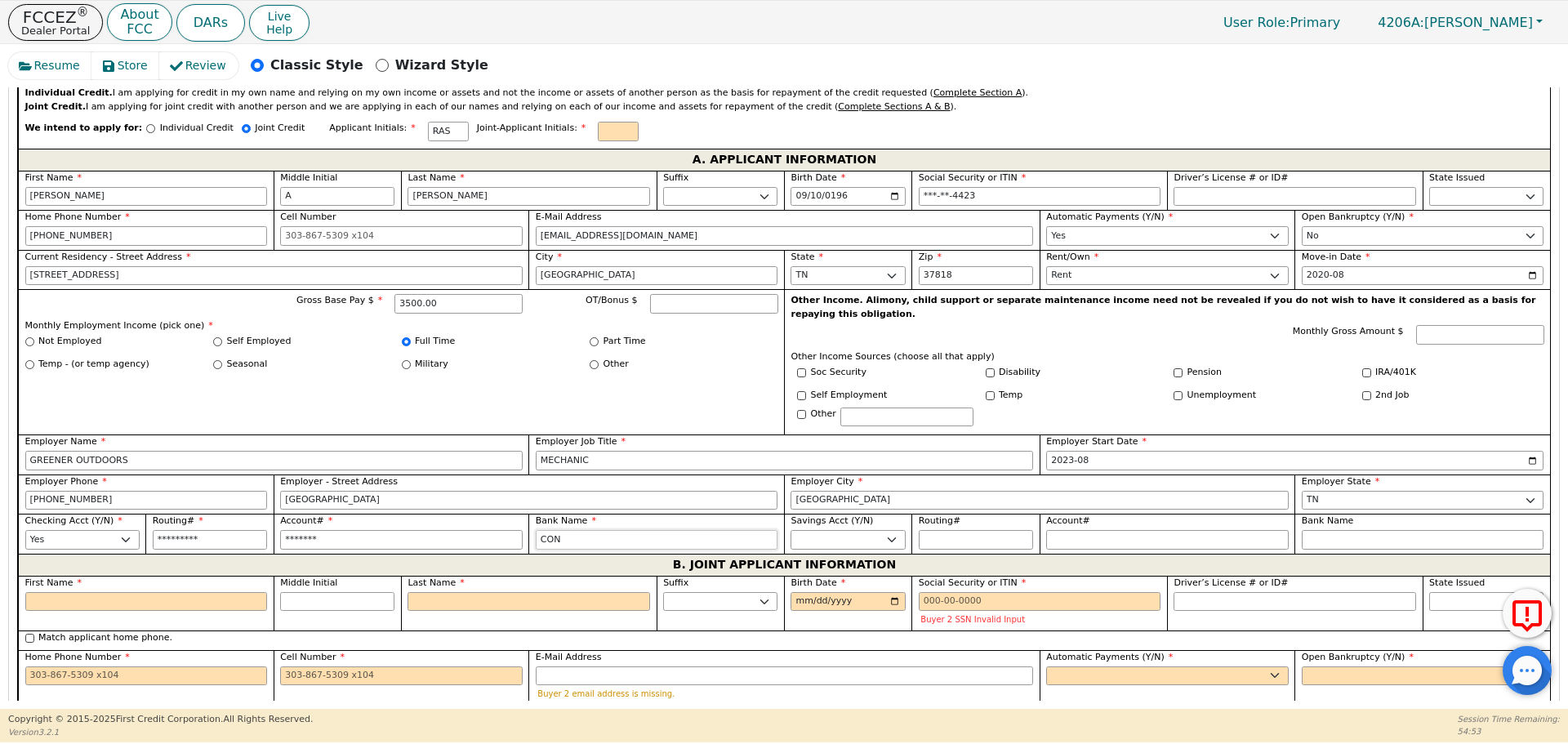
type input "CON"
type input "CONS"
type input "CONSU"
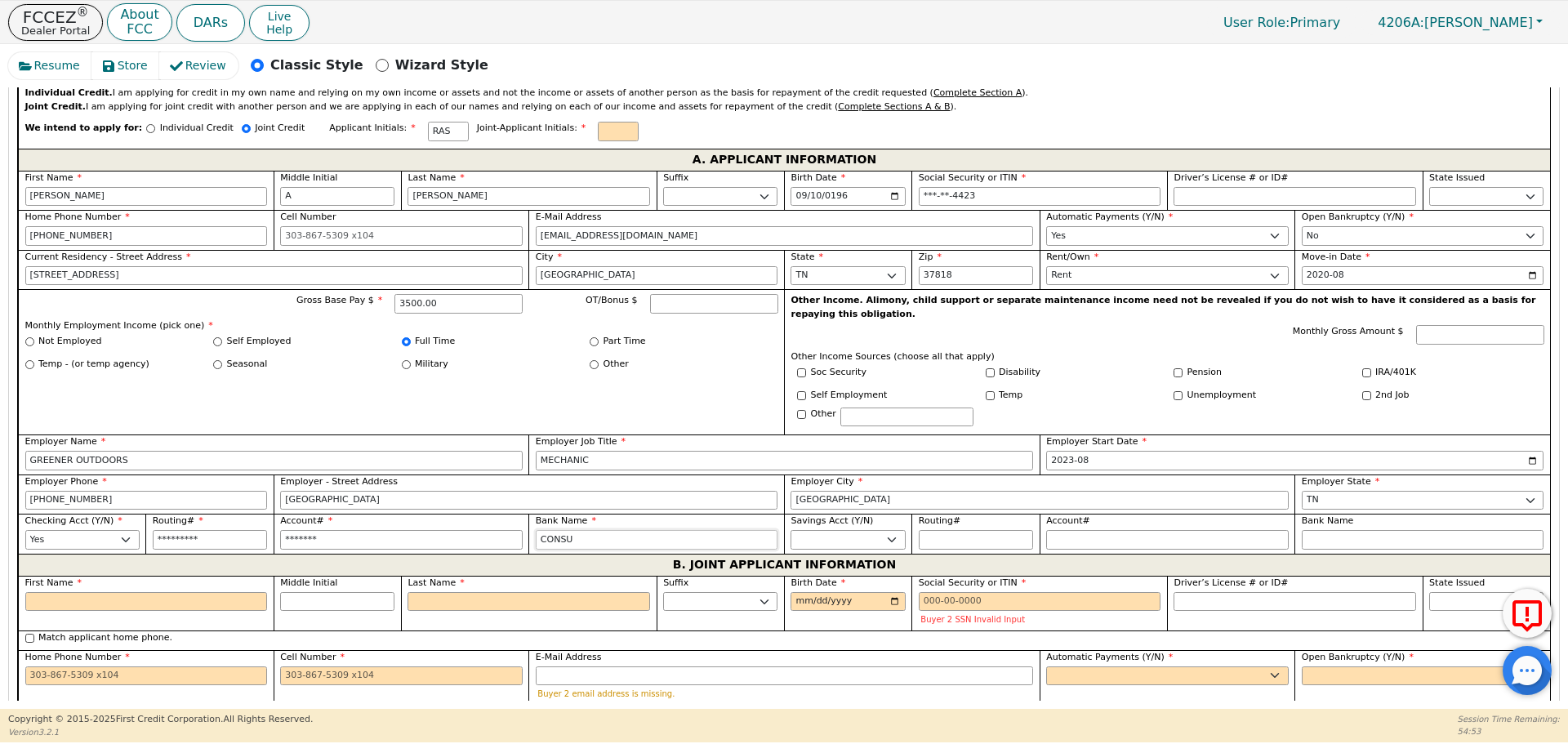
type input "CONSUM"
type input "CONSUME"
type input "CONSUMER"
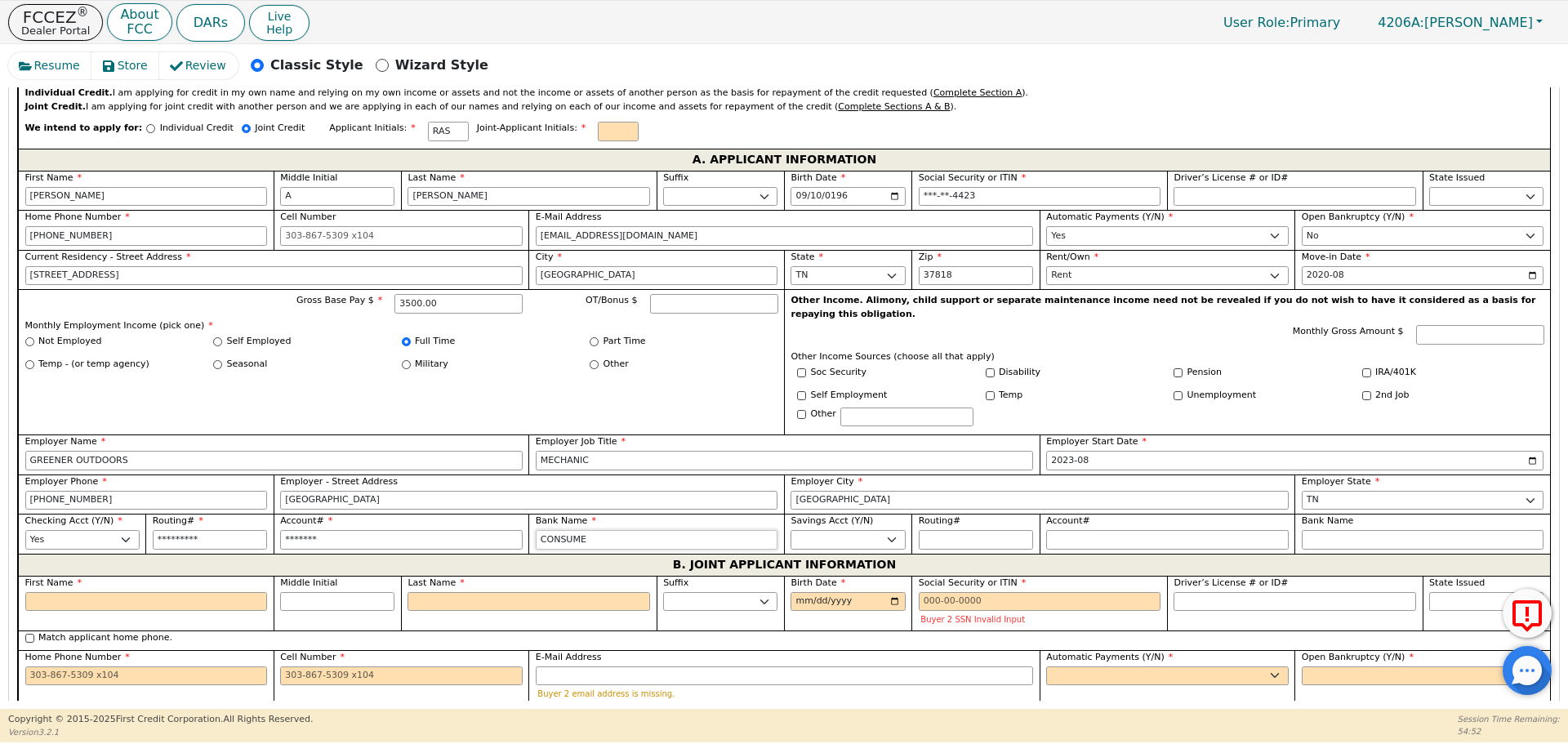
type input "CONSUMER"
type input "CONSUMER C"
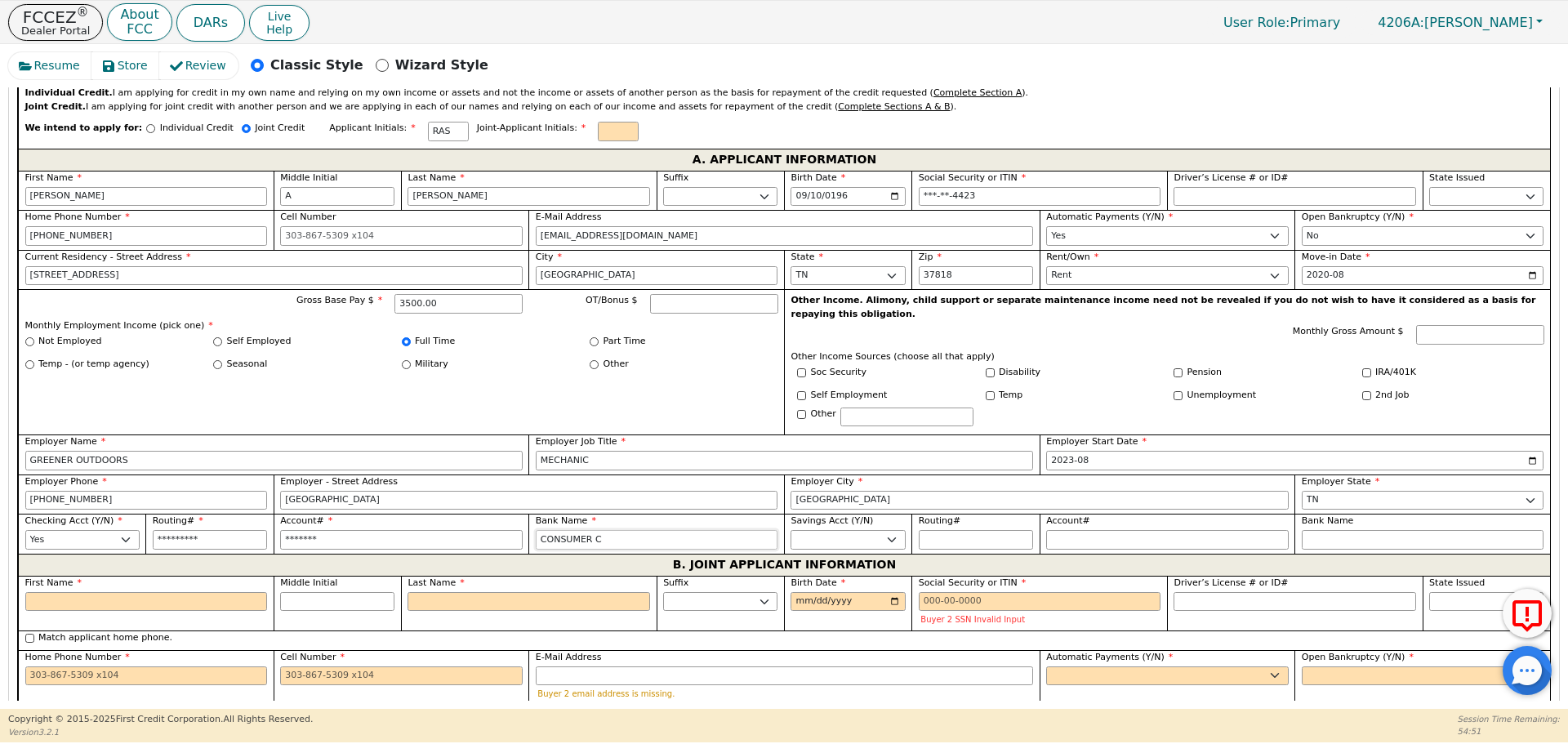
type input "CONSUMER CR"
type input "CONSUMER CRE"
type input "CONSUMER CRED"
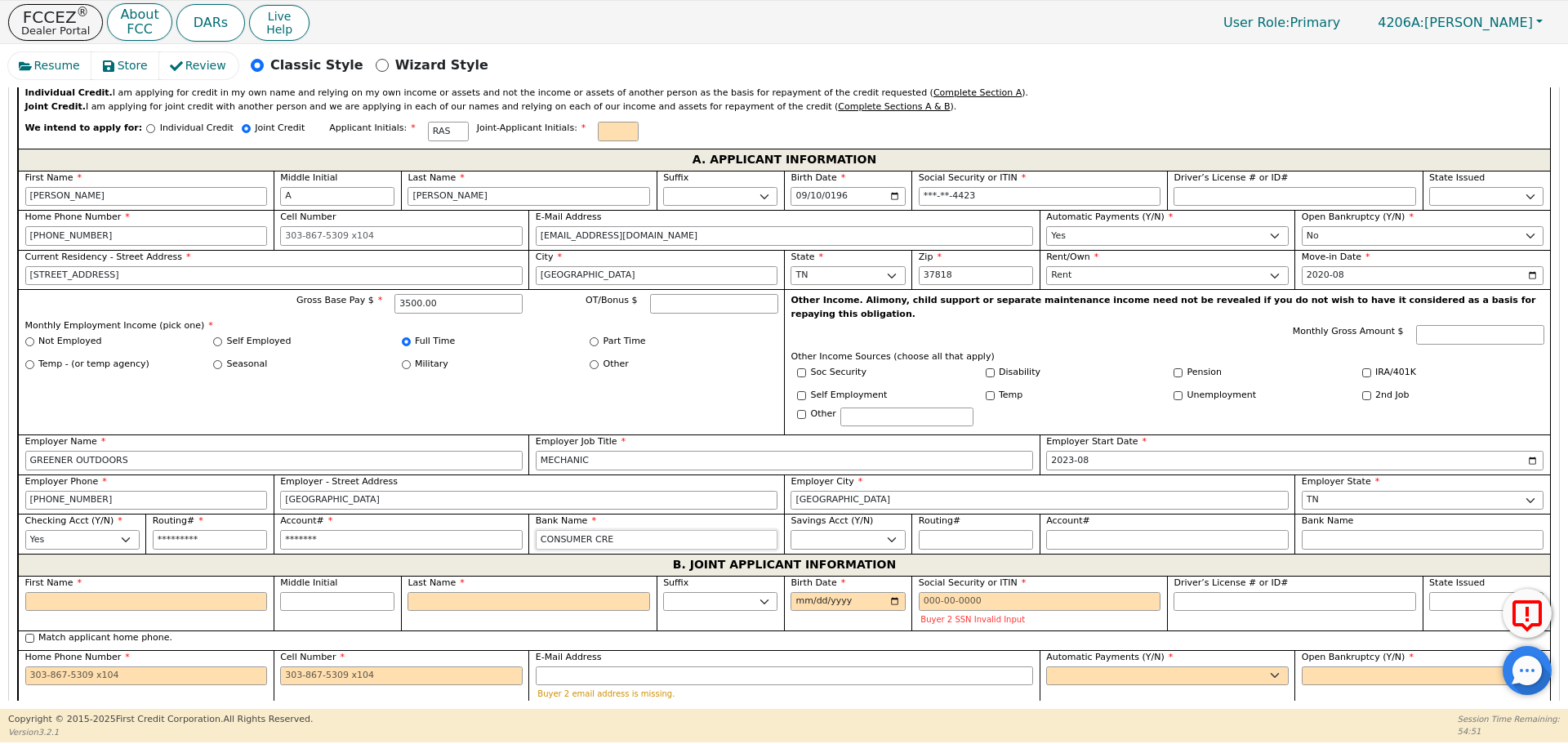
type input "CONSUMER CRED"
type input "CONSUMER CREDI"
type input "CONSUMER CREDIT"
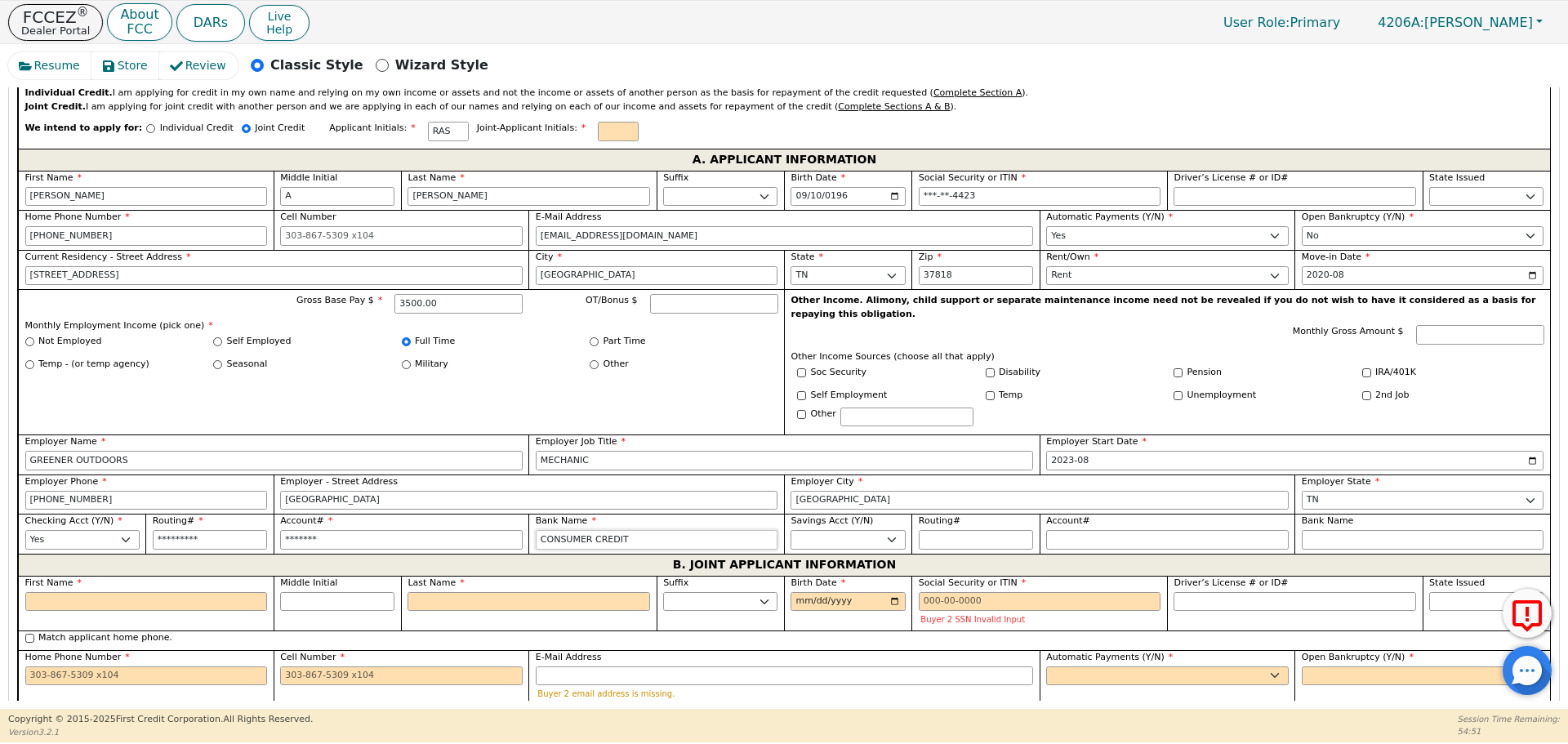
type input "CONSUMER CREDIT"
type input "CONSUMER CREDIT U"
type input "CONSUMER CREDIT UN"
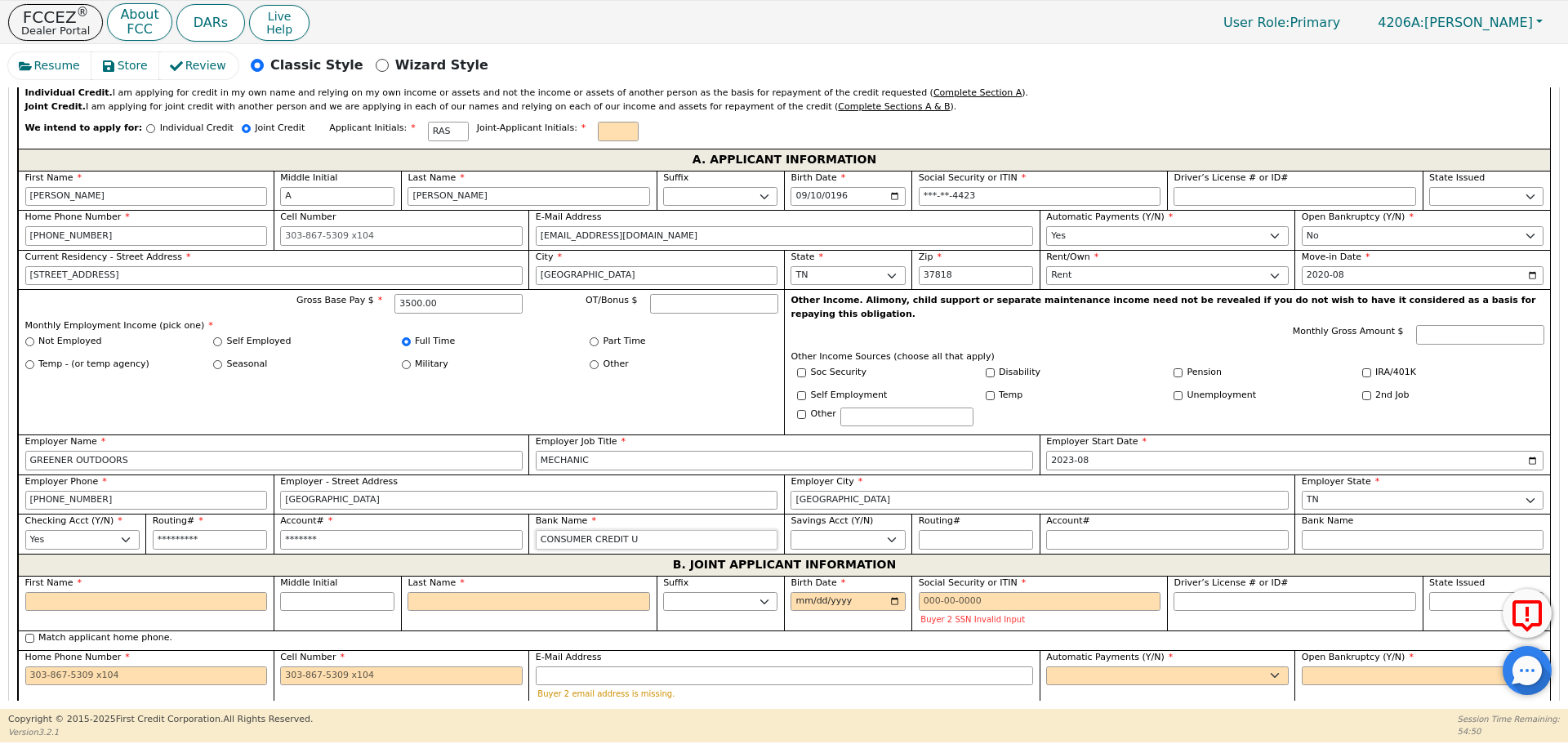
type input "CONSUMER CREDIT UN"
type input "CONSUMER CREDIT UNI"
type input "CONSUMER CREDIT UNIO"
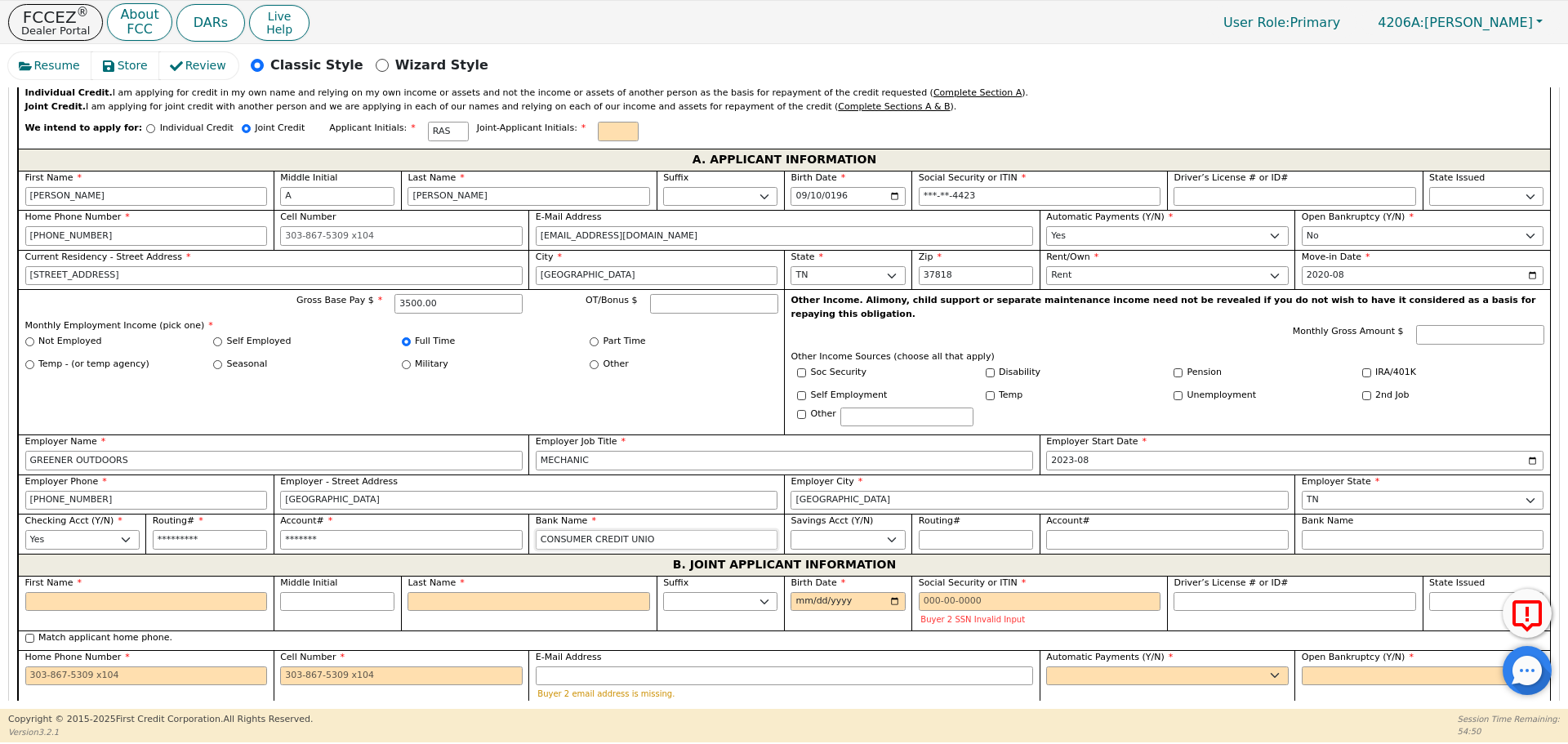
type input "CONSUMER CREDIT UNION"
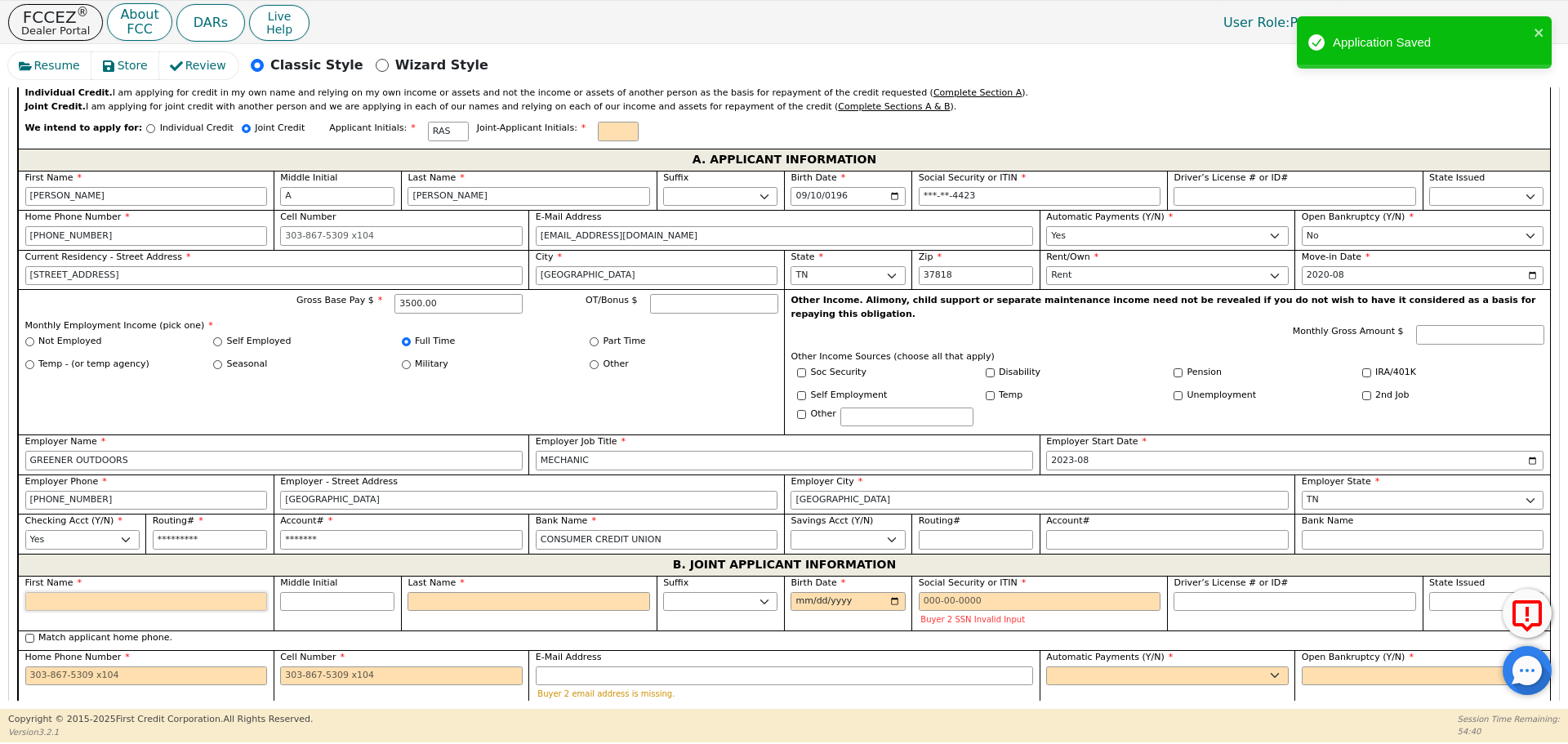
click at [105, 592] on input "First Name" at bounding box center [146, 602] width 242 height 20
type input "K"
type input "KA"
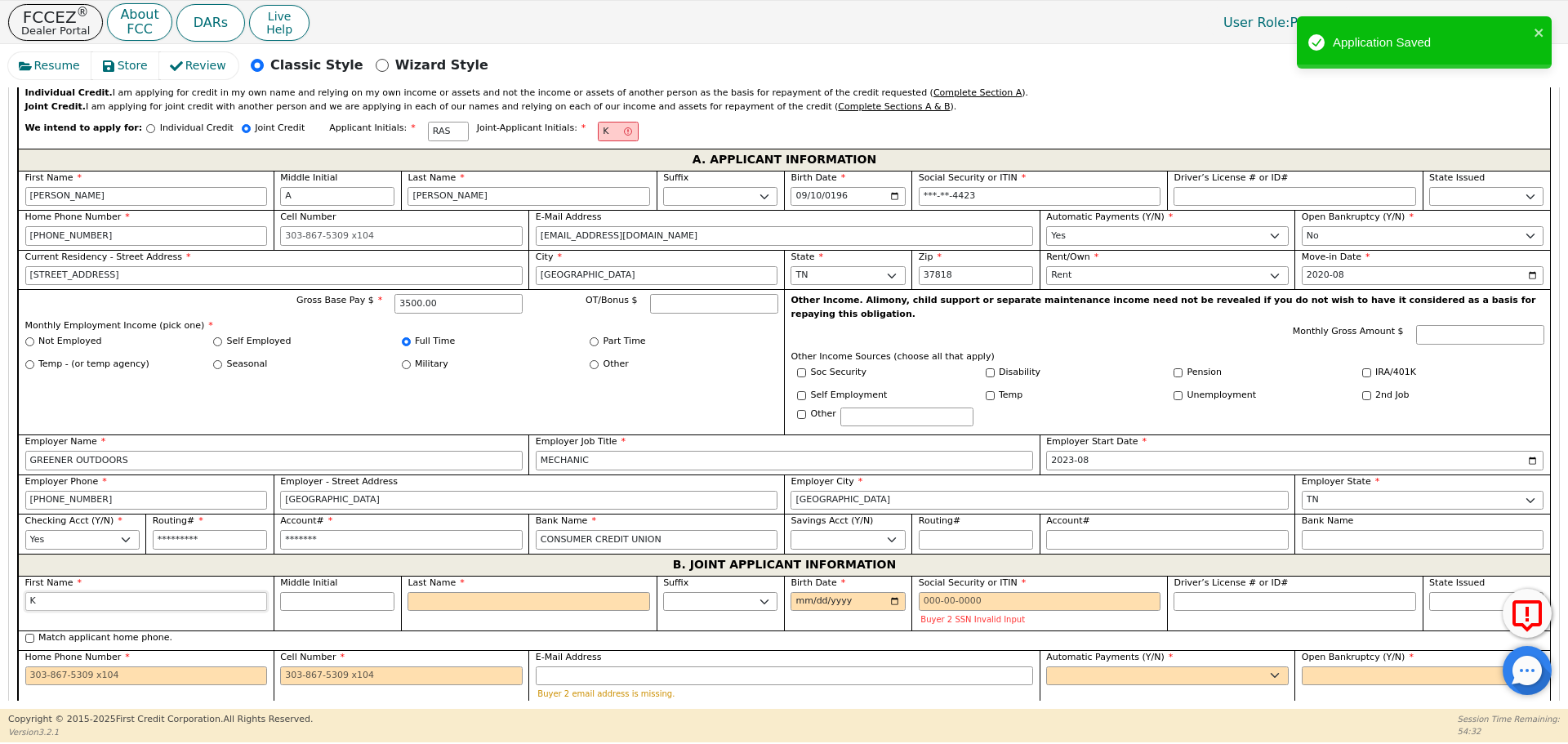
type input "KA"
type input "KAT"
type input "[DEMOGRAPHIC_DATA]"
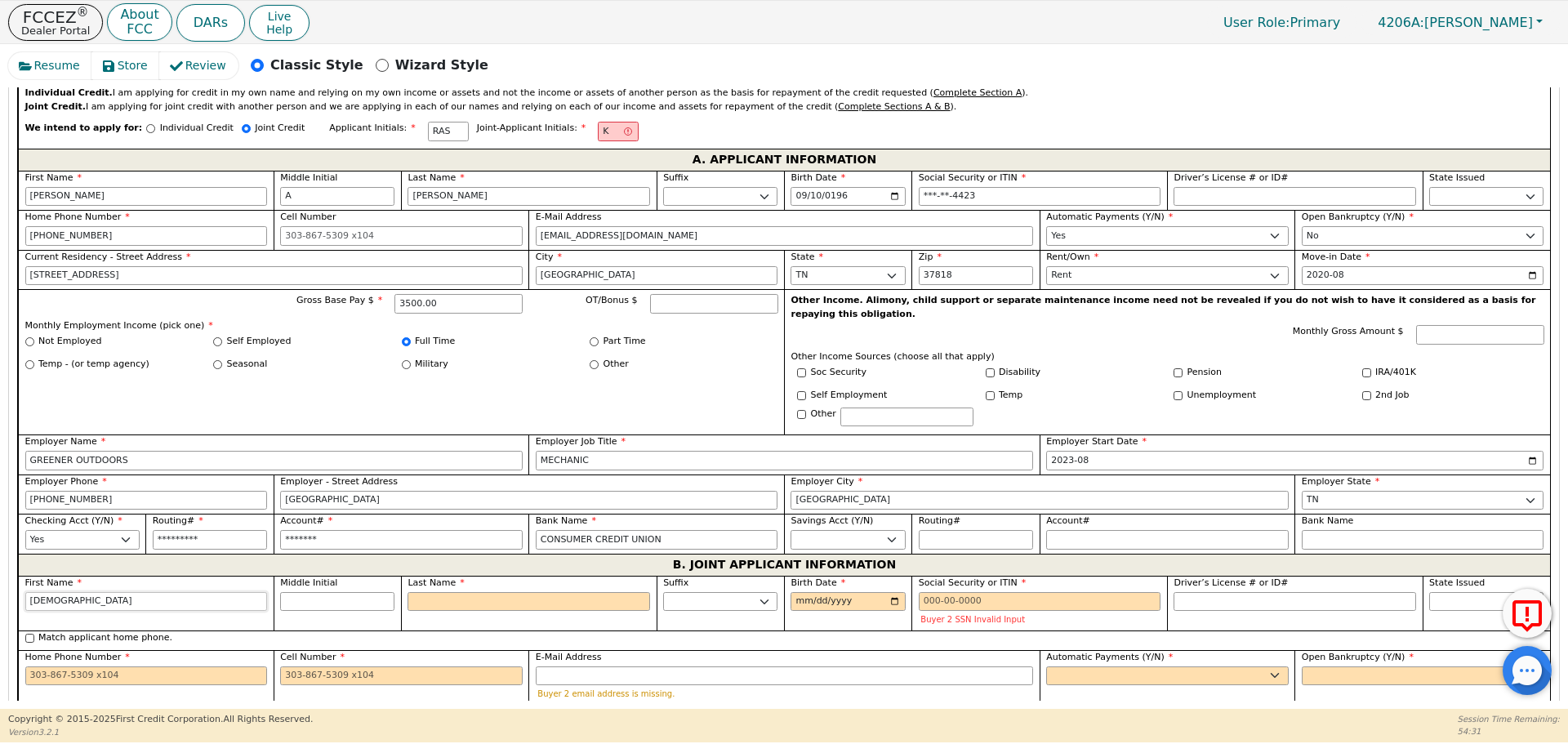
type input "[PERSON_NAME]"
type input "[DEMOGRAPHIC_DATA]"
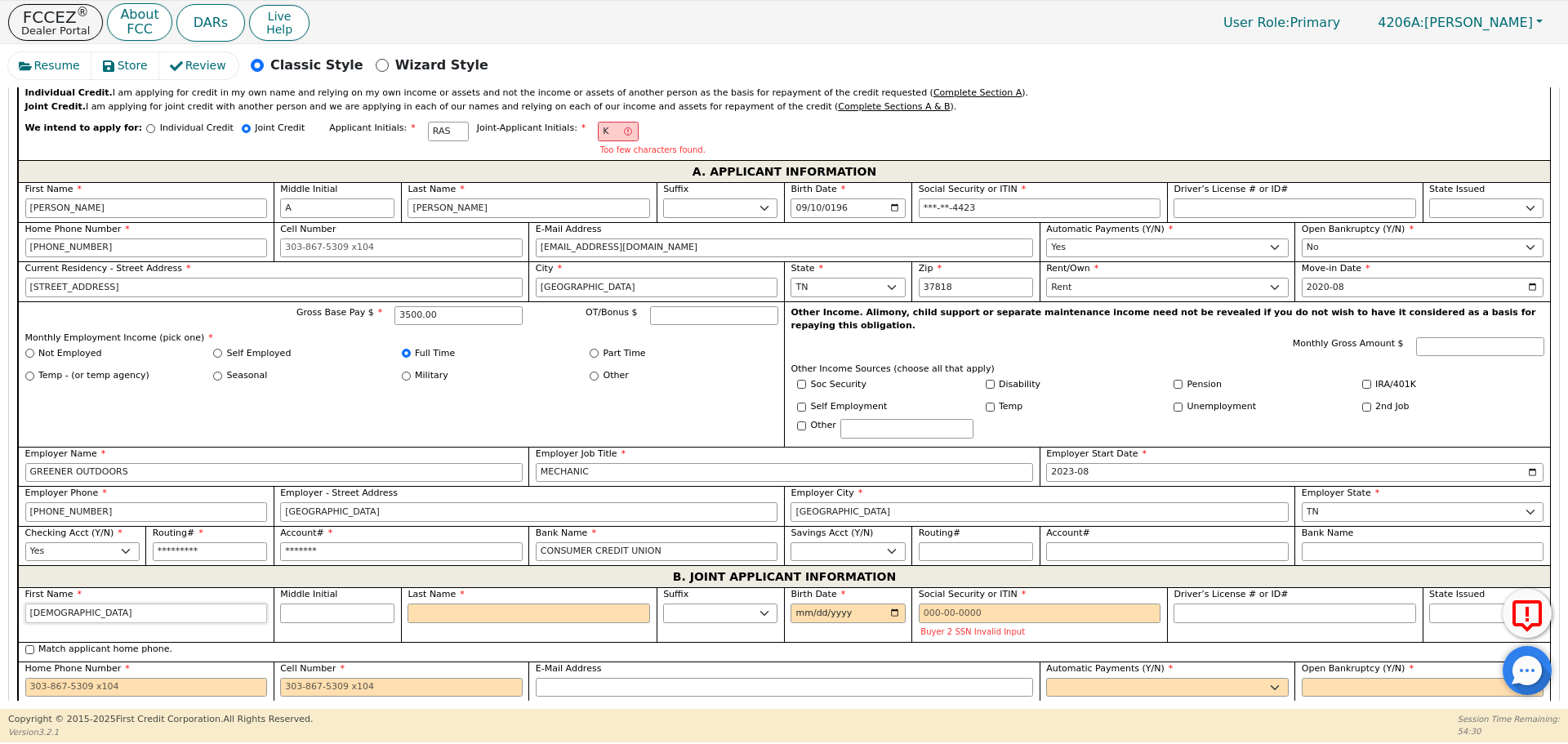
type input "[PERSON_NAME]"
type input "[DEMOGRAPHIC_DATA]"
type input "KAT"
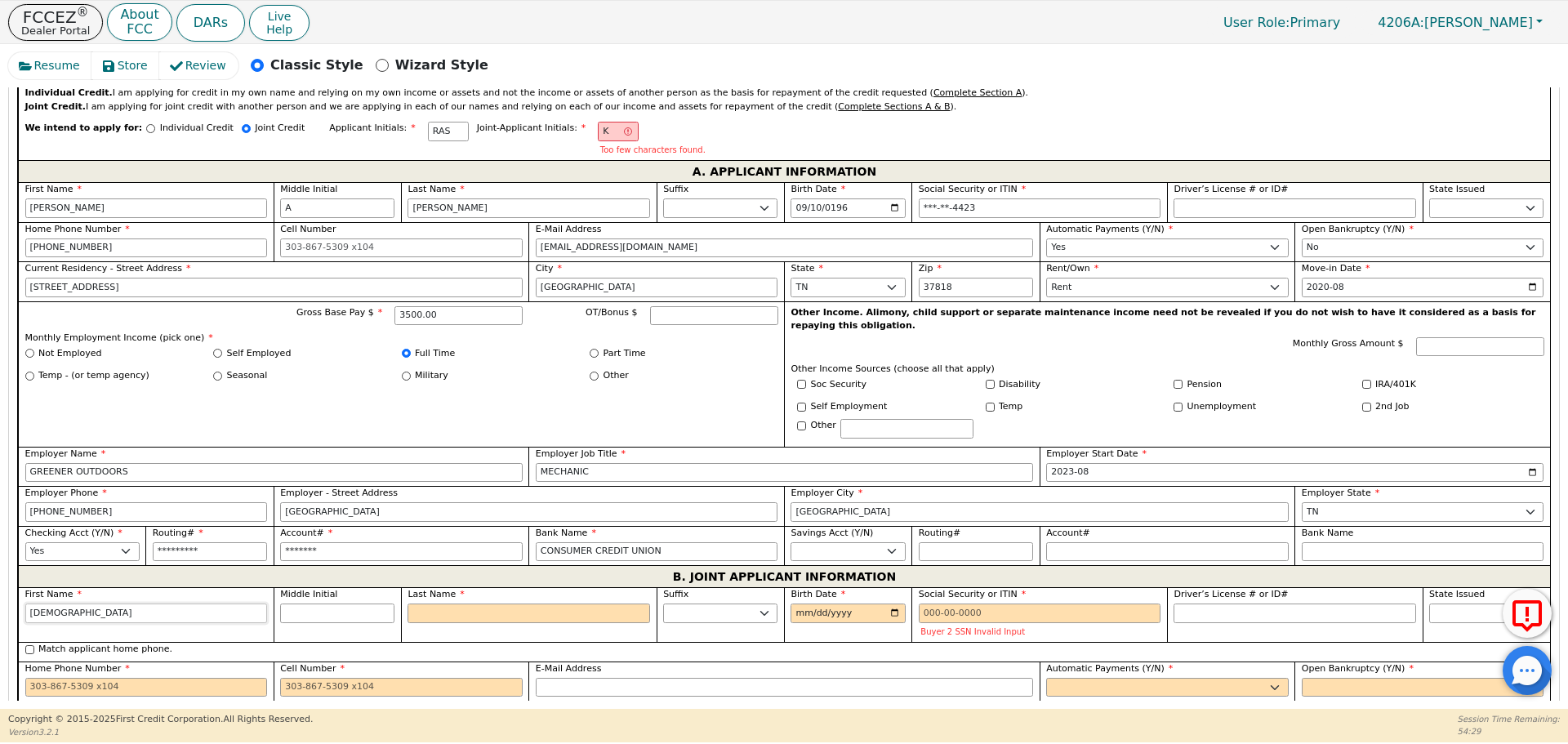
type input "KAT"
type input "[DEMOGRAPHIC_DATA]"
type input "[PERSON_NAME]"
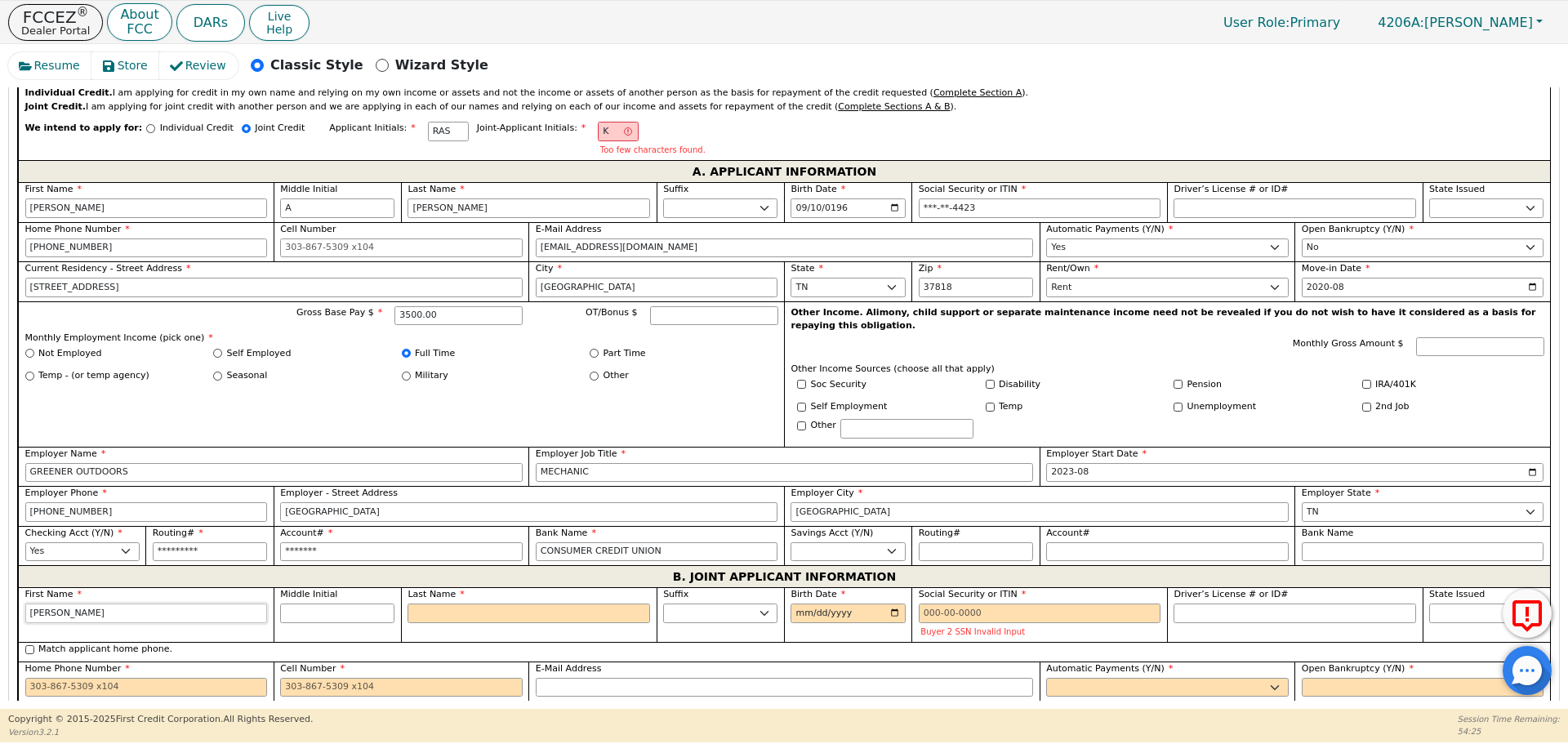
type input "[DEMOGRAPHIC_DATA]"
type input "KATHERI"
type input "[PERSON_NAME]"
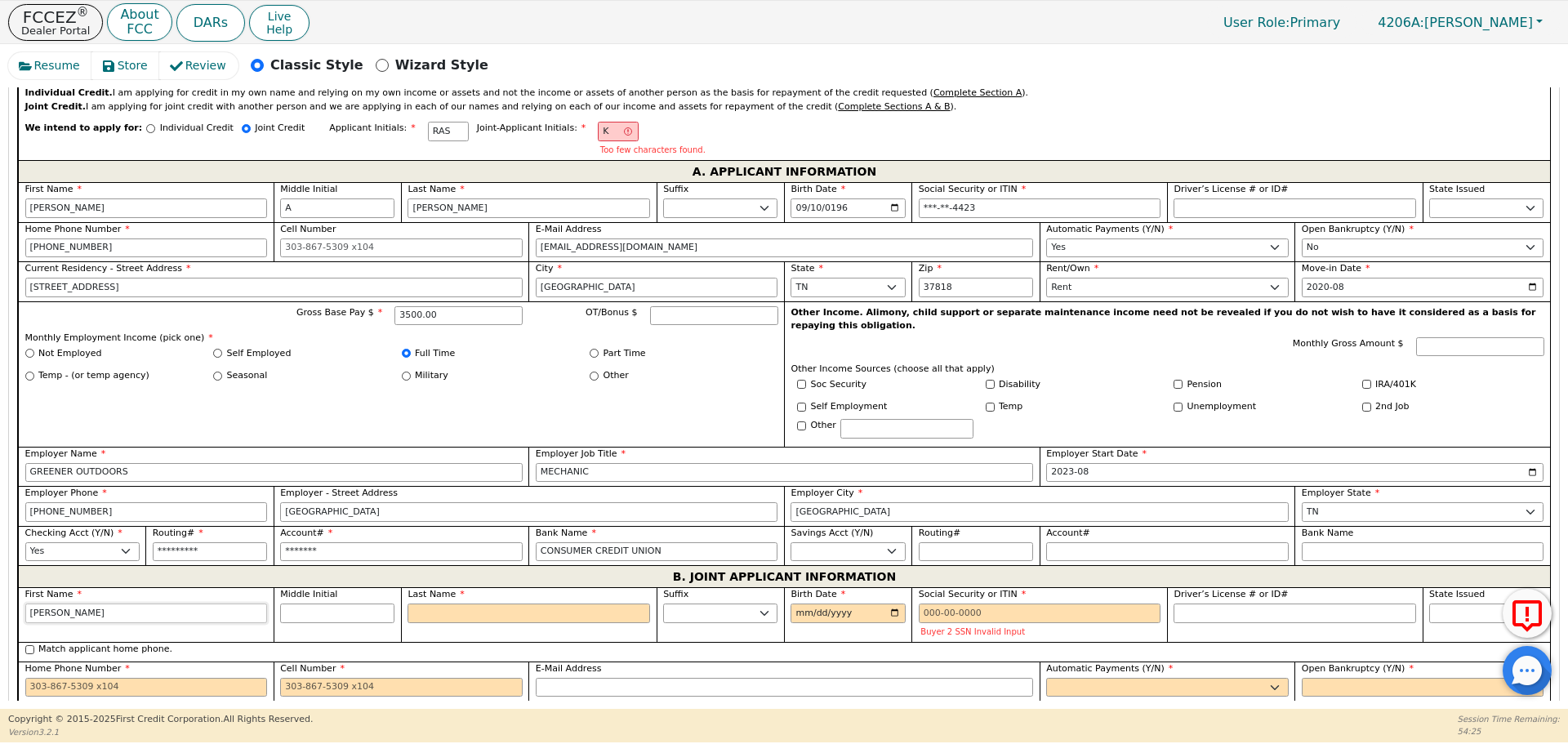
type input "[PERSON_NAME]"
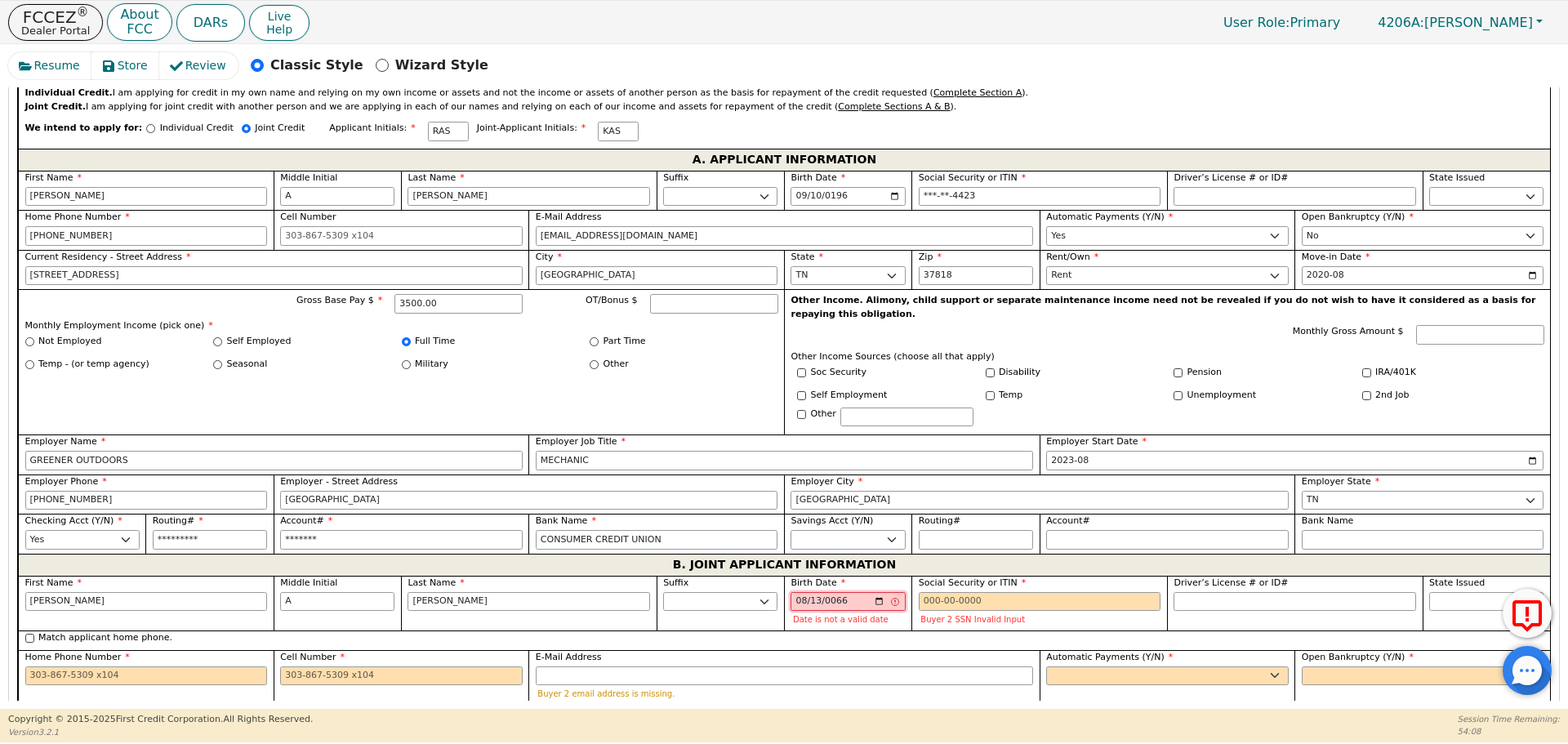
click at [825, 592] on input "0066-08-13" at bounding box center [848, 602] width 114 height 20
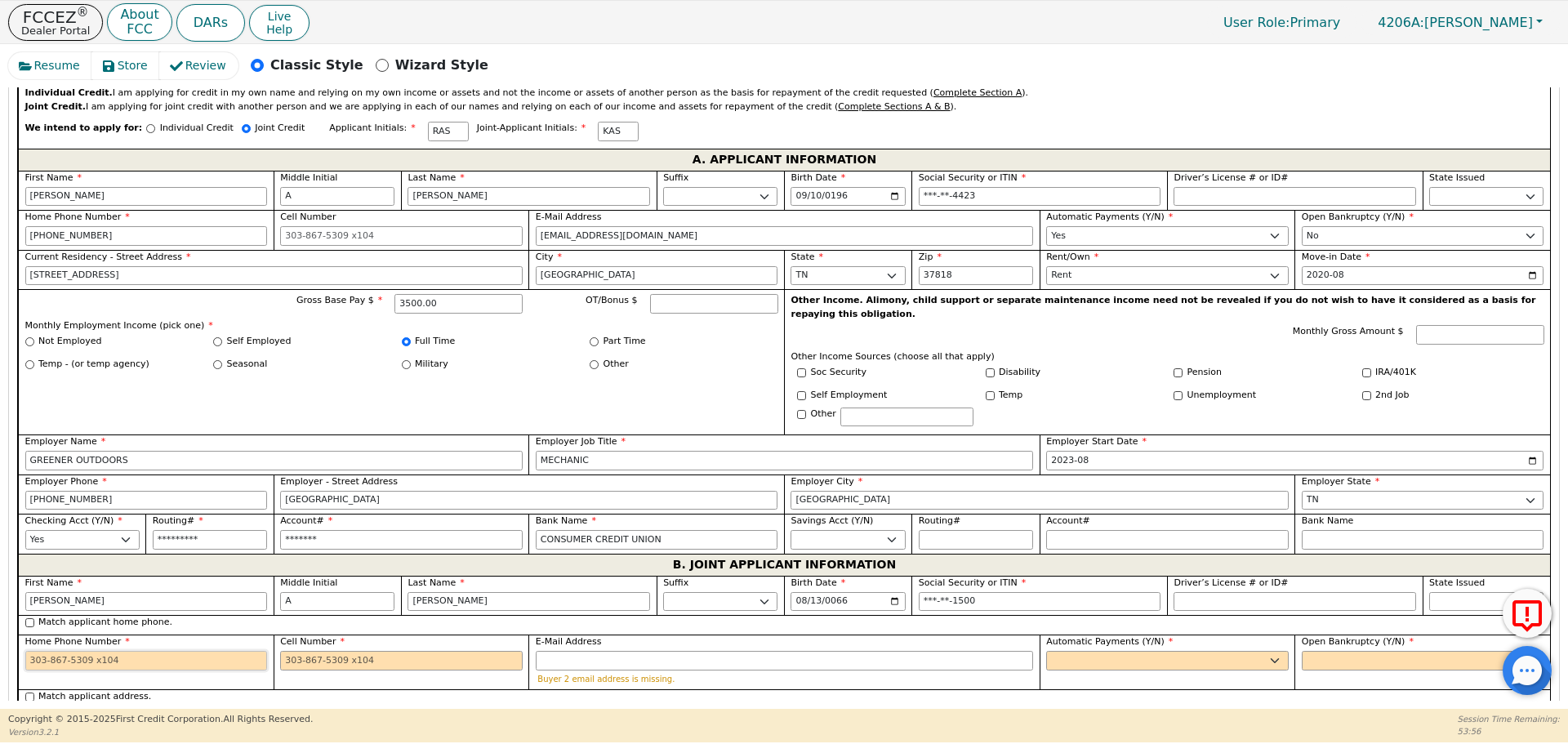
click at [87, 651] on input "Home Phone Number" at bounding box center [146, 661] width 242 height 20
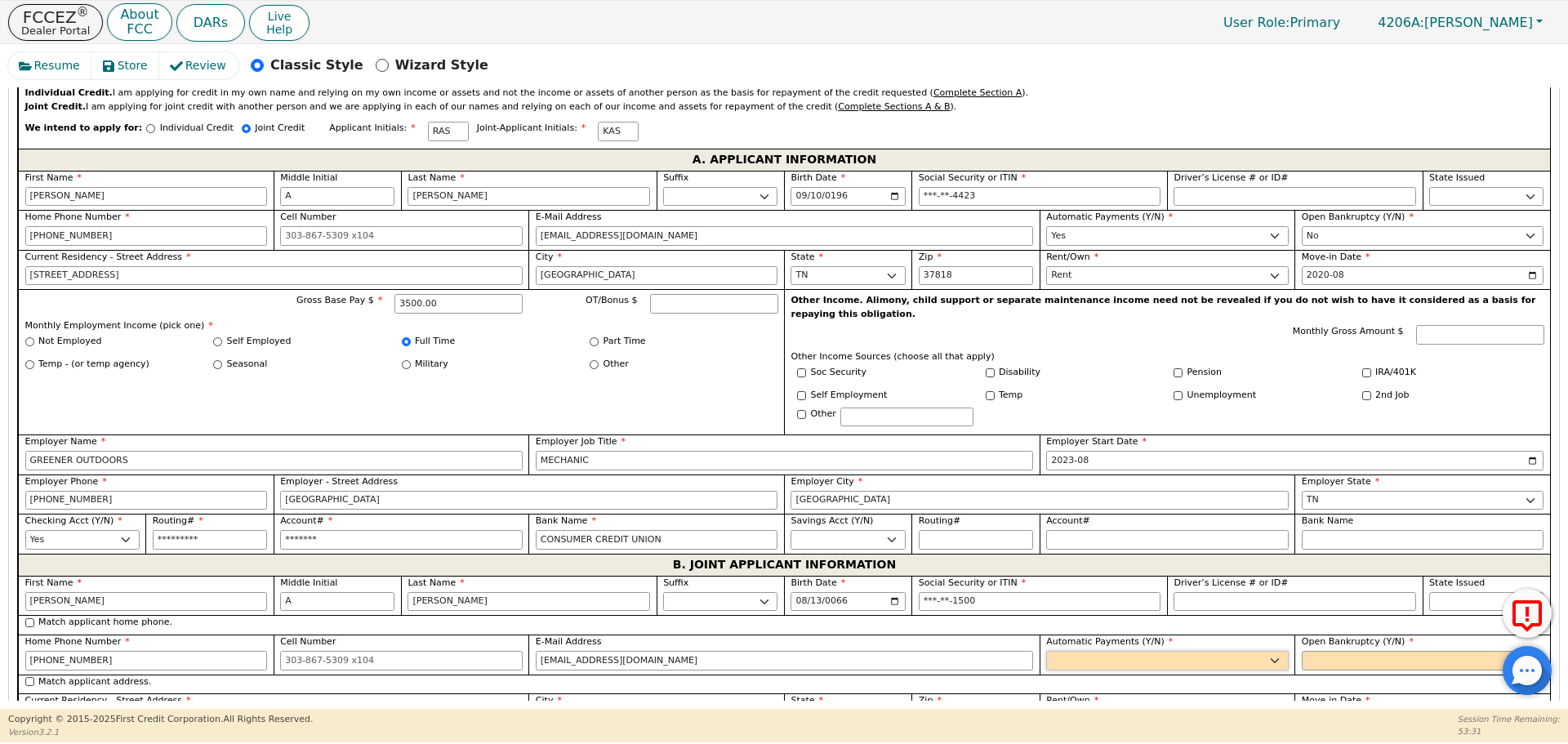
click at [1162, 651] on select "Yes No" at bounding box center [1167, 661] width 242 height 20
click at [1046, 651] on select "Yes No" at bounding box center [1167, 661] width 242 height 20
click at [1317, 651] on select "Yes No" at bounding box center [1422, 661] width 242 height 20
click at [1301, 651] on select "Yes No" at bounding box center [1422, 661] width 242 height 20
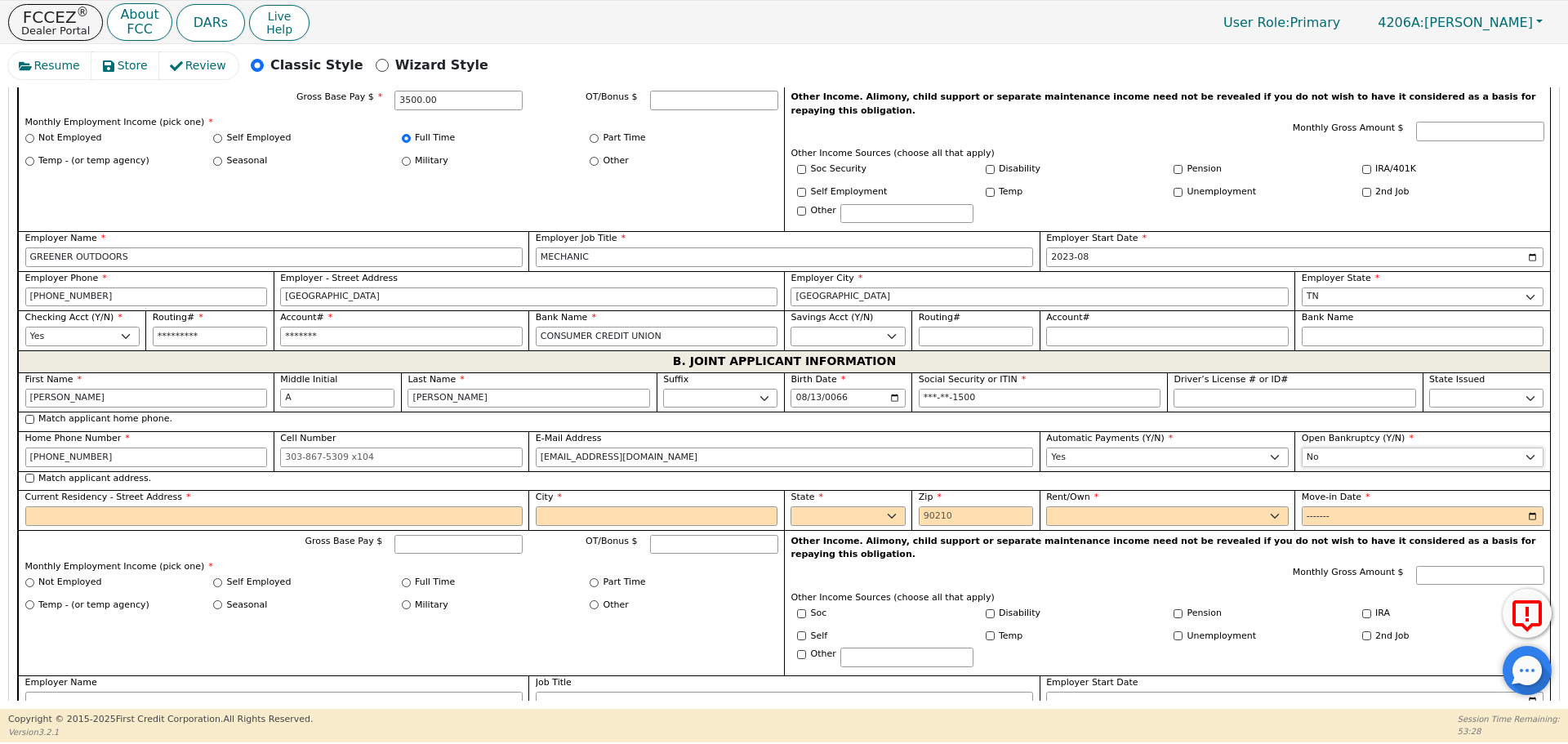
scroll to position [1135, 0]
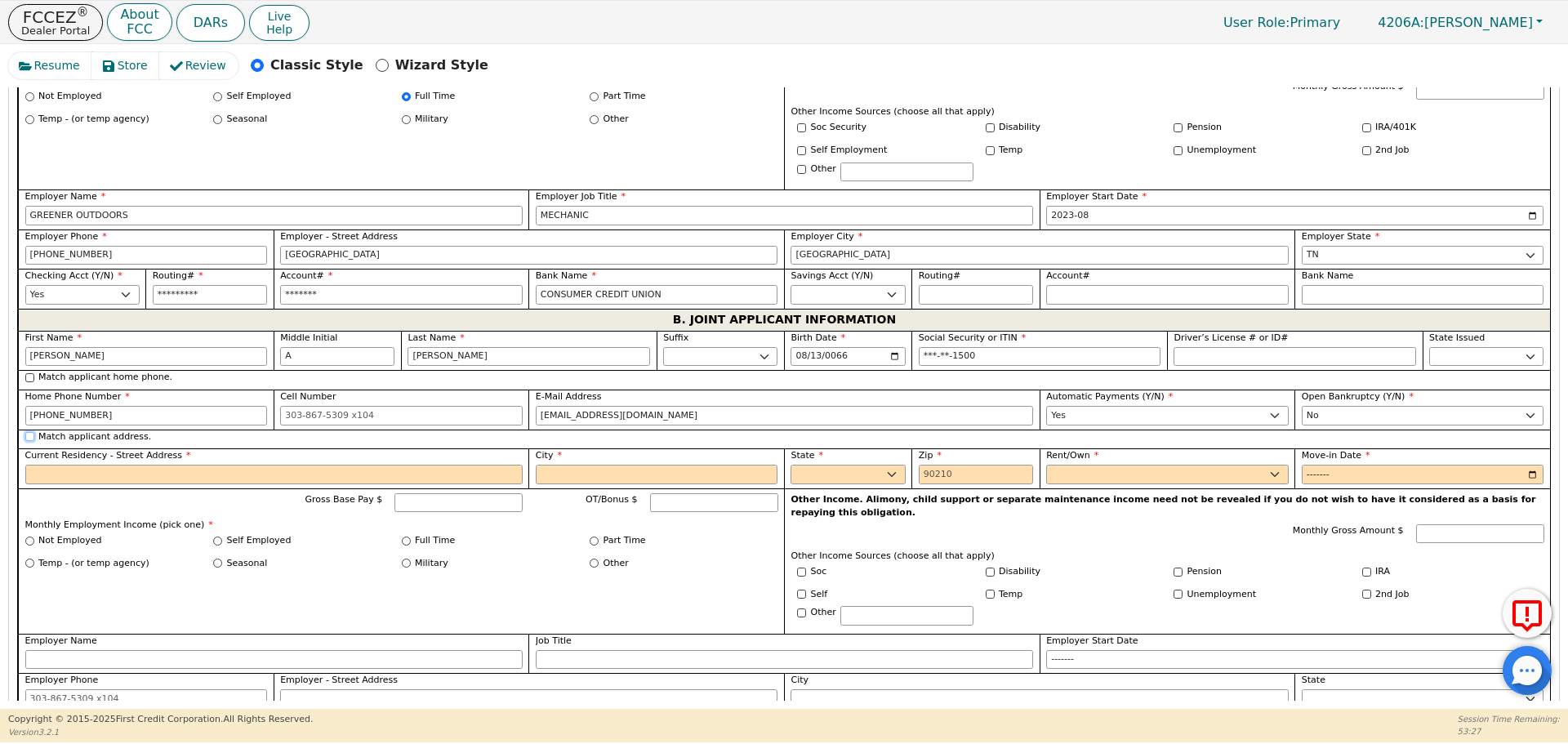
click at [30, 432] on input "Match applicant address." at bounding box center [30, 437] width 9 height 9
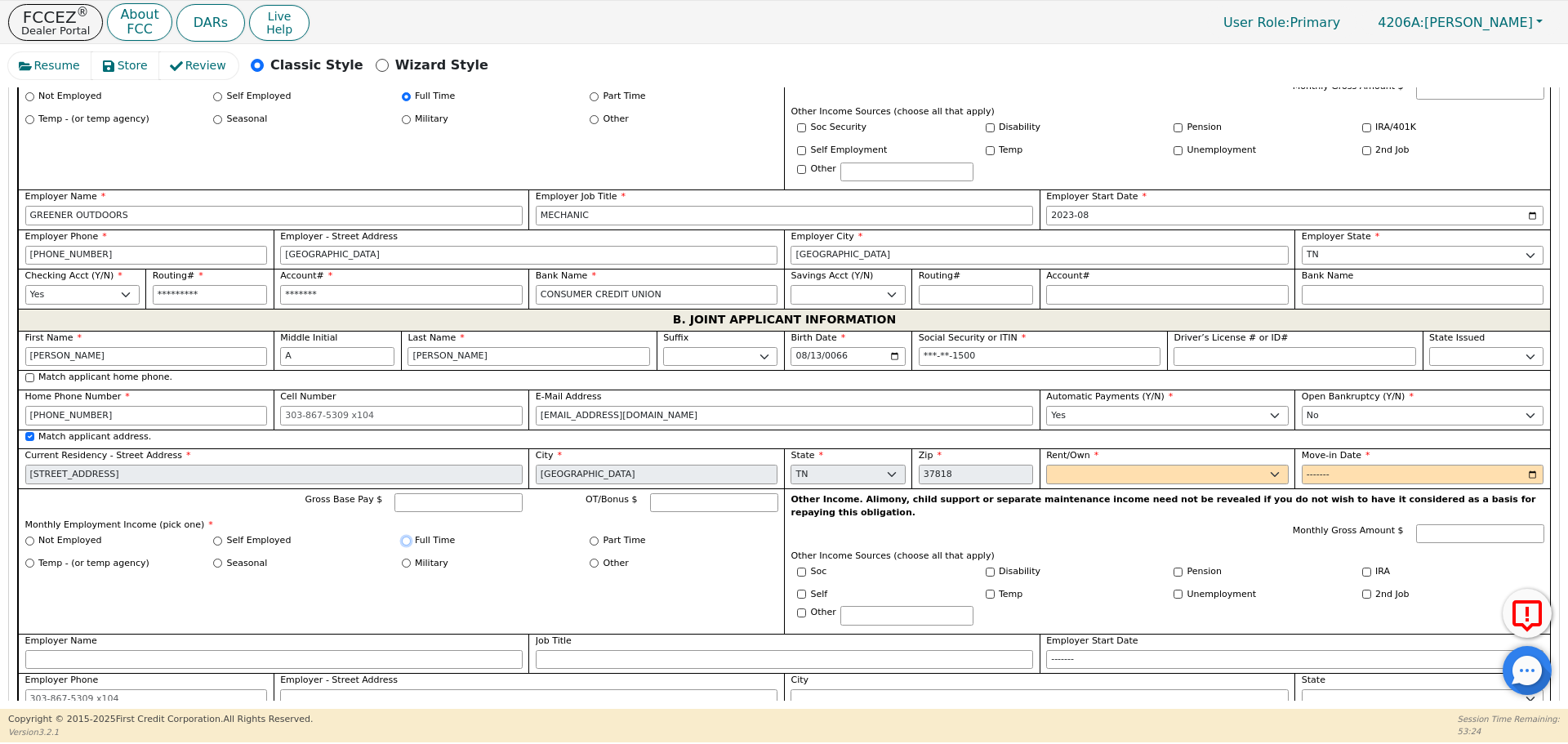
click at [404, 536] on input "Full Time" at bounding box center [406, 541] width 9 height 9
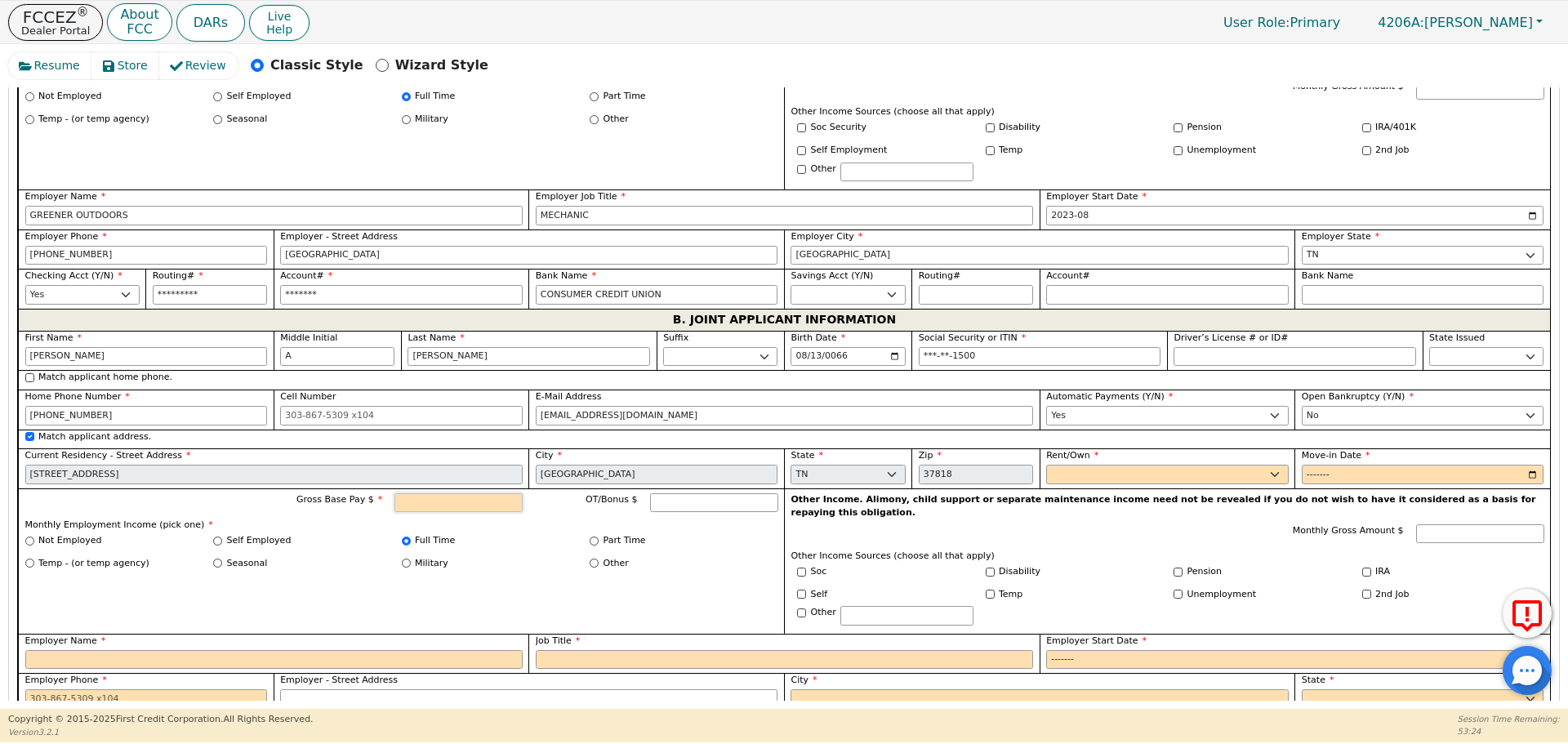
click at [443, 493] on input "Gross Base Pay $" at bounding box center [458, 503] width 128 height 20
click at [1121, 465] on select "Rent Own" at bounding box center [1167, 474] width 242 height 20
click at [1046, 465] on select "Rent Own" at bounding box center [1167, 474] width 242 height 20
click at [1525, 465] on input "Move-in Date" at bounding box center [1422, 474] width 242 height 20
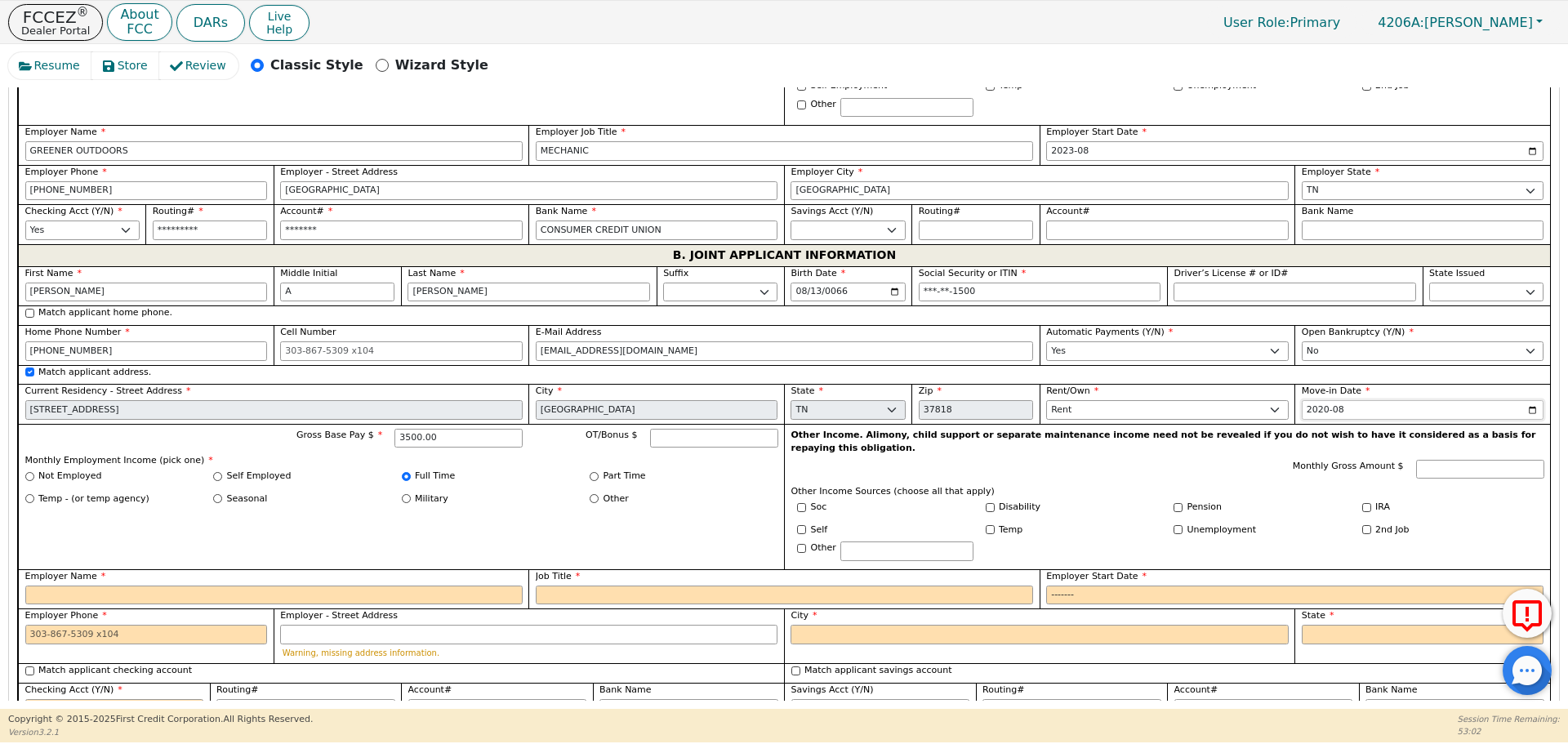
scroll to position [1299, 0]
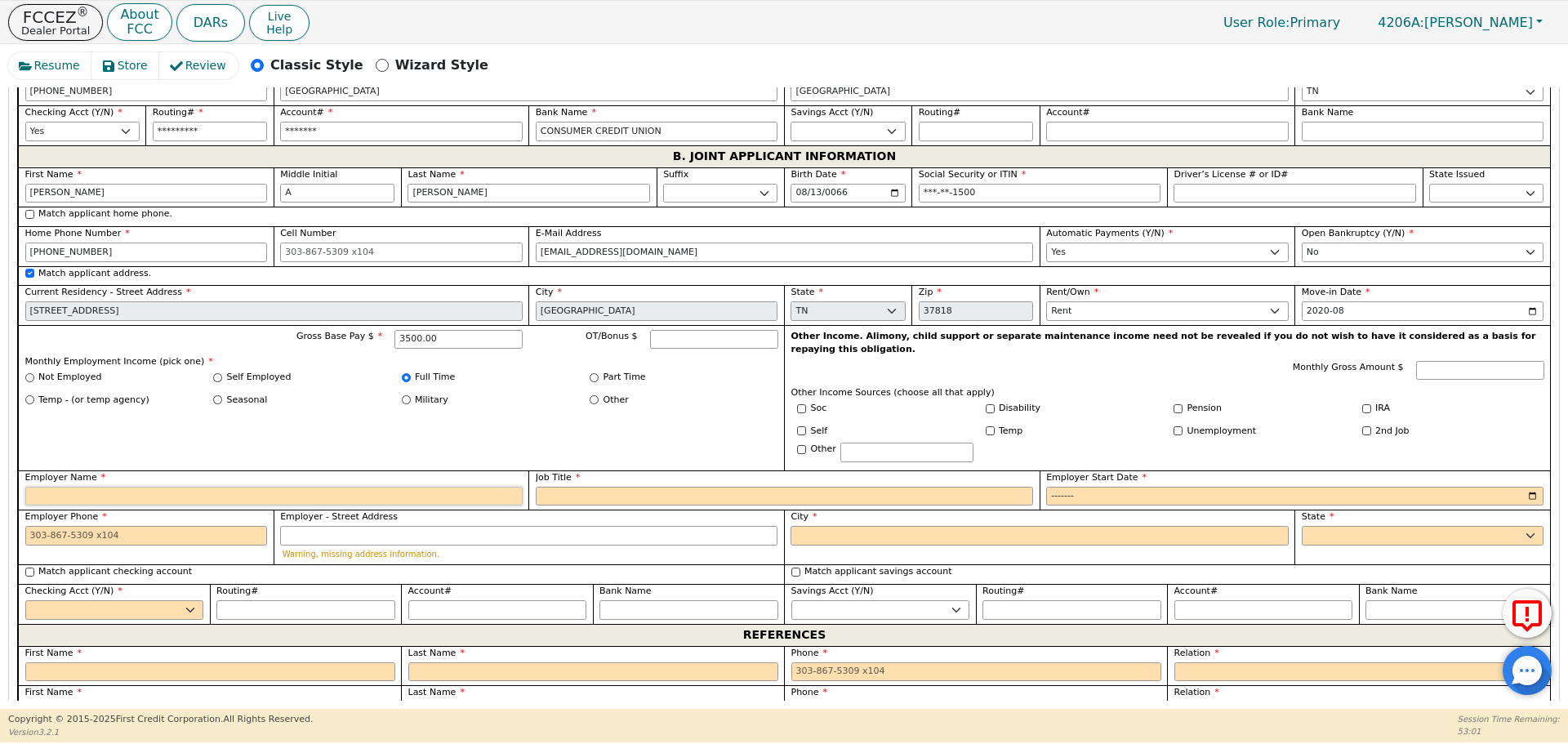
click at [78, 487] on input "Employer Name" at bounding box center [273, 496] width 497 height 20
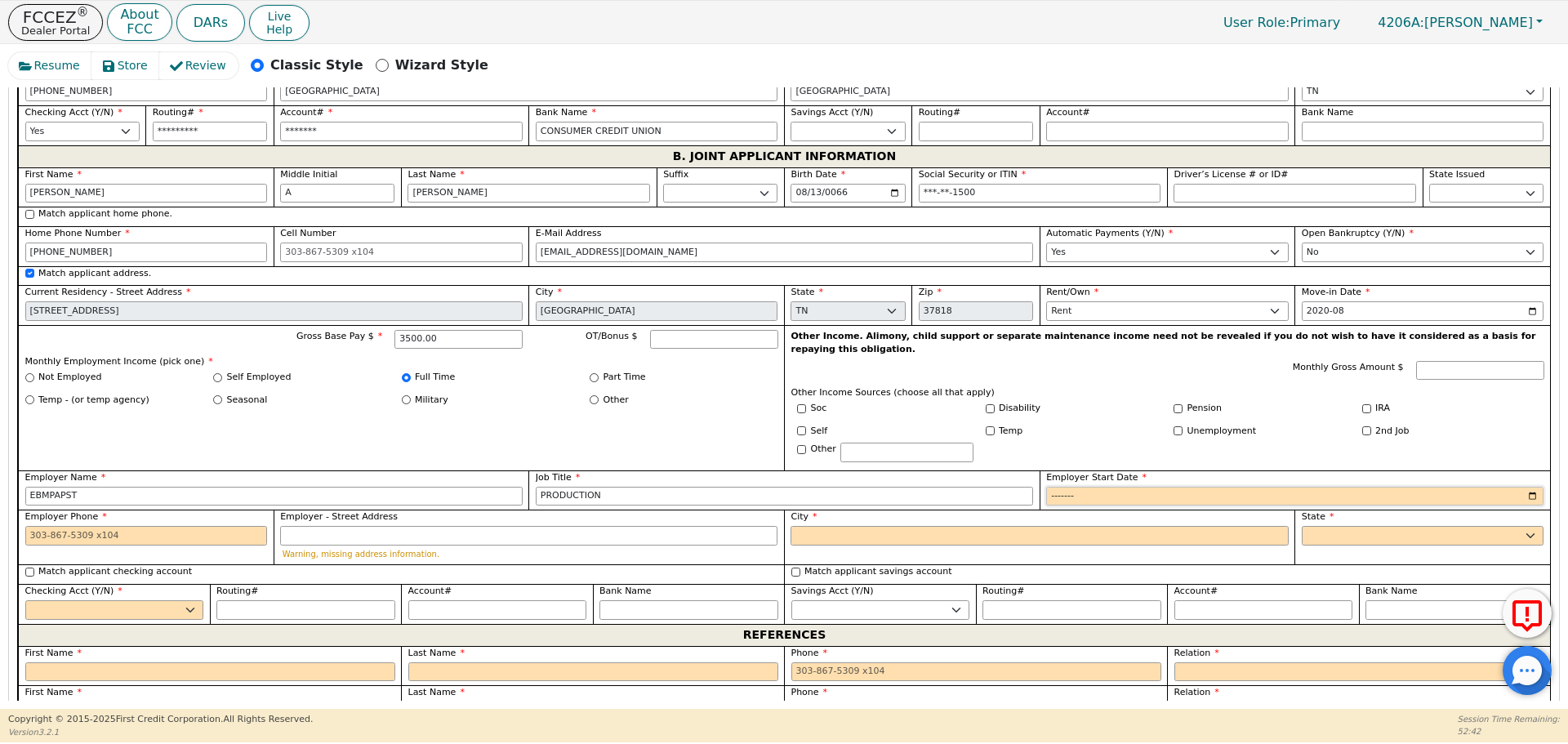
click at [1525, 487] on input "Employer Start Date" at bounding box center [1294, 496] width 497 height 20
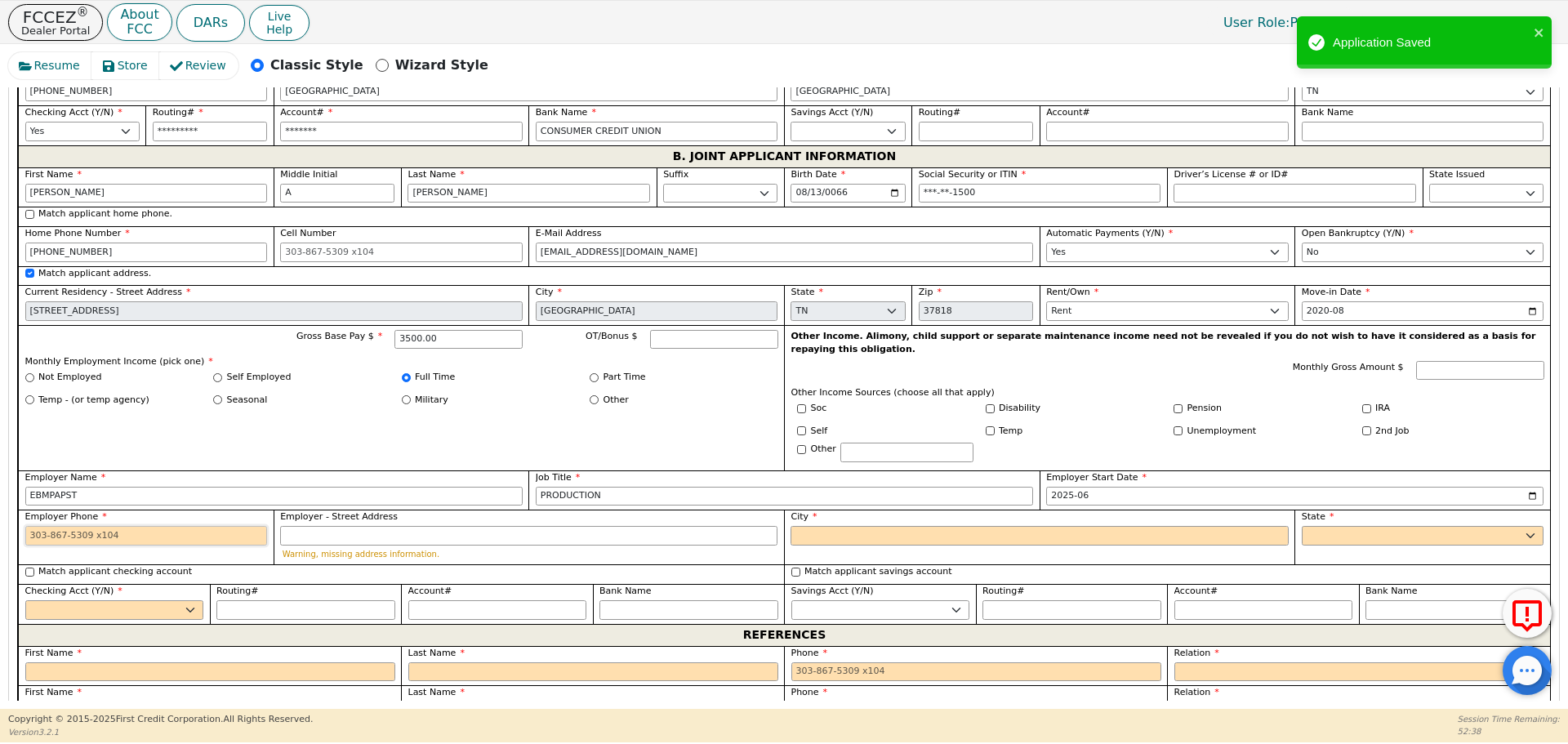
click at [116, 526] on input "Employer Phone" at bounding box center [146, 535] width 242 height 20
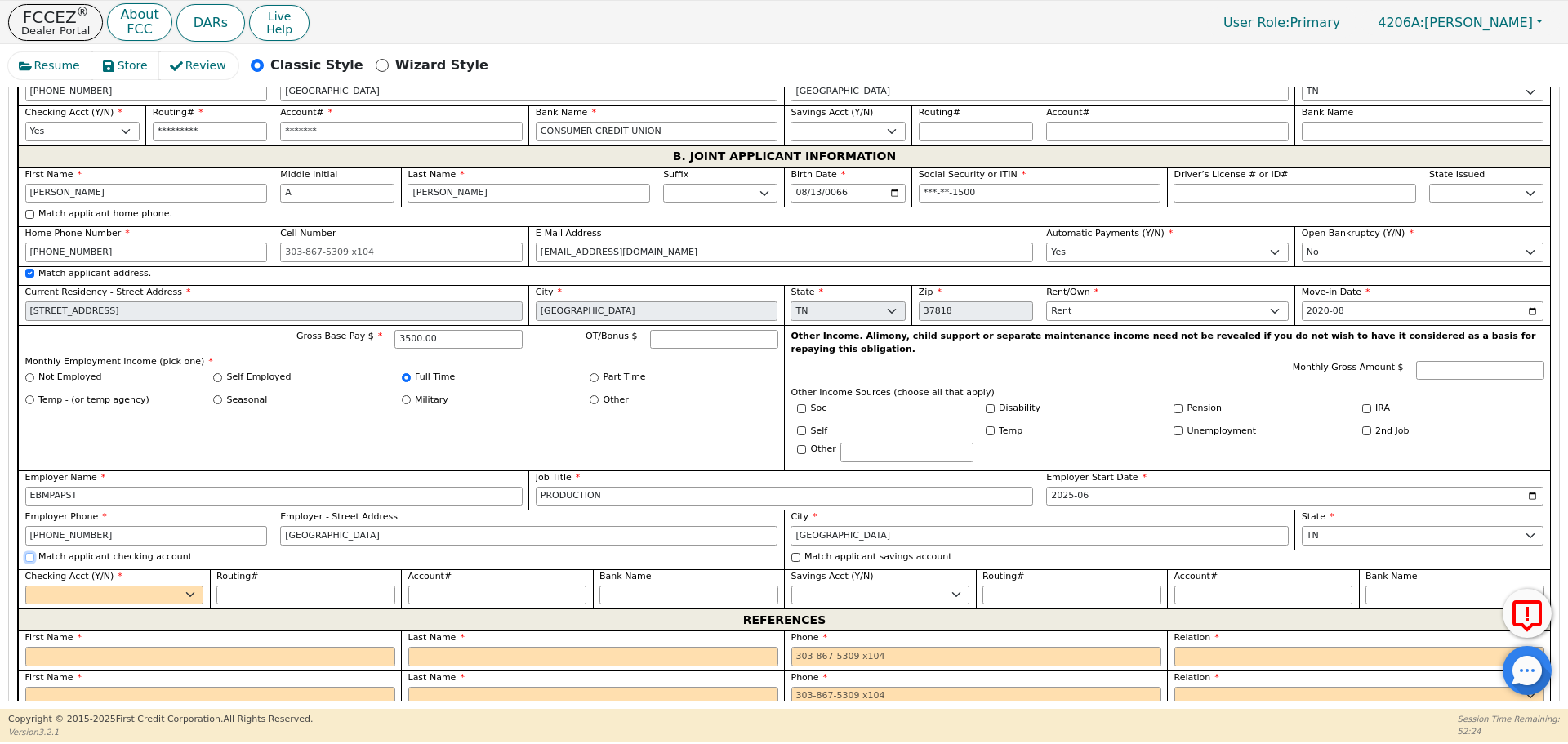
click at [32, 553] on input "Match applicant checking account" at bounding box center [30, 558] width 9 height 9
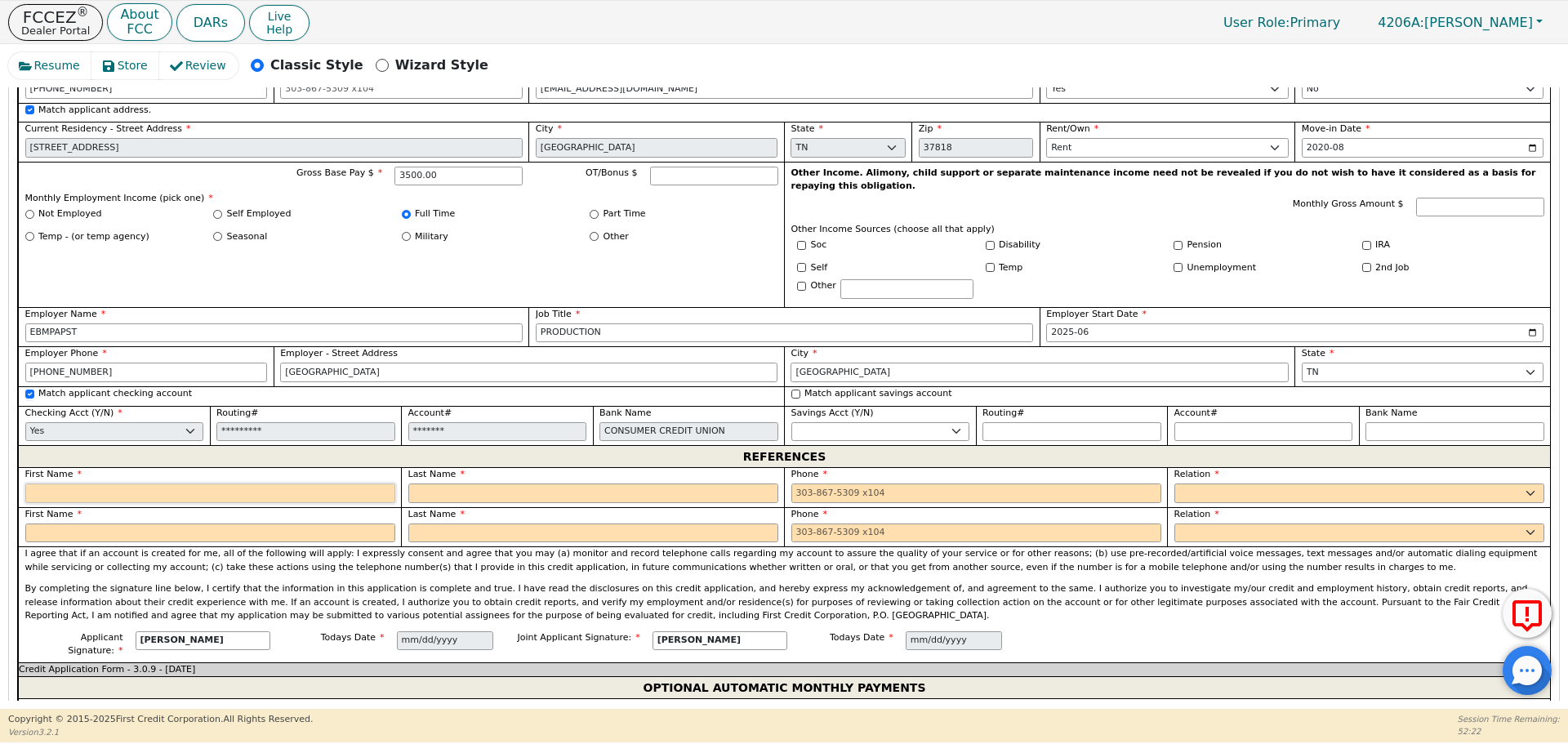
click at [134, 484] on input "text" at bounding box center [210, 493] width 370 height 20
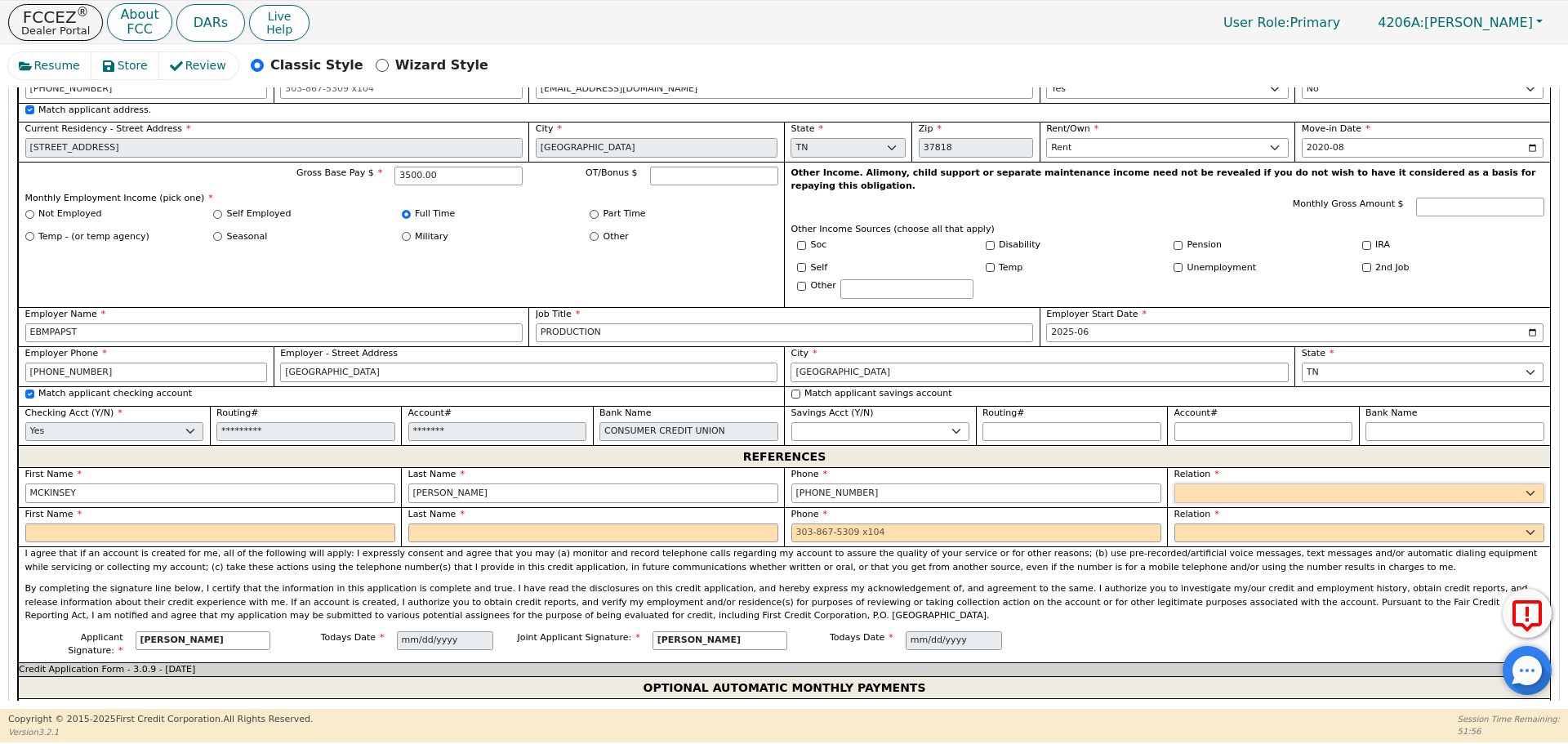
click at [1212, 484] on select "FATHER MOTHER SISTER BROTHER DAUGHTER SON CO-WORKER NEIGHBOR FRIEND COUSIN G-MO…" at bounding box center [1358, 493] width 370 height 20
click at [1174, 484] on select "FATHER MOTHER SISTER BROTHER DAUGHTER SON CO-WORKER NEIGHBOR FRIEND COUSIN G-MO…" at bounding box center [1358, 493] width 370 height 20
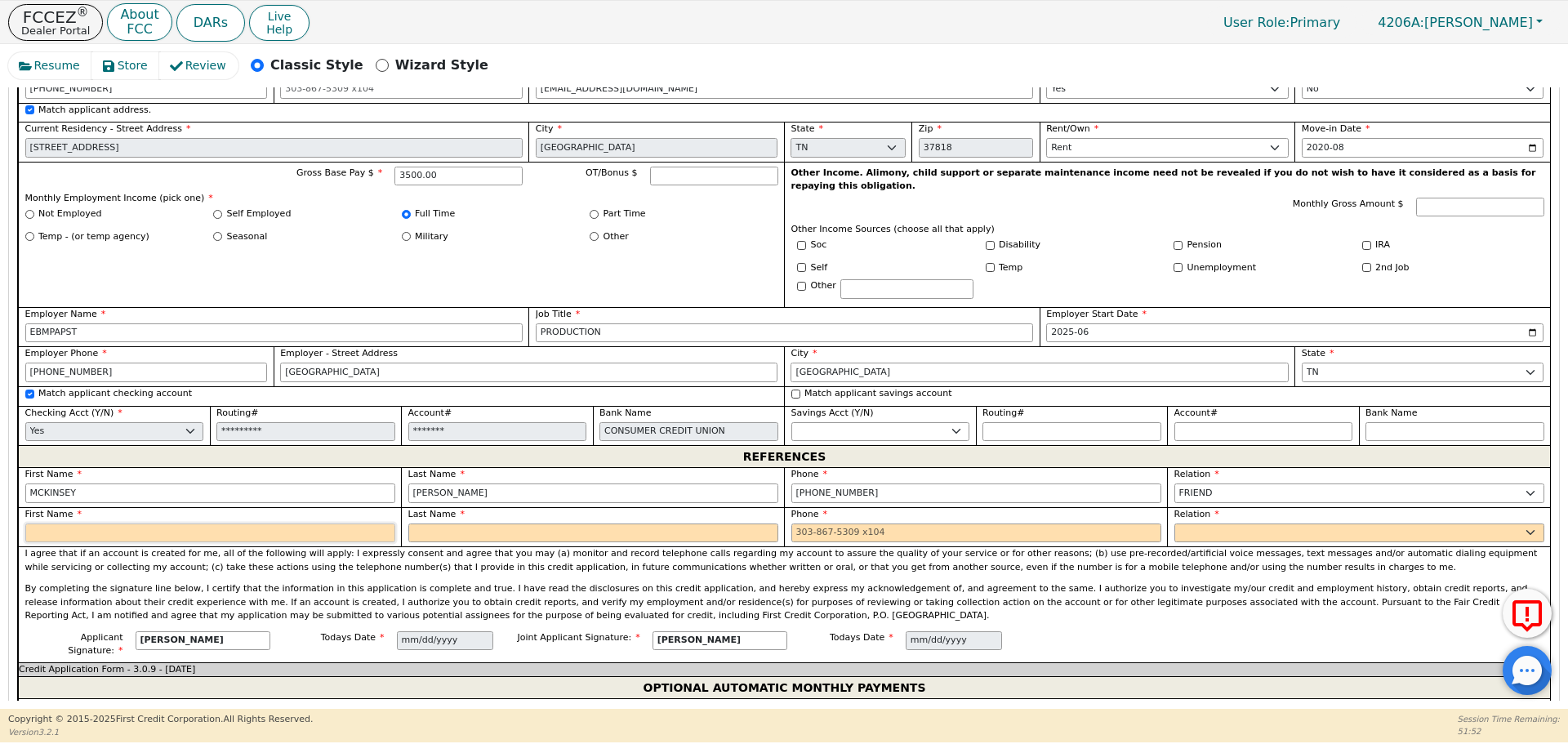
click at [318, 523] on input "text" at bounding box center [210, 532] width 370 height 20
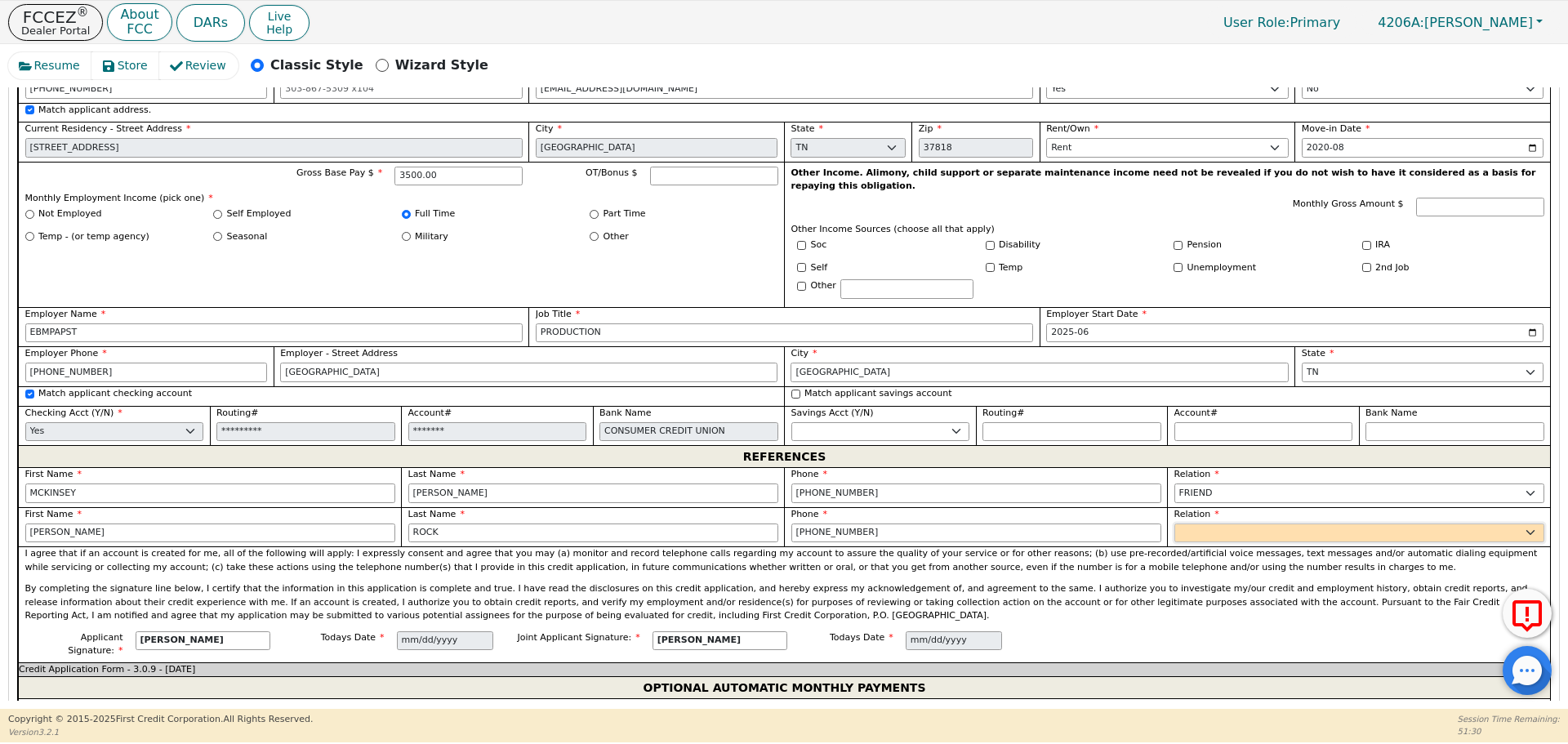
click at [1230, 523] on select "FATHER MOTHER SISTER BROTHER DAUGHTER SON CO-WORKER NEIGHBOR FRIEND COUSIN G-MO…" at bounding box center [1358, 532] width 370 height 20
click at [1174, 523] on select "FATHER MOTHER SISTER BROTHER DAUGHTER SON CO-WORKER NEIGHBOR FRIEND COUSIN G-MO…" at bounding box center [1358, 532] width 370 height 20
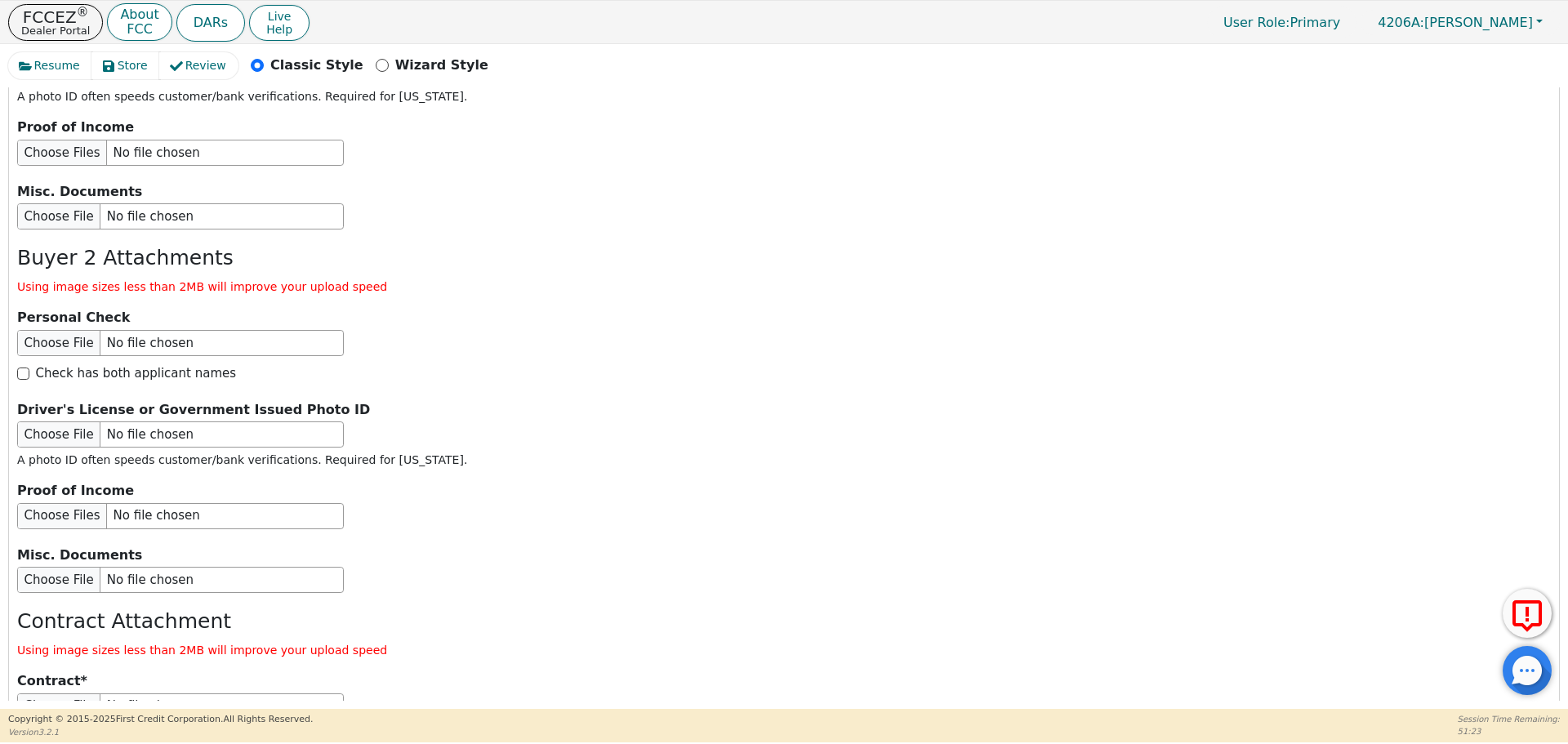
scroll to position [2682, 0]
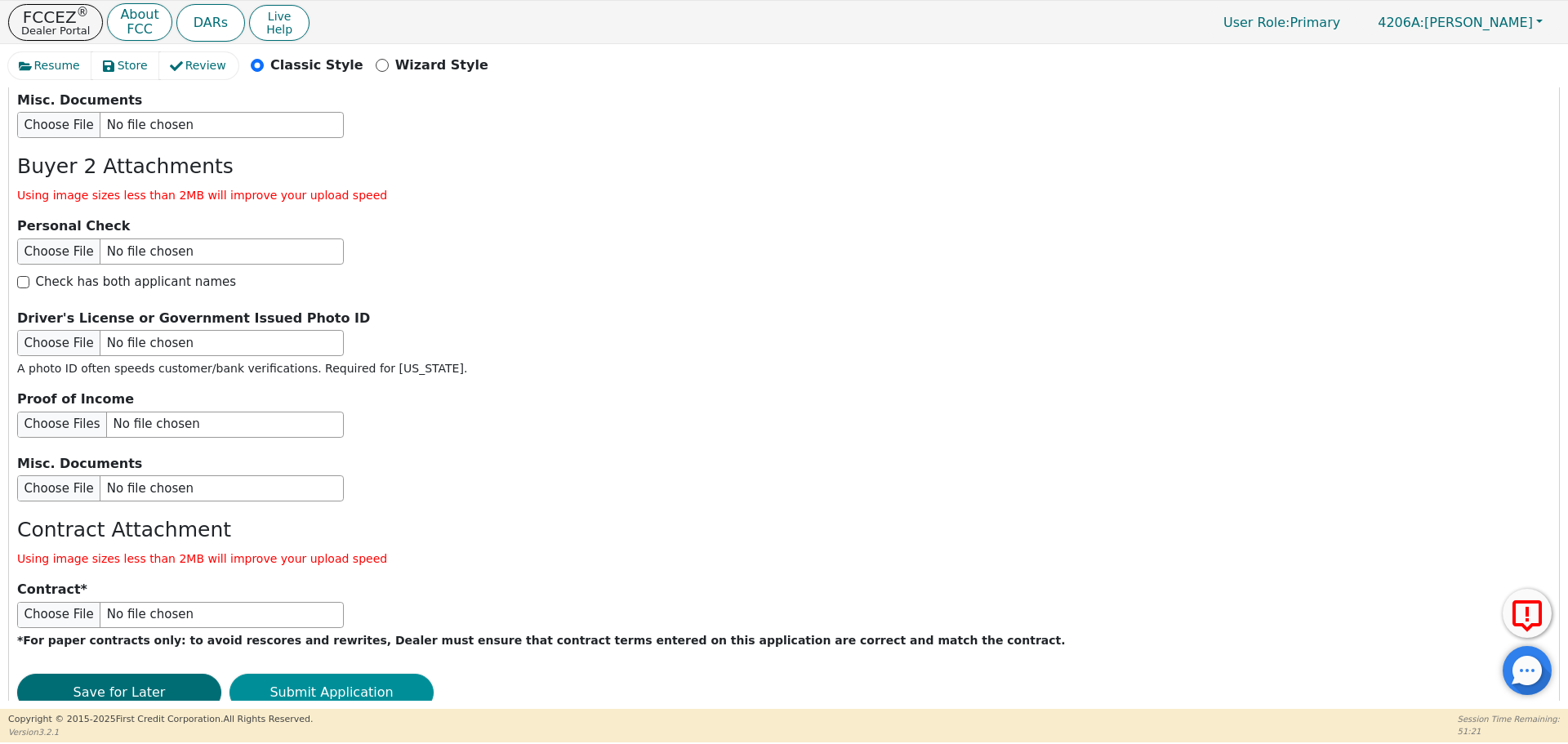
click at [345, 674] on button "Submit Application" at bounding box center [331, 693] width 204 height 37
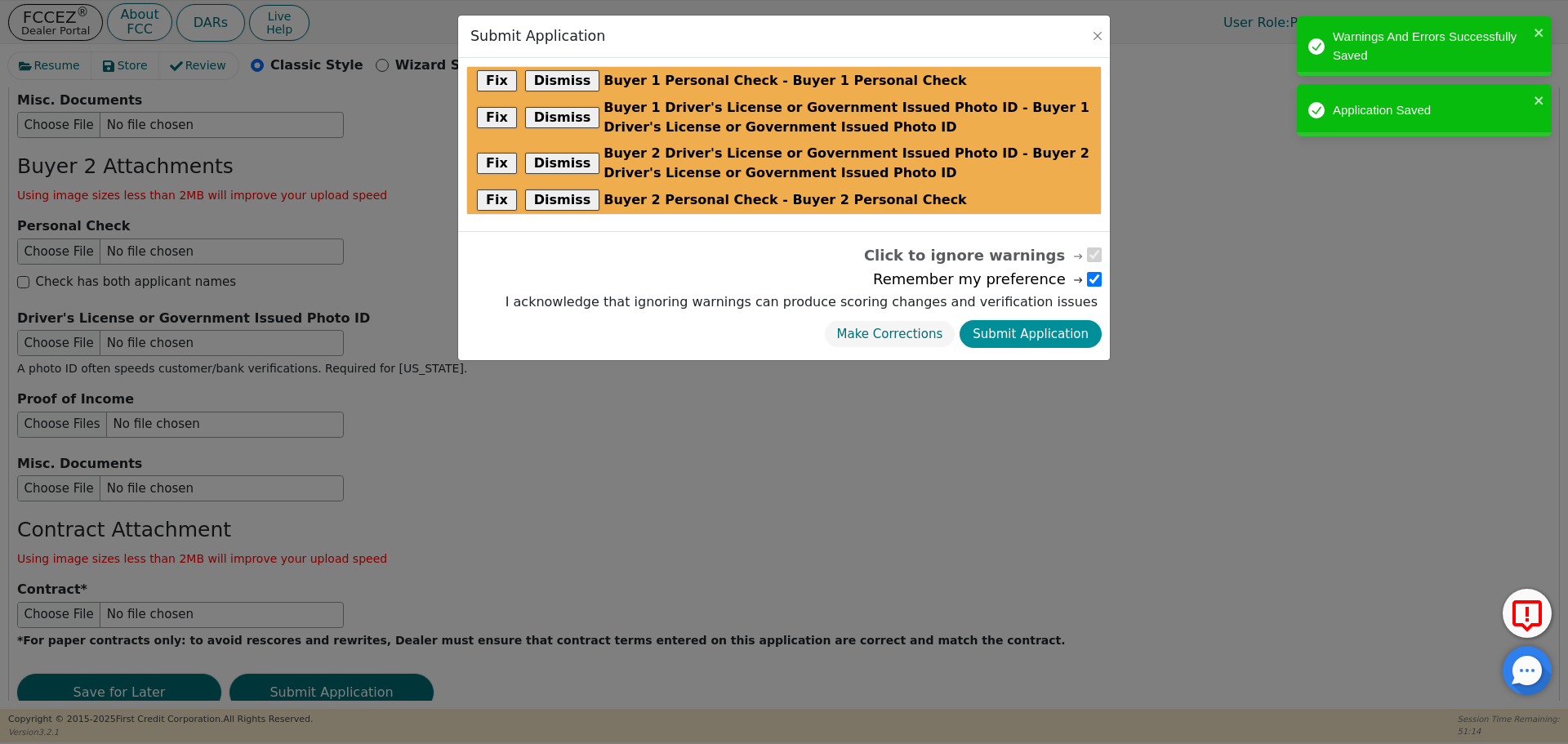
click at [1037, 328] on button "Submit Application" at bounding box center [1030, 334] width 142 height 29
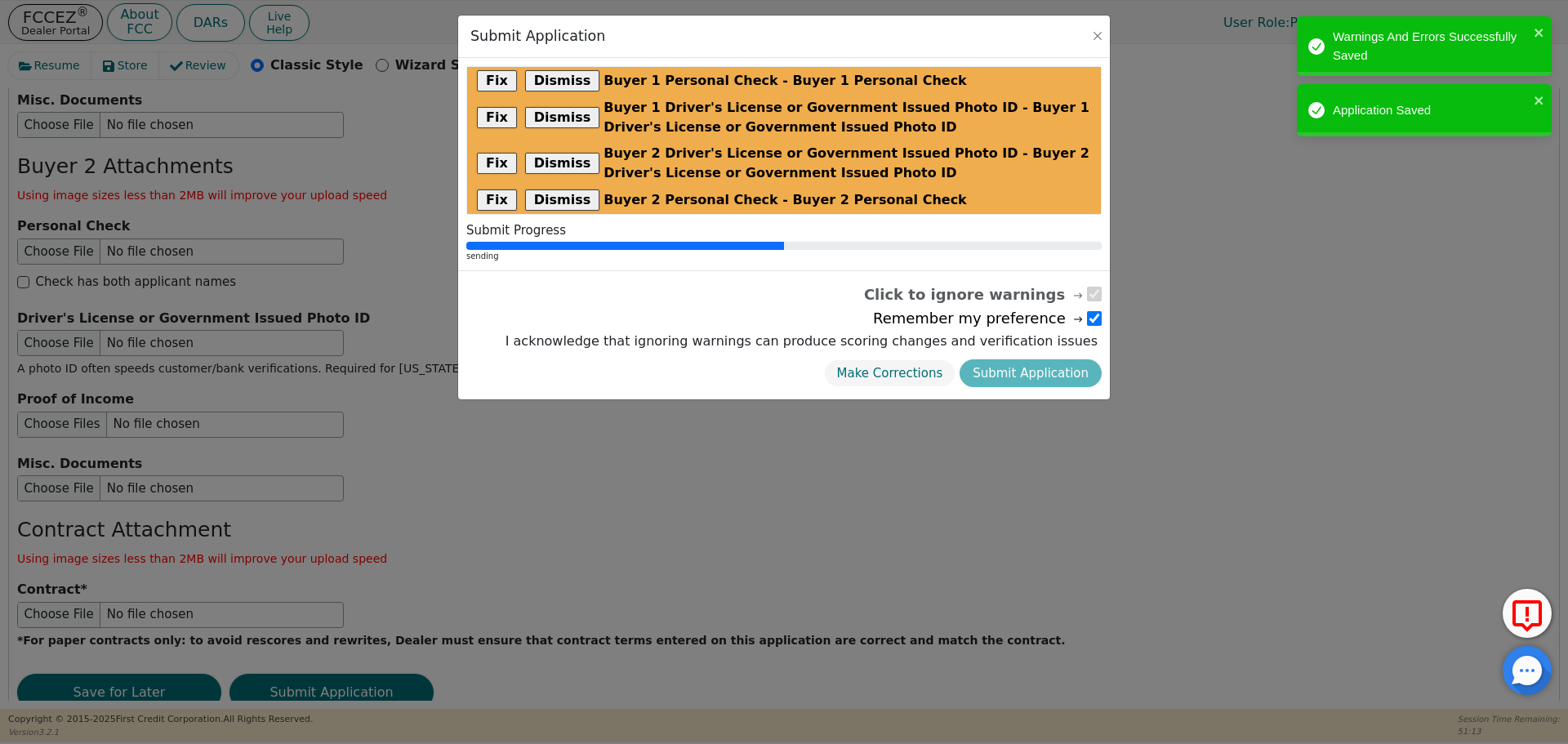
scroll to position [0, 0]
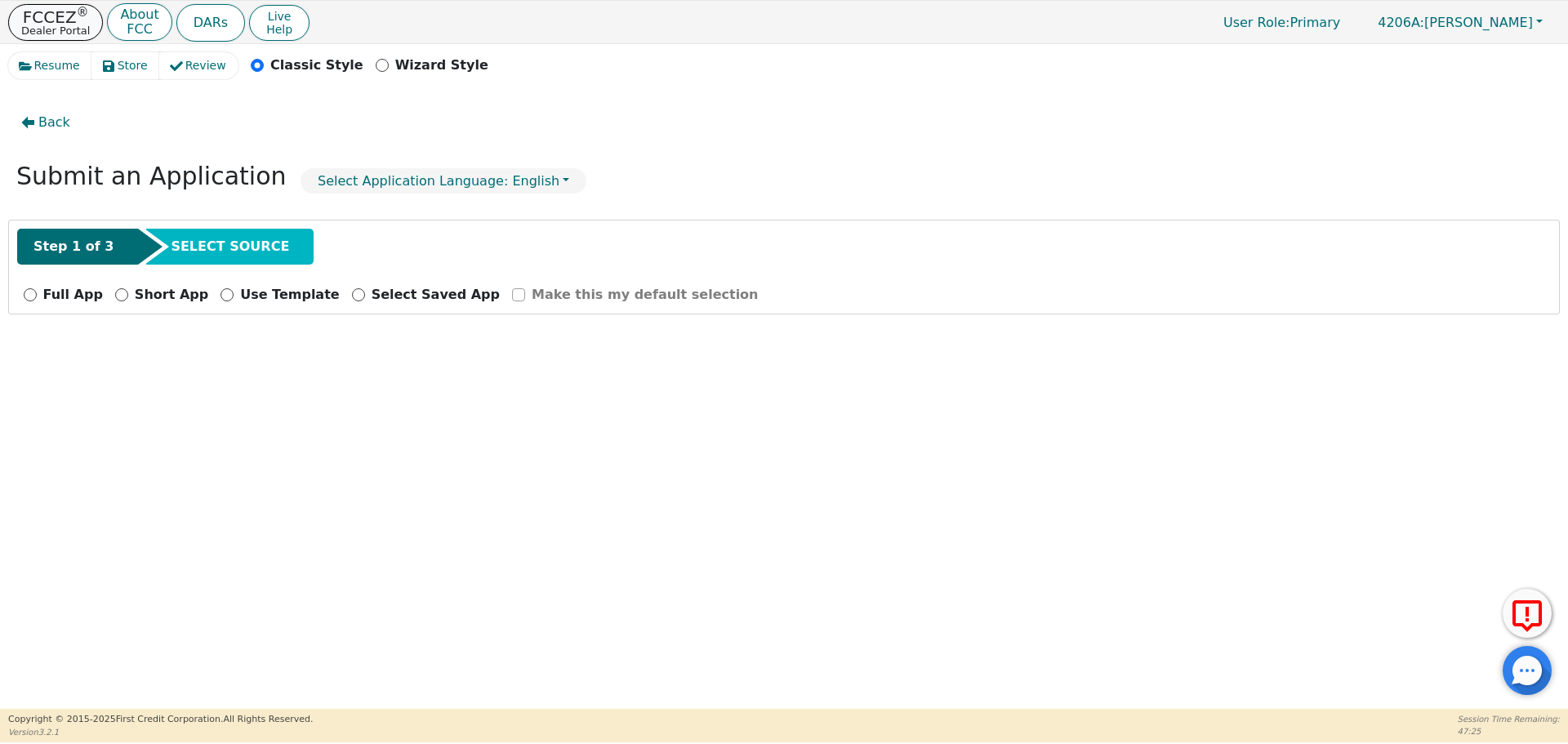
click at [52, 28] on p "Dealer Portal" at bounding box center [55, 30] width 68 height 10
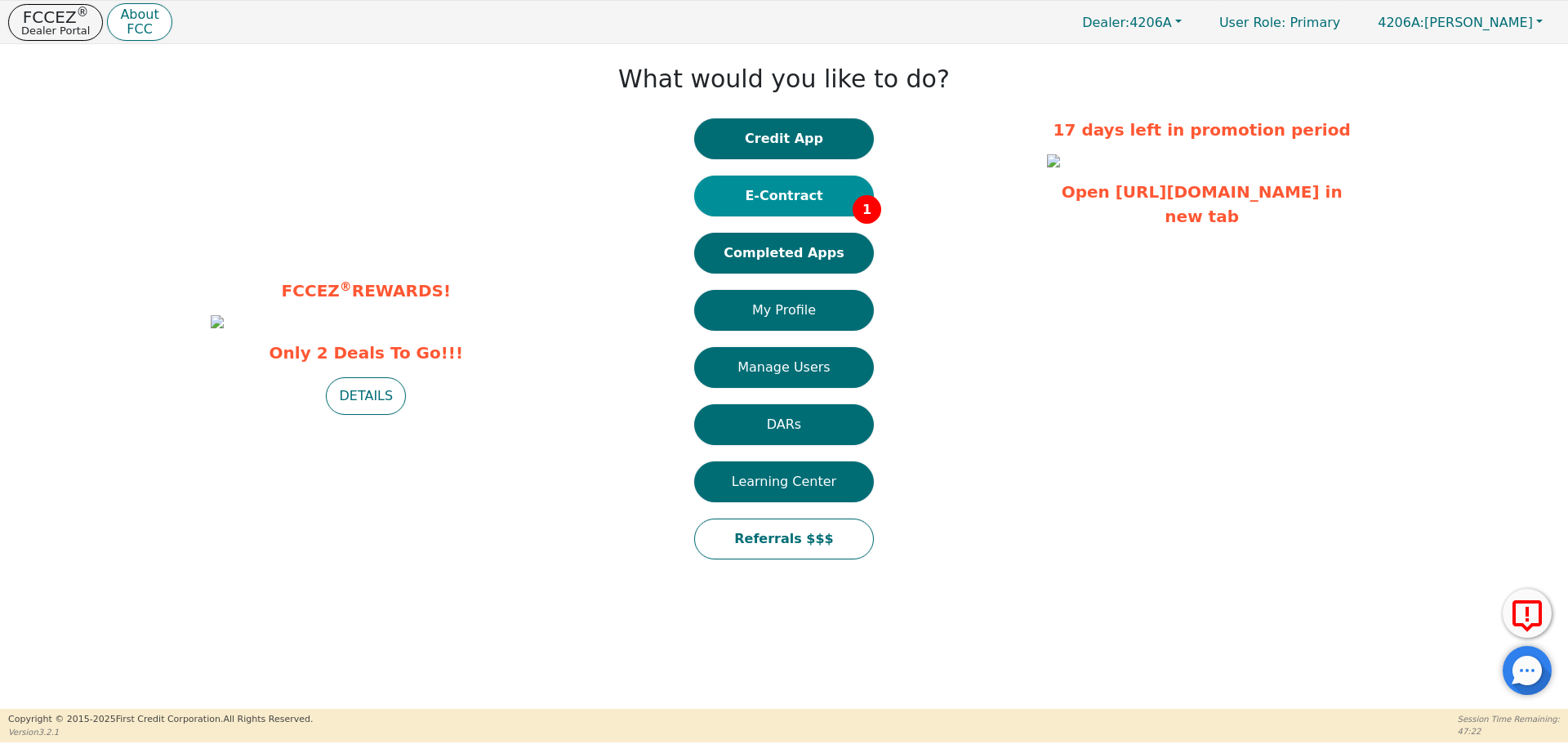
click at [805, 207] on button "E-Contract 1" at bounding box center [784, 197] width 180 height 41
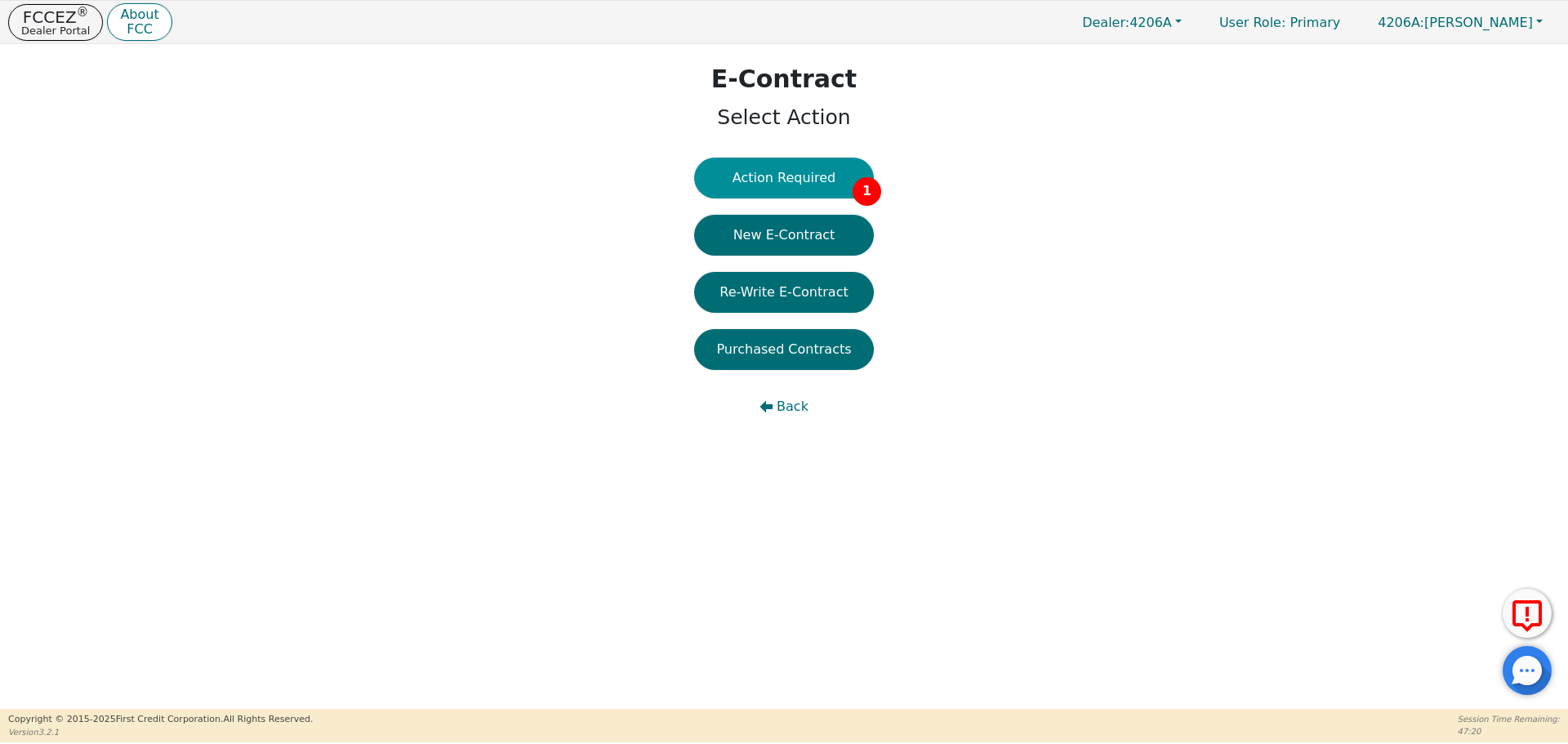
click at [813, 185] on button "Action Required 1" at bounding box center [784, 178] width 180 height 41
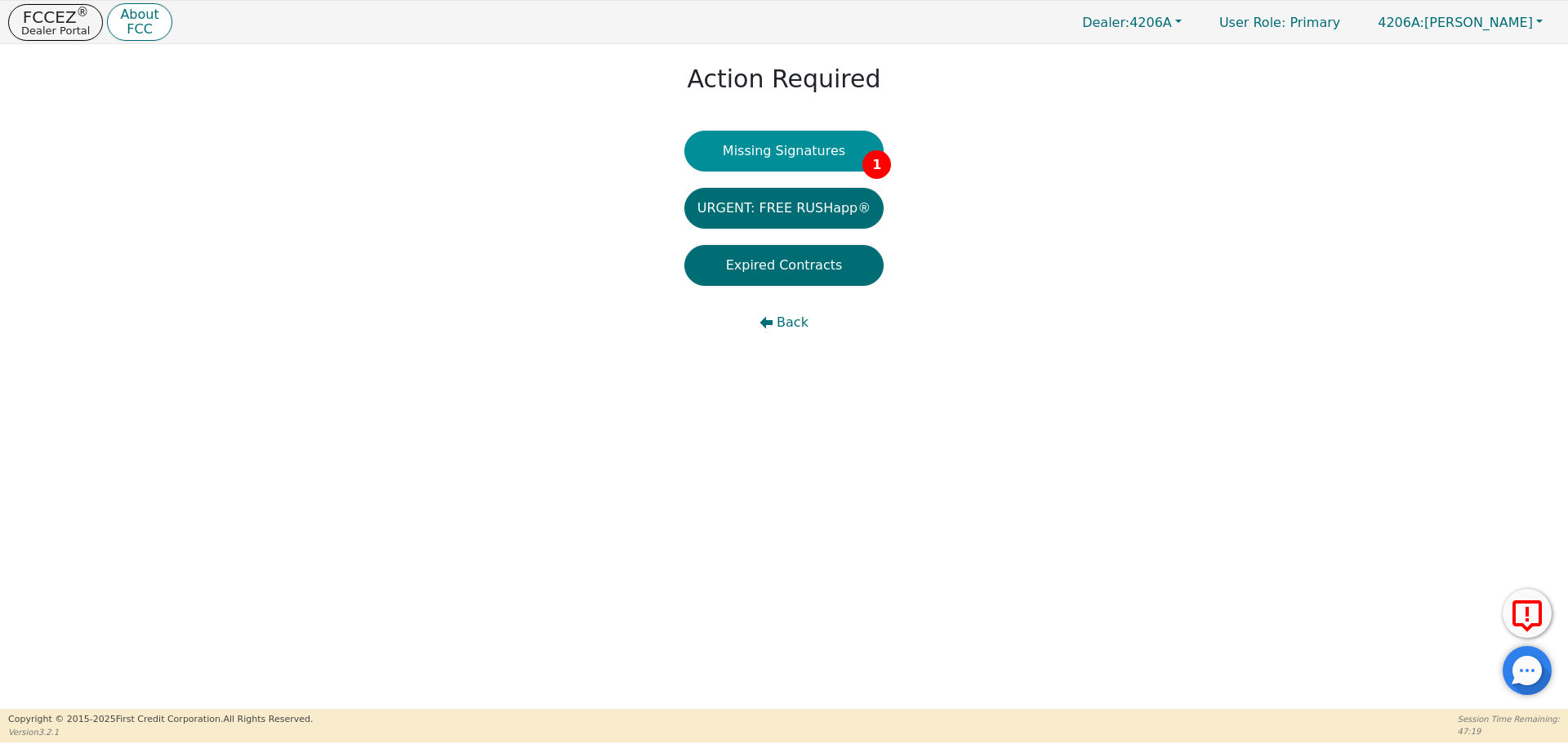
click at [811, 164] on button "Missing Signatures 1" at bounding box center [784, 152] width 200 height 41
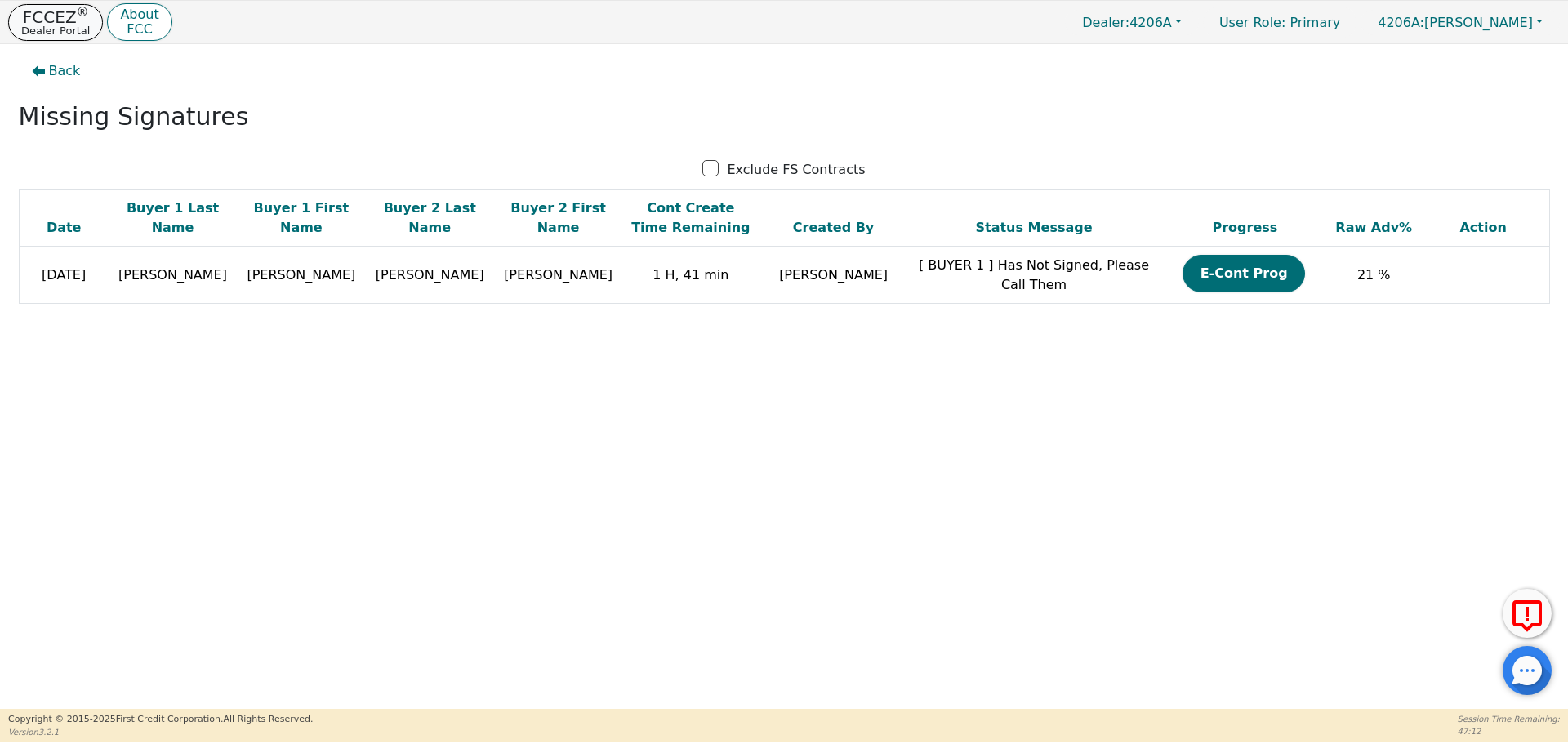
click at [42, 15] on p "FCCEZ ®" at bounding box center [55, 17] width 68 height 16
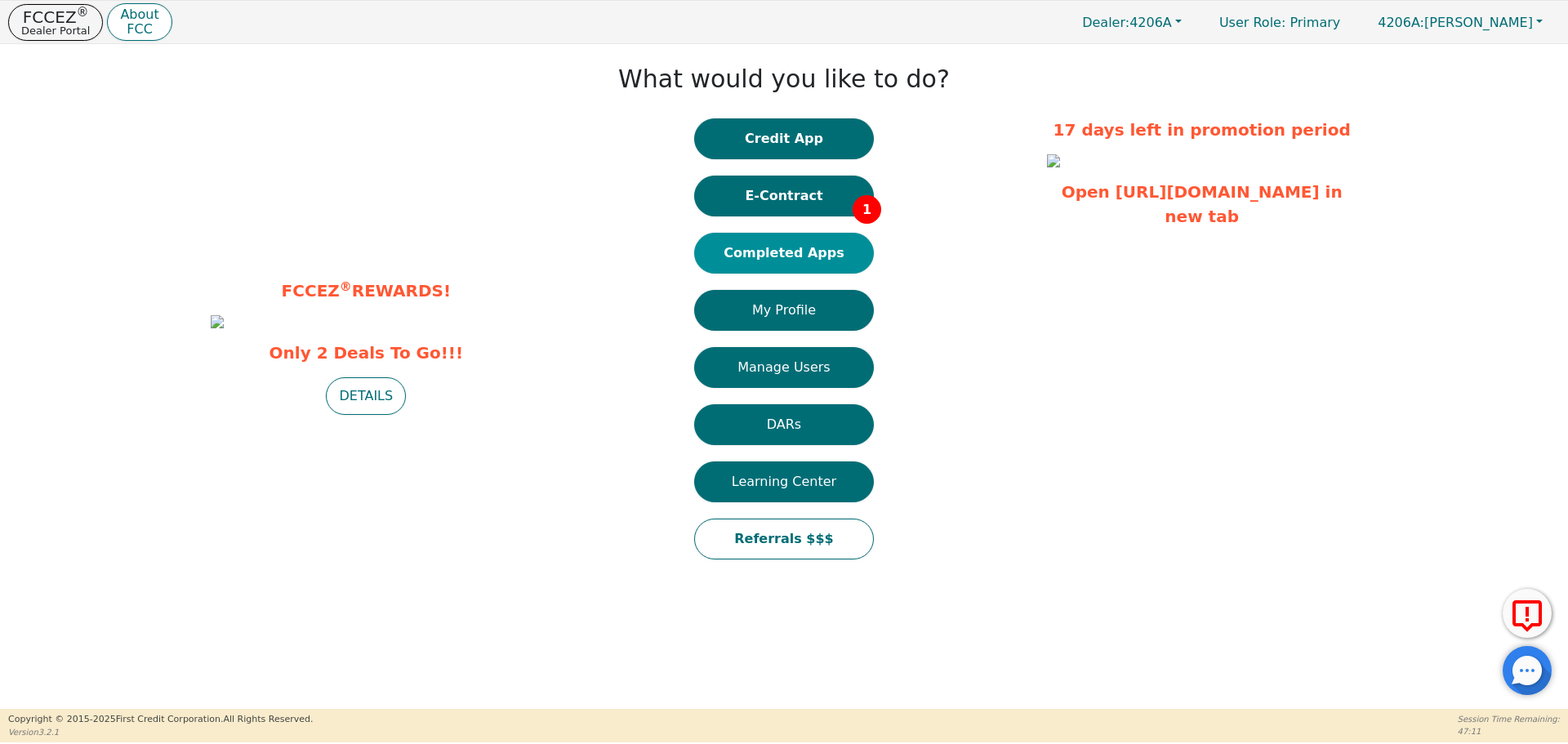
click at [735, 254] on button "Completed Apps" at bounding box center [784, 254] width 180 height 41
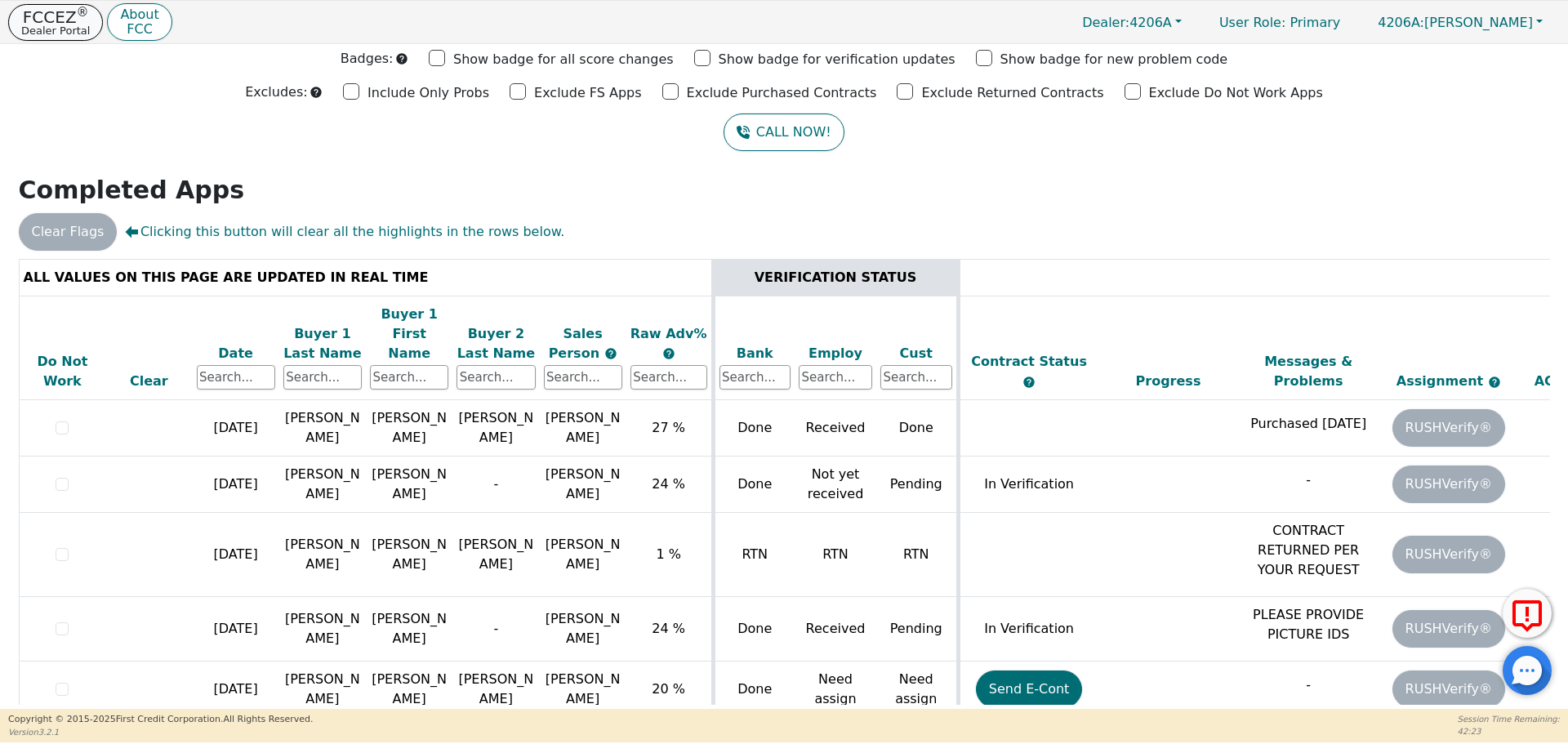
click at [42, 25] on p "Dealer Portal" at bounding box center [55, 30] width 68 height 10
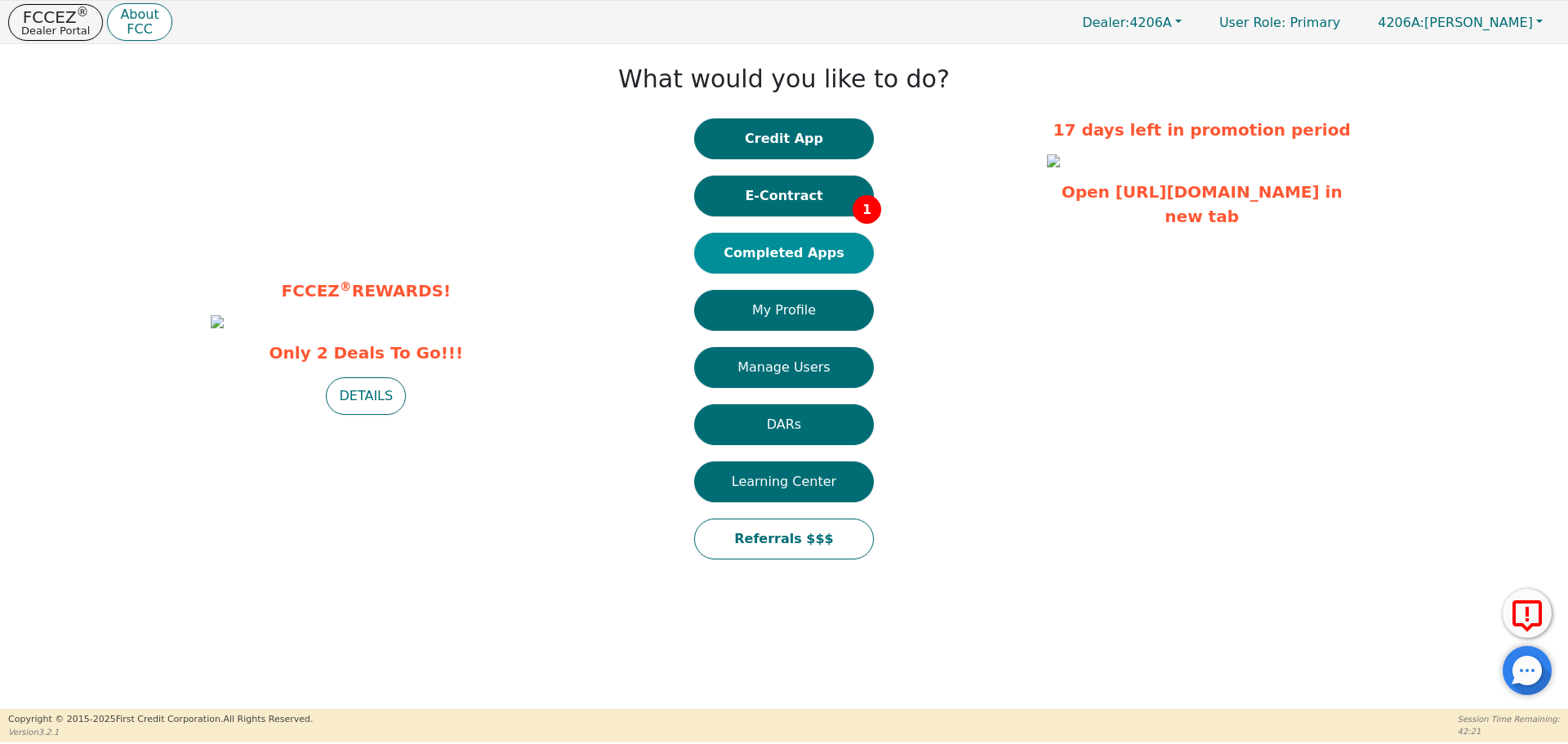
click at [844, 257] on button "Completed Apps" at bounding box center [784, 254] width 180 height 41
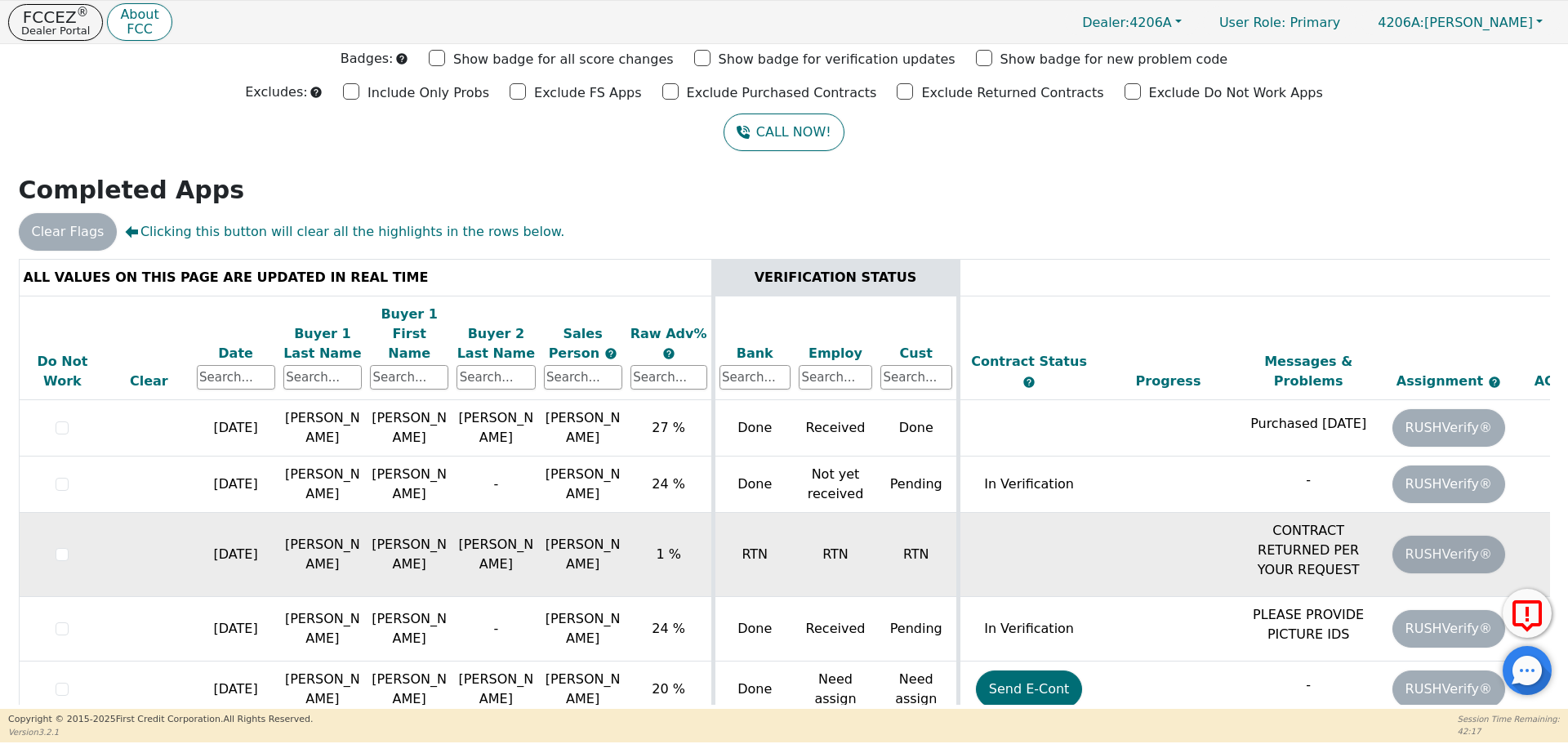
scroll to position [221, 0]
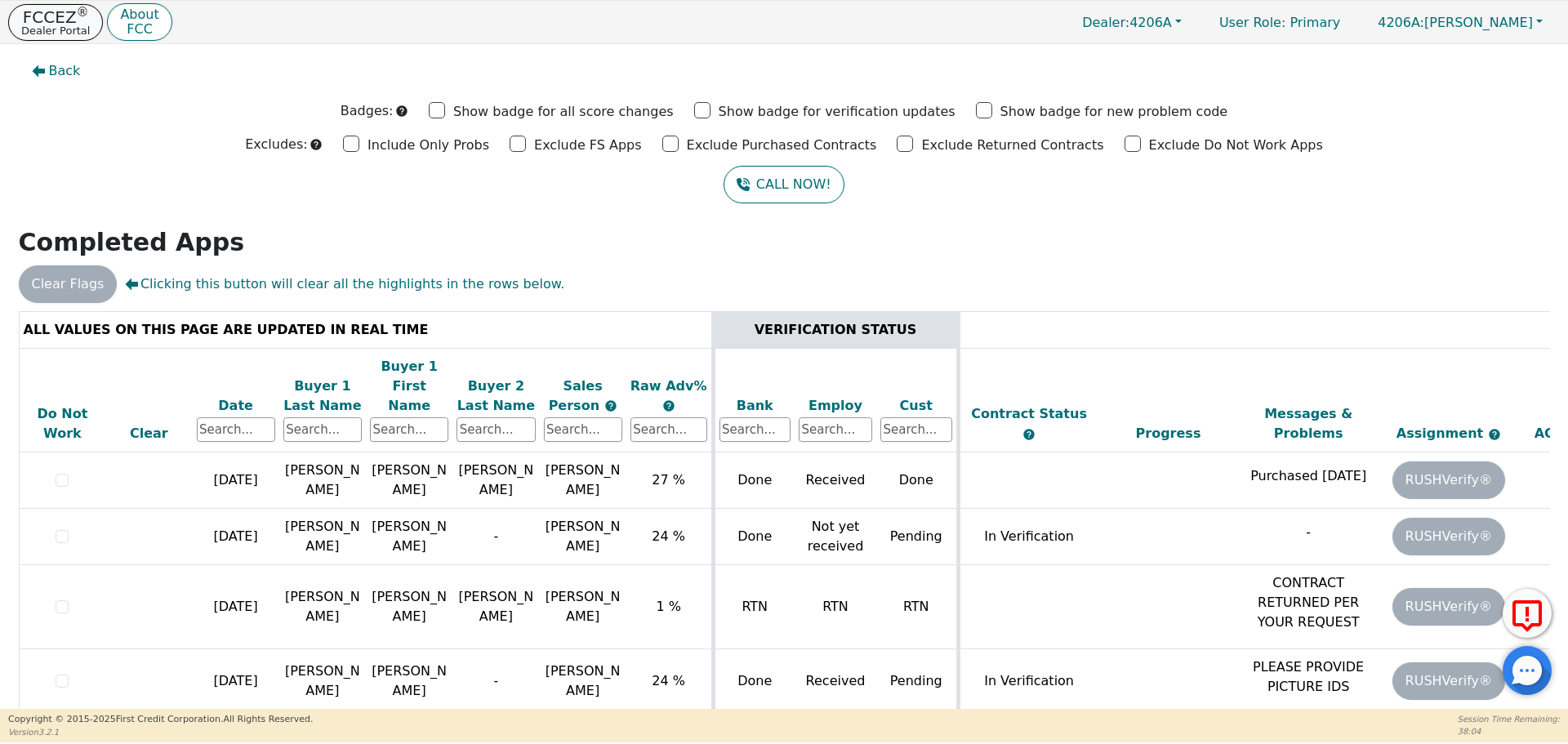
click at [55, 36] on button "FCCEZ ® Dealer Portal" at bounding box center [55, 22] width 94 height 36
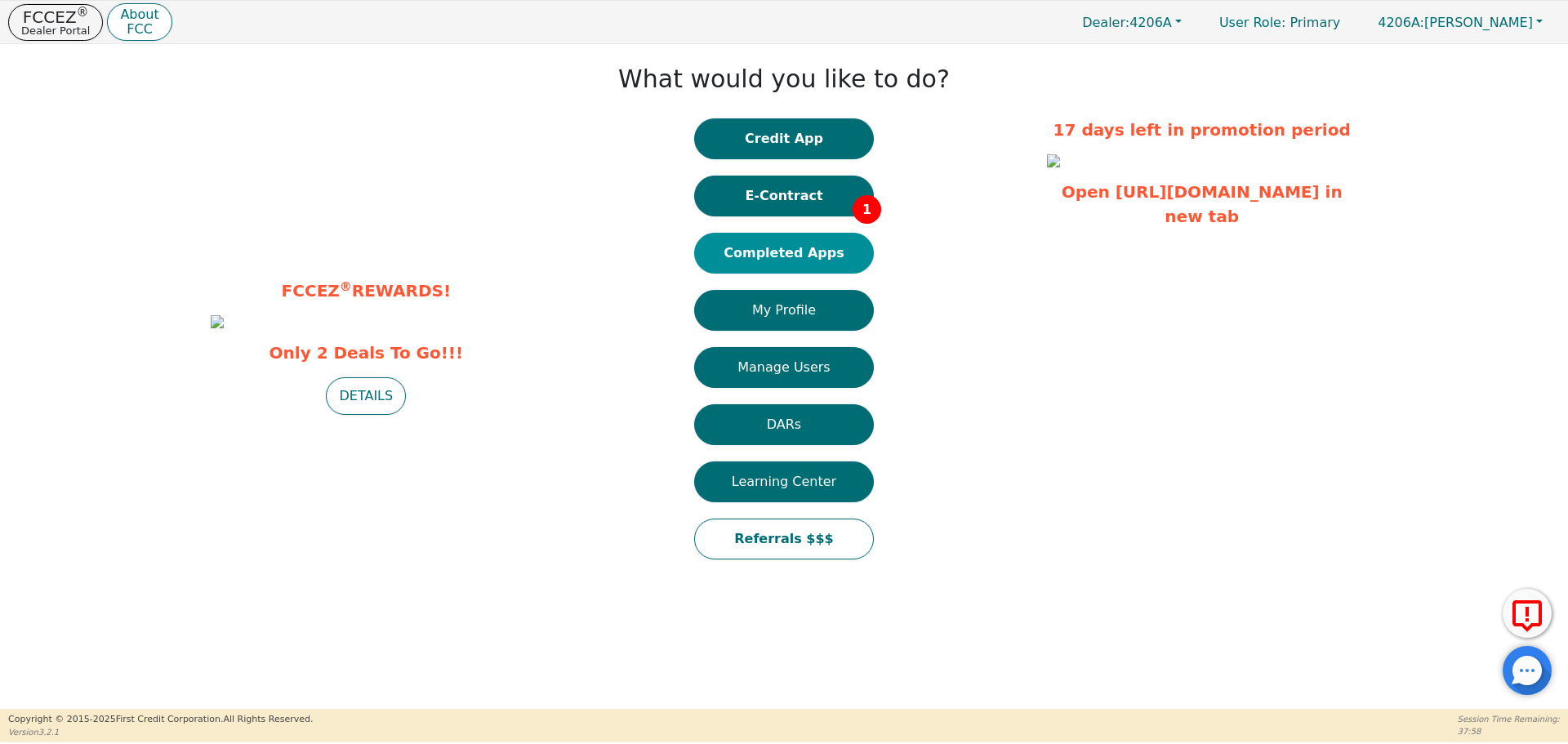
click at [789, 257] on button "Completed Apps" at bounding box center [784, 254] width 180 height 41
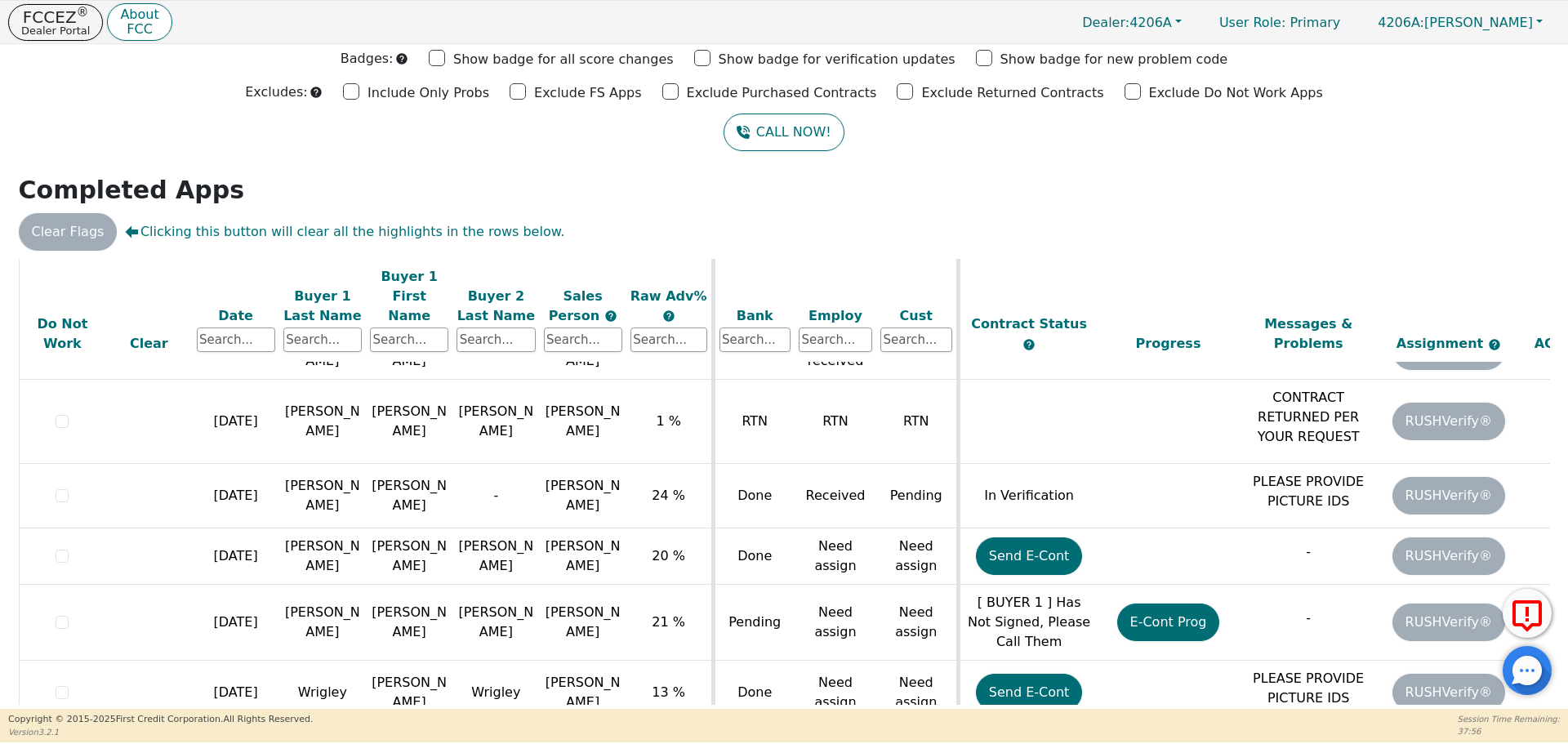
scroll to position [221, 0]
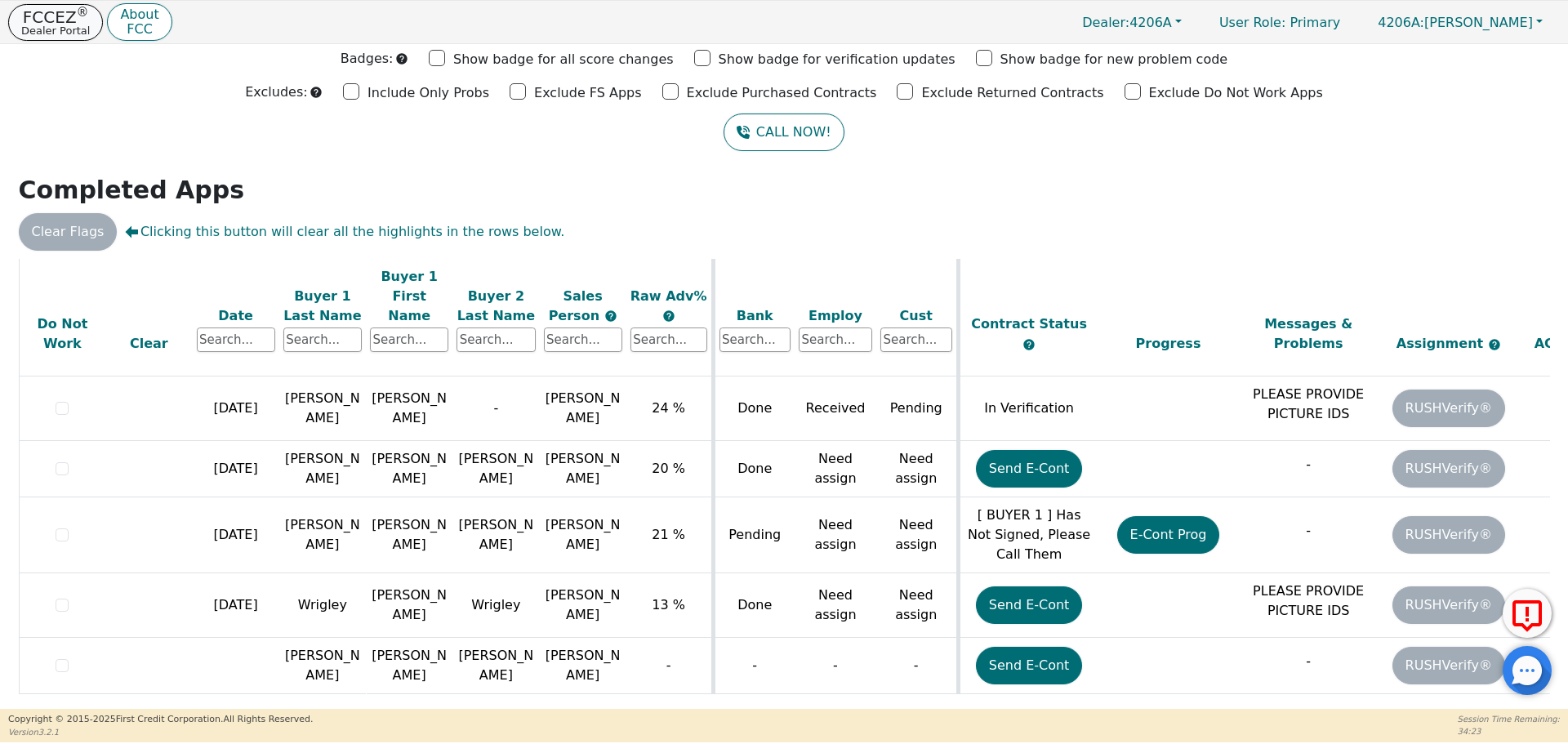
click at [56, 28] on p "Dealer Portal" at bounding box center [55, 30] width 68 height 10
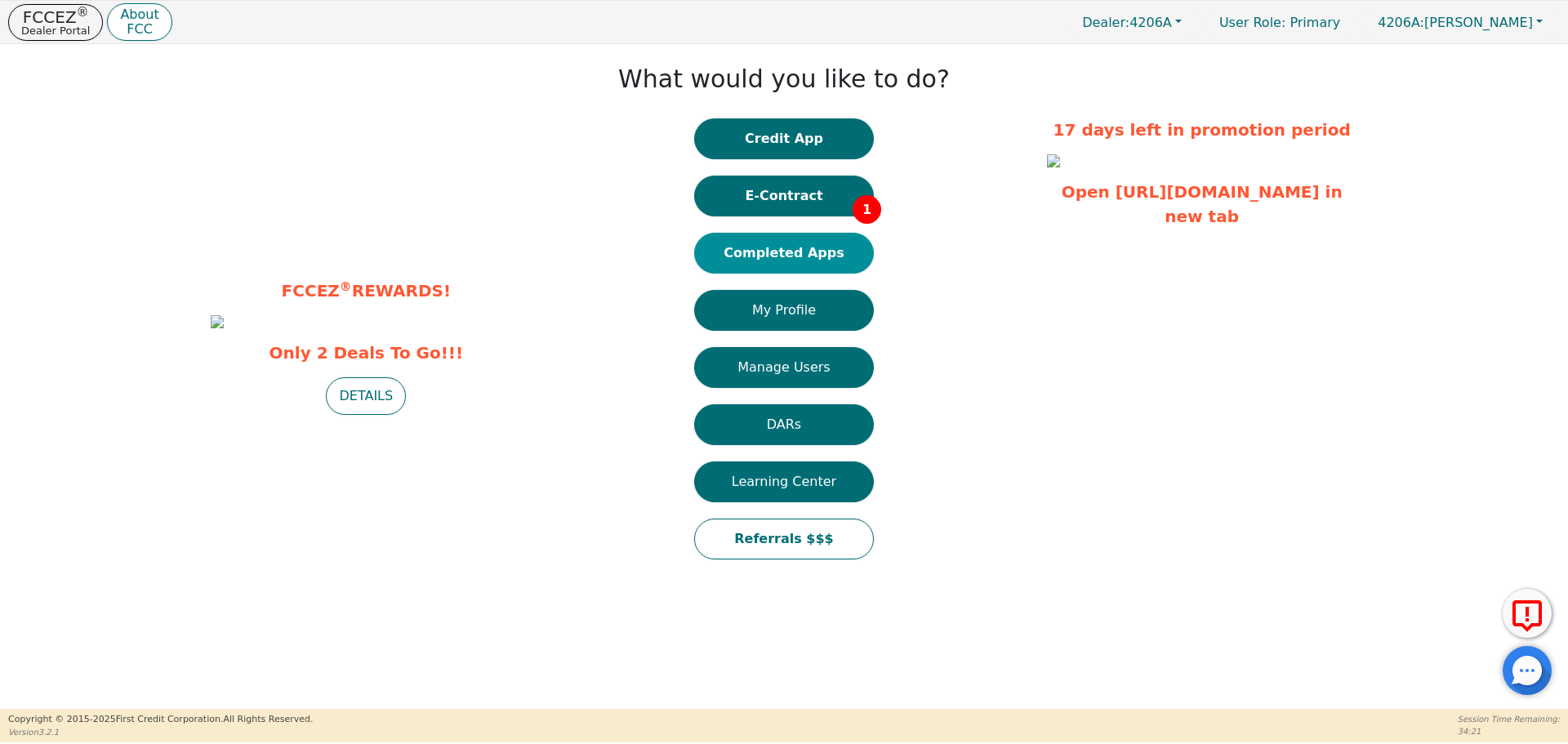
click at [802, 254] on button "Completed Apps" at bounding box center [784, 254] width 180 height 41
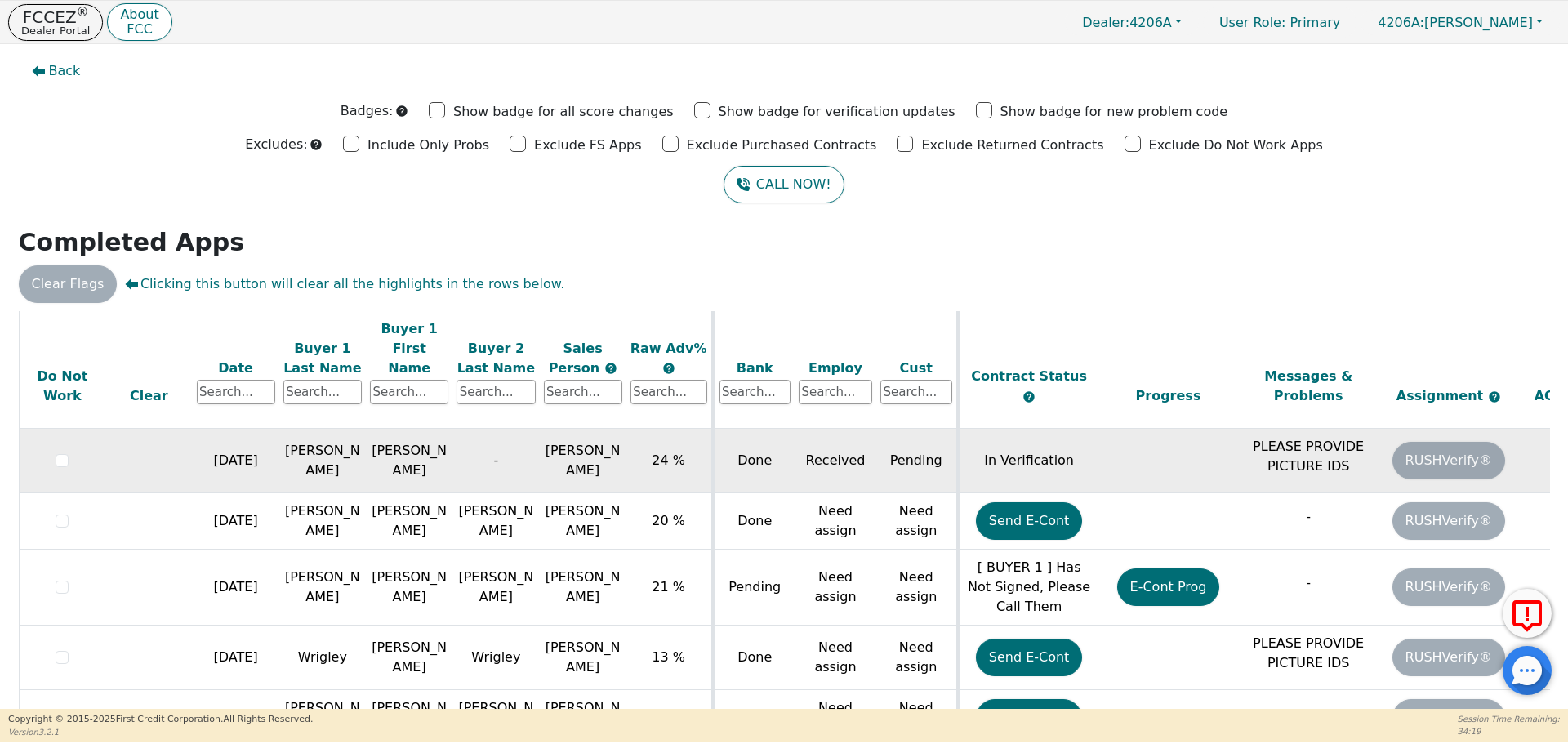
scroll to position [52, 0]
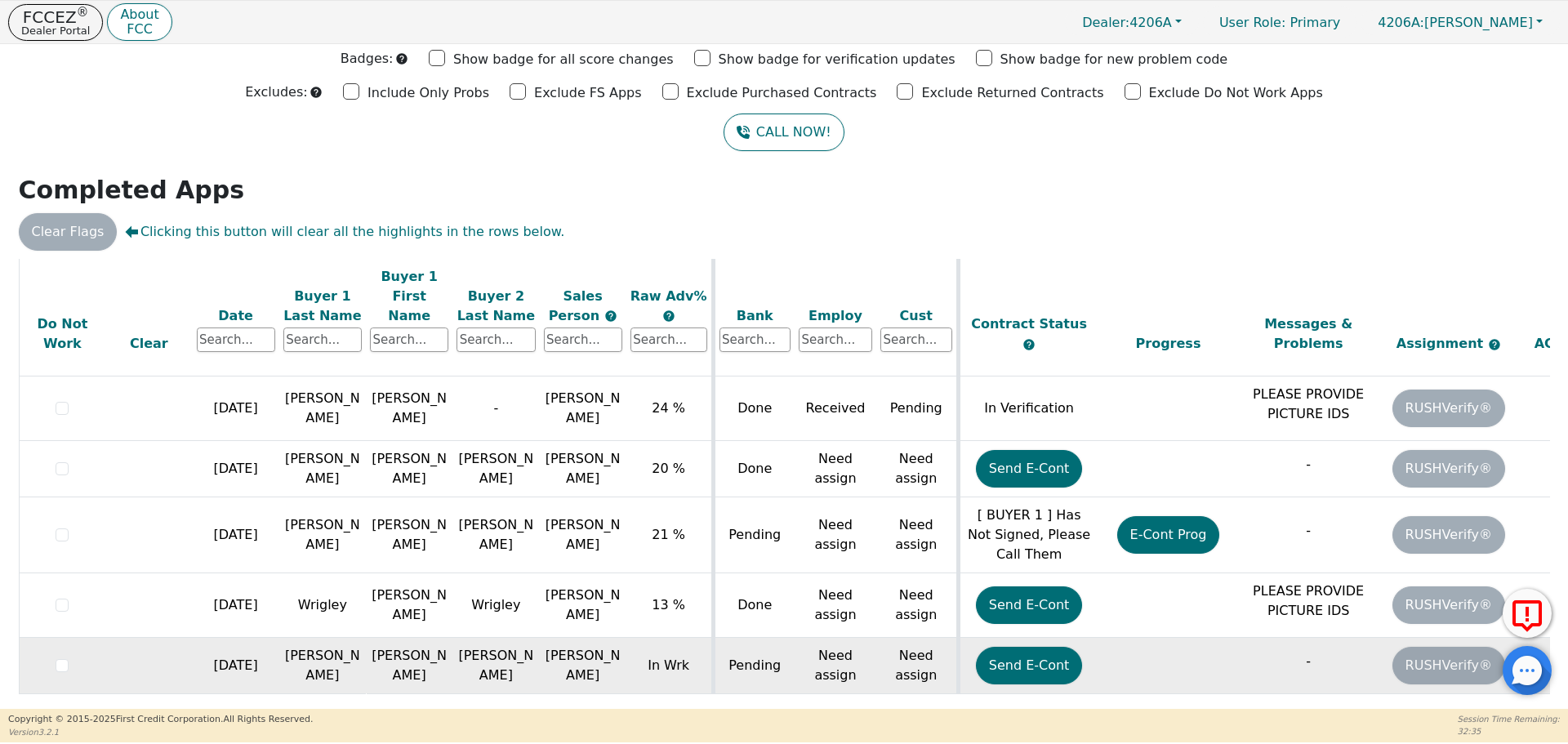
click at [890, 651] on td "Need assign" at bounding box center [916, 666] width 81 height 56
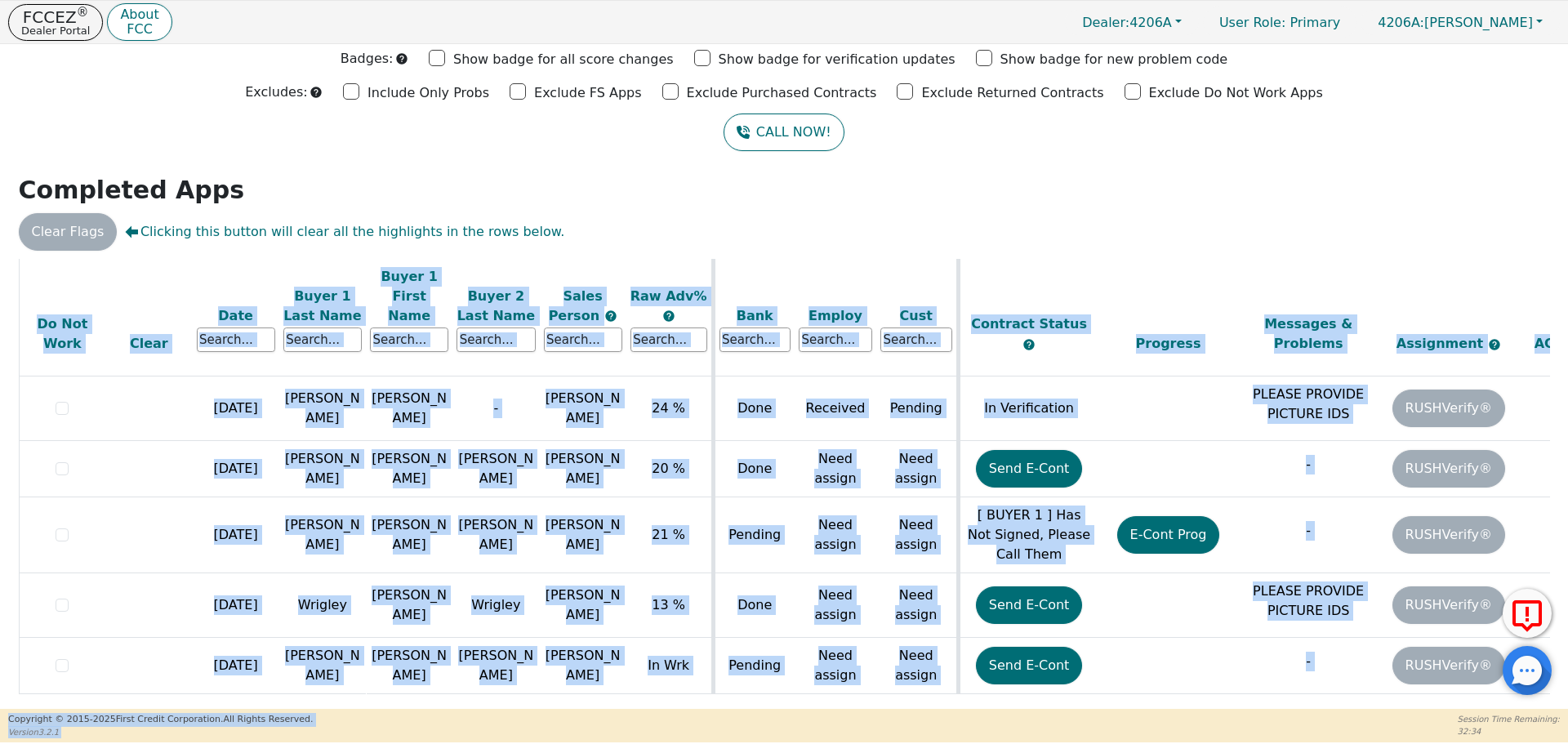
drag, startPoint x: 1106, startPoint y: 699, endPoint x: 1367, endPoint y: 712, distance: 261.3
click at [1367, 712] on div "FCCEZ ® Dealer Portal About FCC Dealer: 4206A User Role : Primary 4206A: Robert…" at bounding box center [784, 371] width 1568 height 742
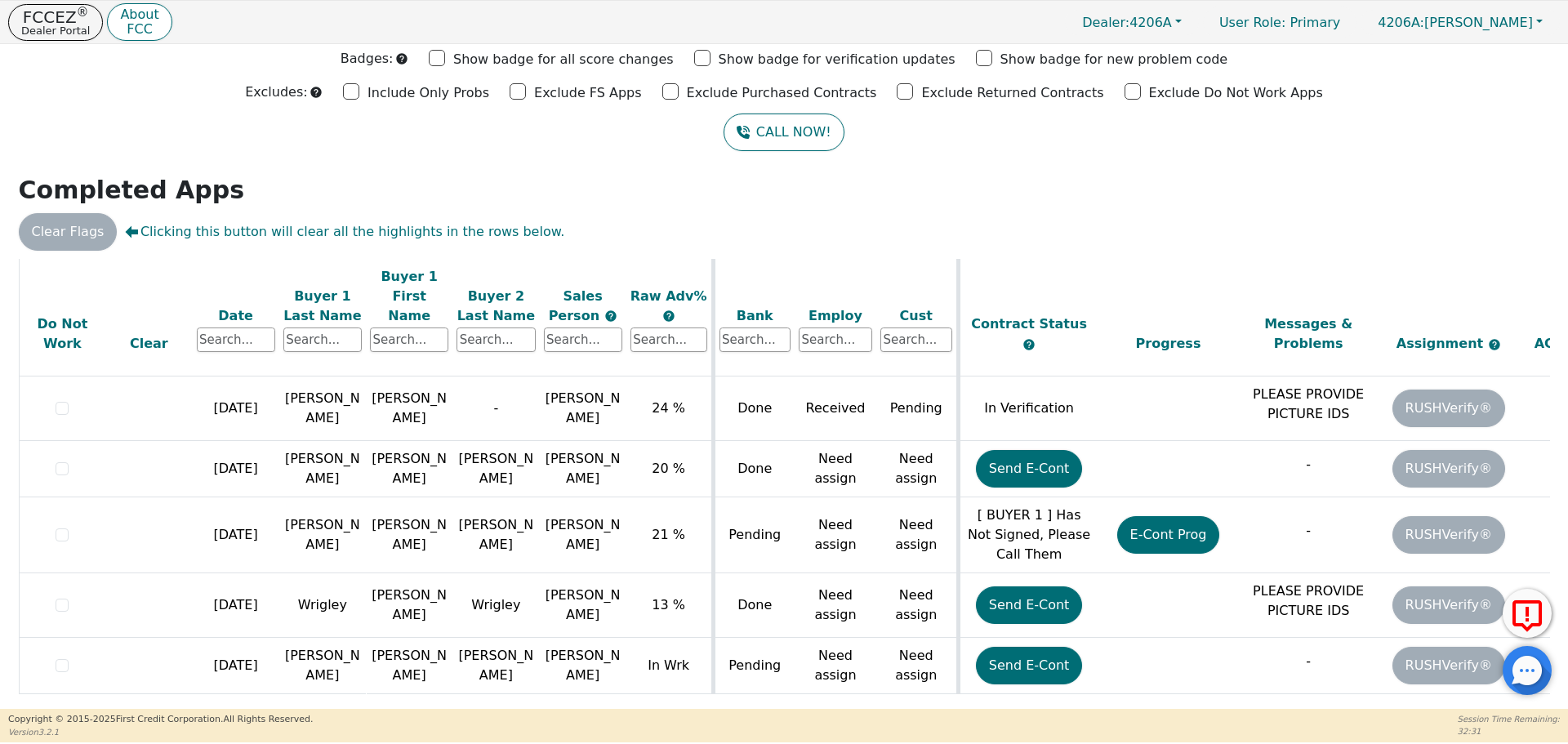
click at [1267, 173] on div "Back Badges: Show badge for all score changes Show badge for verification updat…" at bounding box center [784, 324] width 1568 height 664
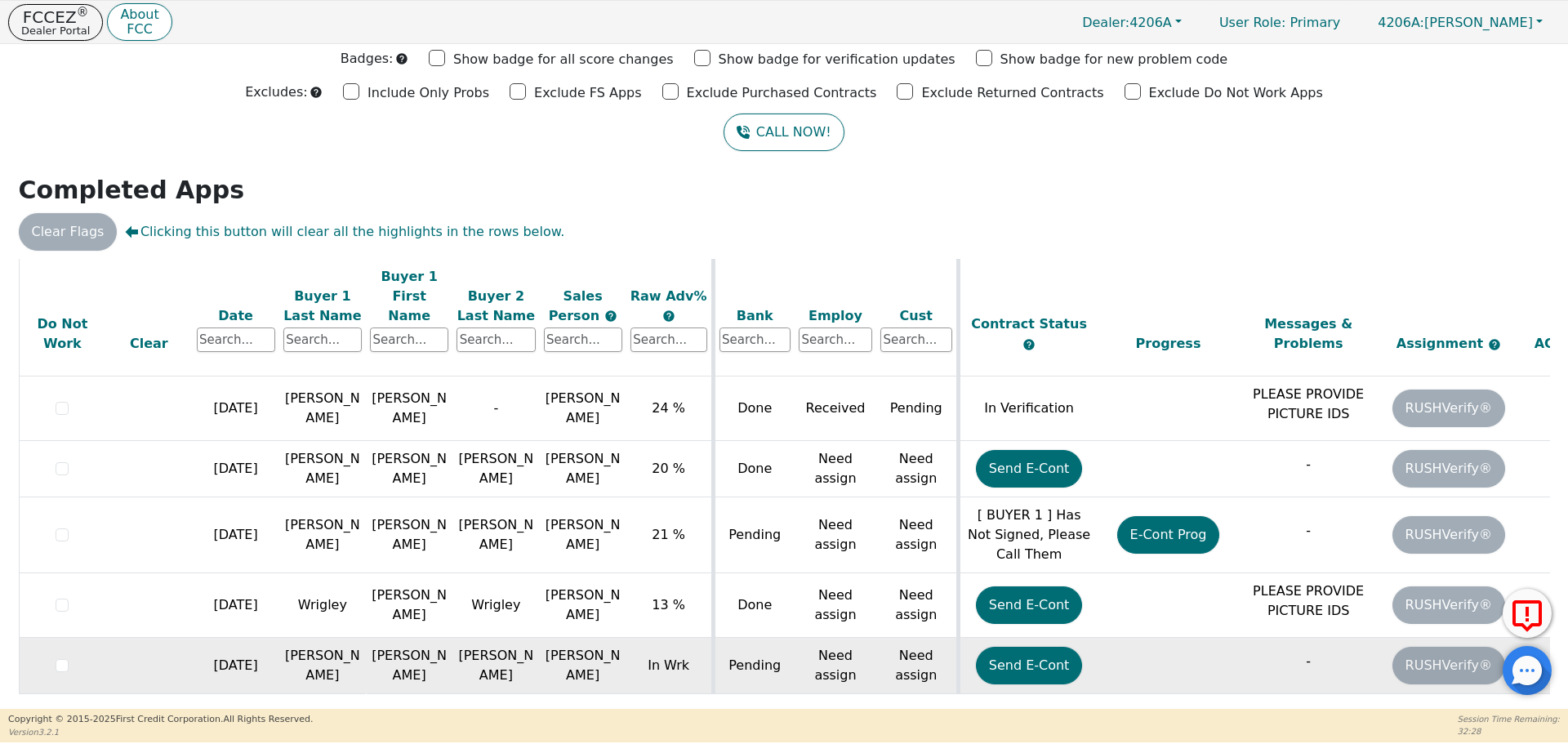
click at [1354, 653] on td "-" at bounding box center [1308, 666] width 140 height 56
click at [1323, 653] on td "-" at bounding box center [1308, 666] width 140 height 56
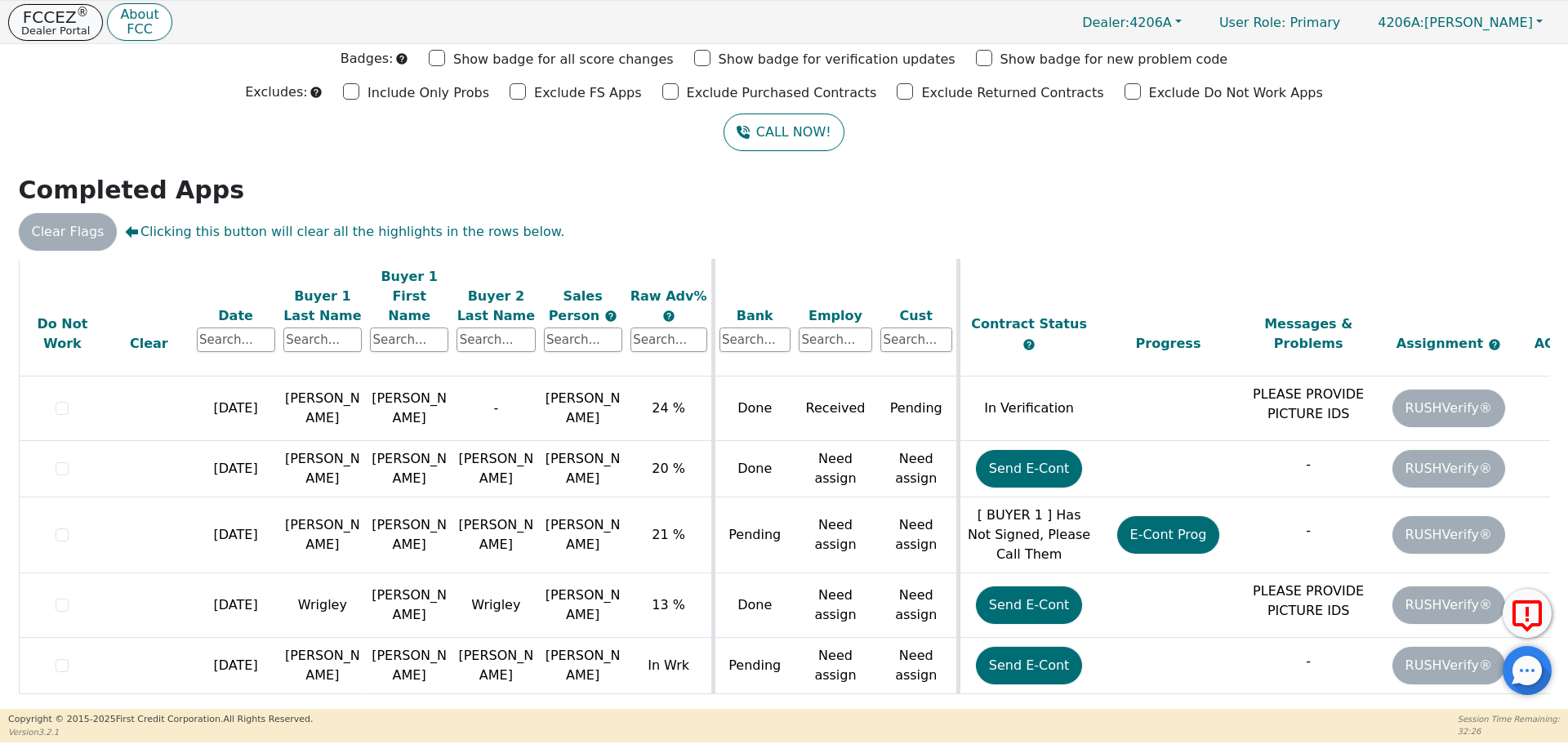
click at [67, 25] on p "Dealer Portal" at bounding box center [55, 30] width 68 height 10
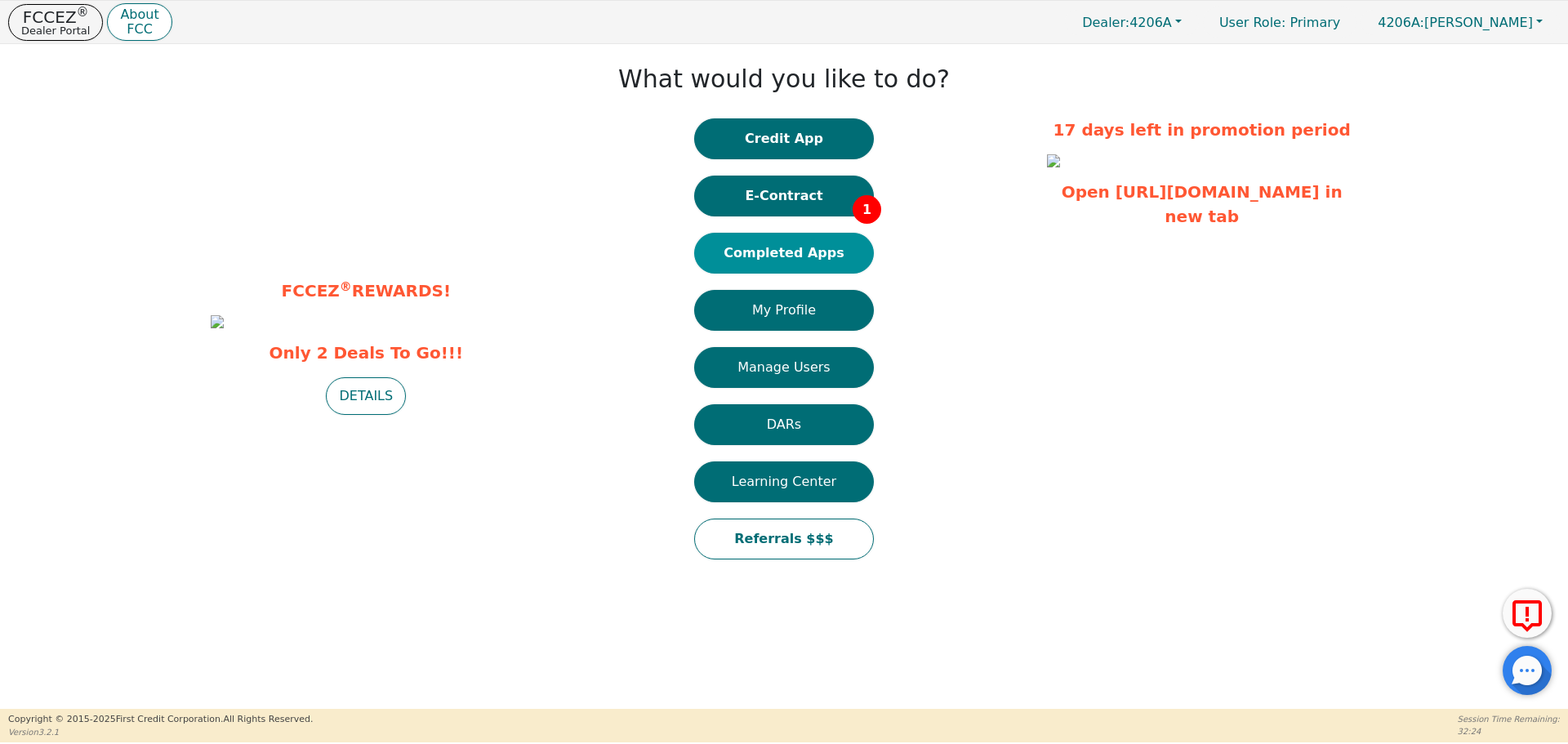
click at [811, 260] on button "Completed Apps" at bounding box center [784, 254] width 180 height 41
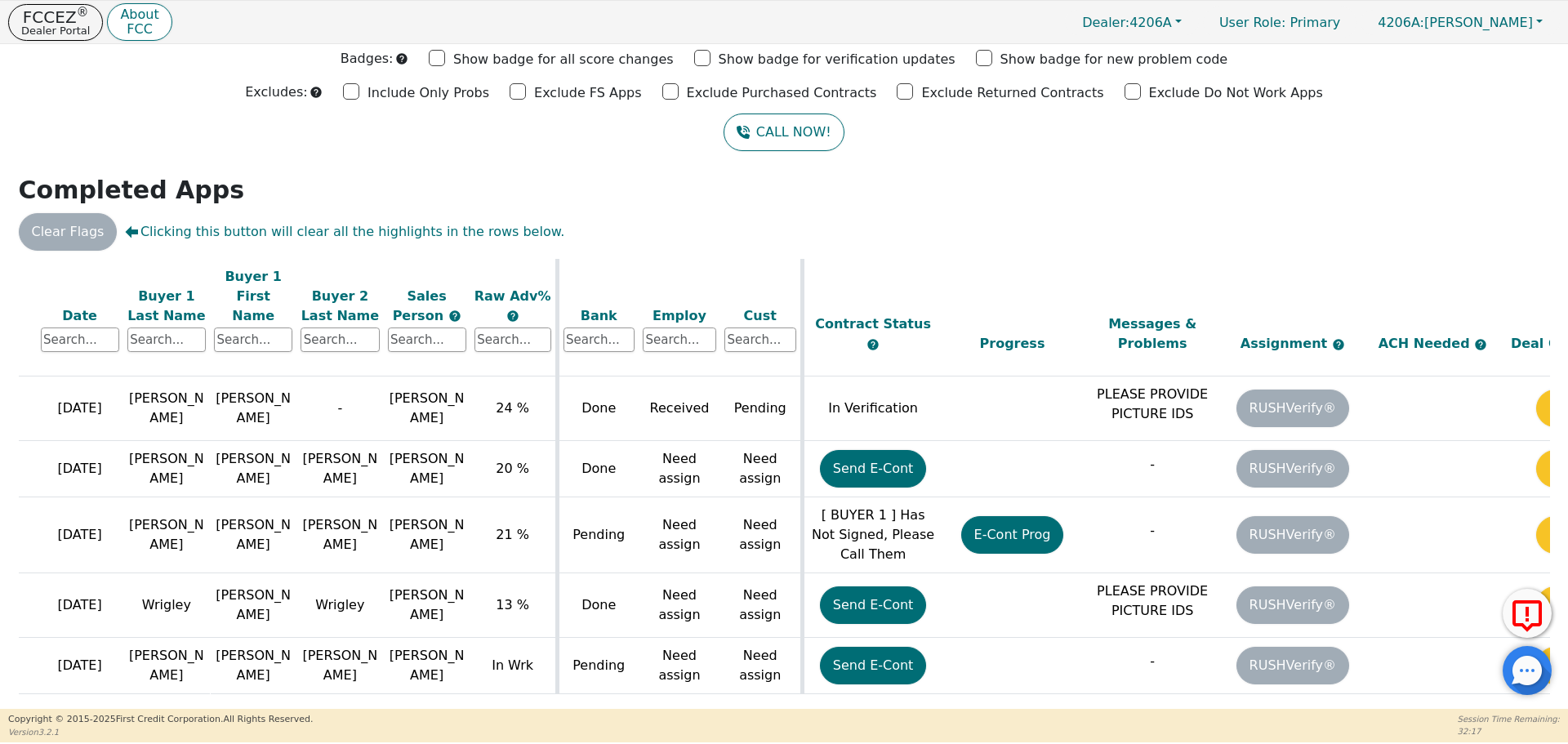
scroll to position [221, 260]
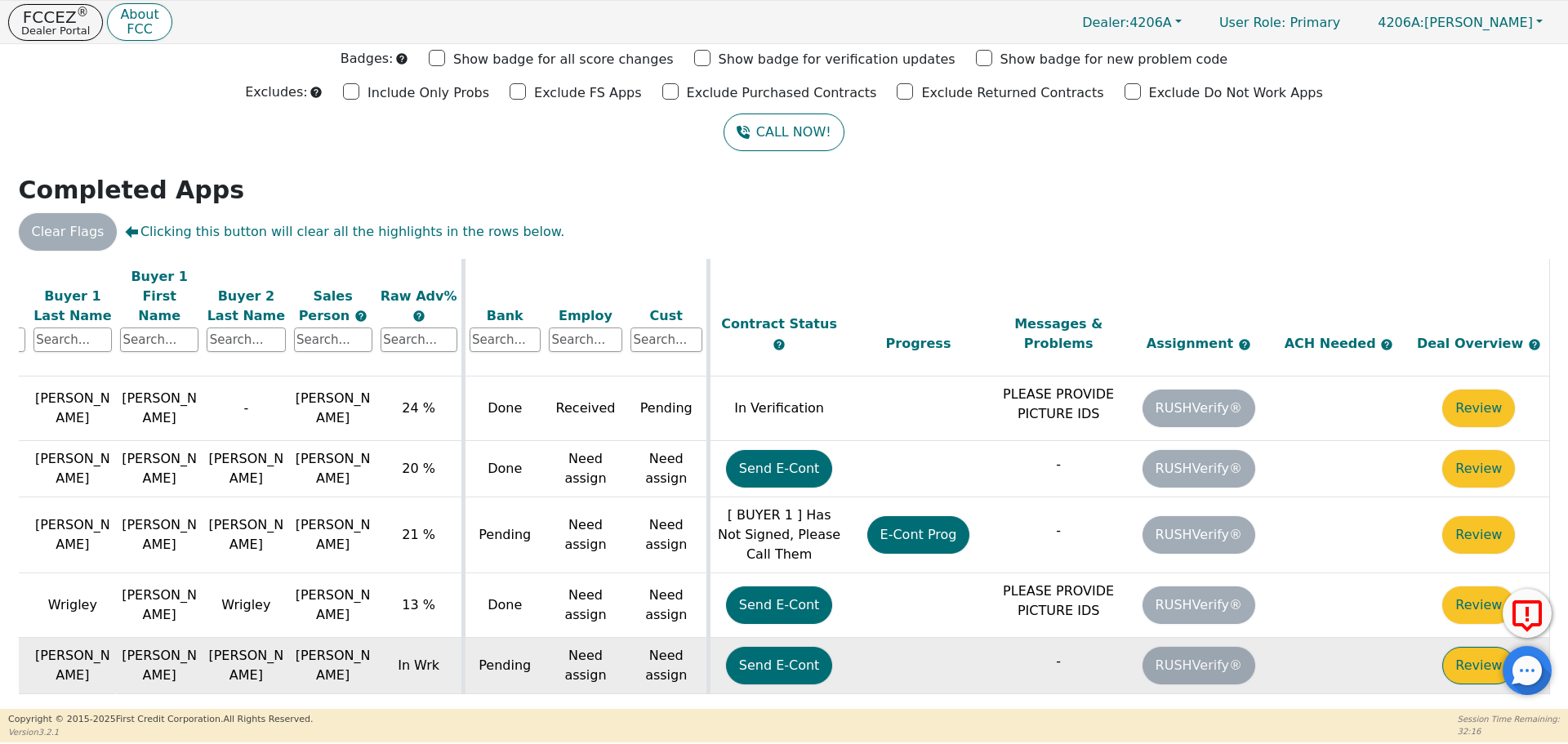
click at [1478, 649] on button "Review" at bounding box center [1478, 665] width 73 height 37
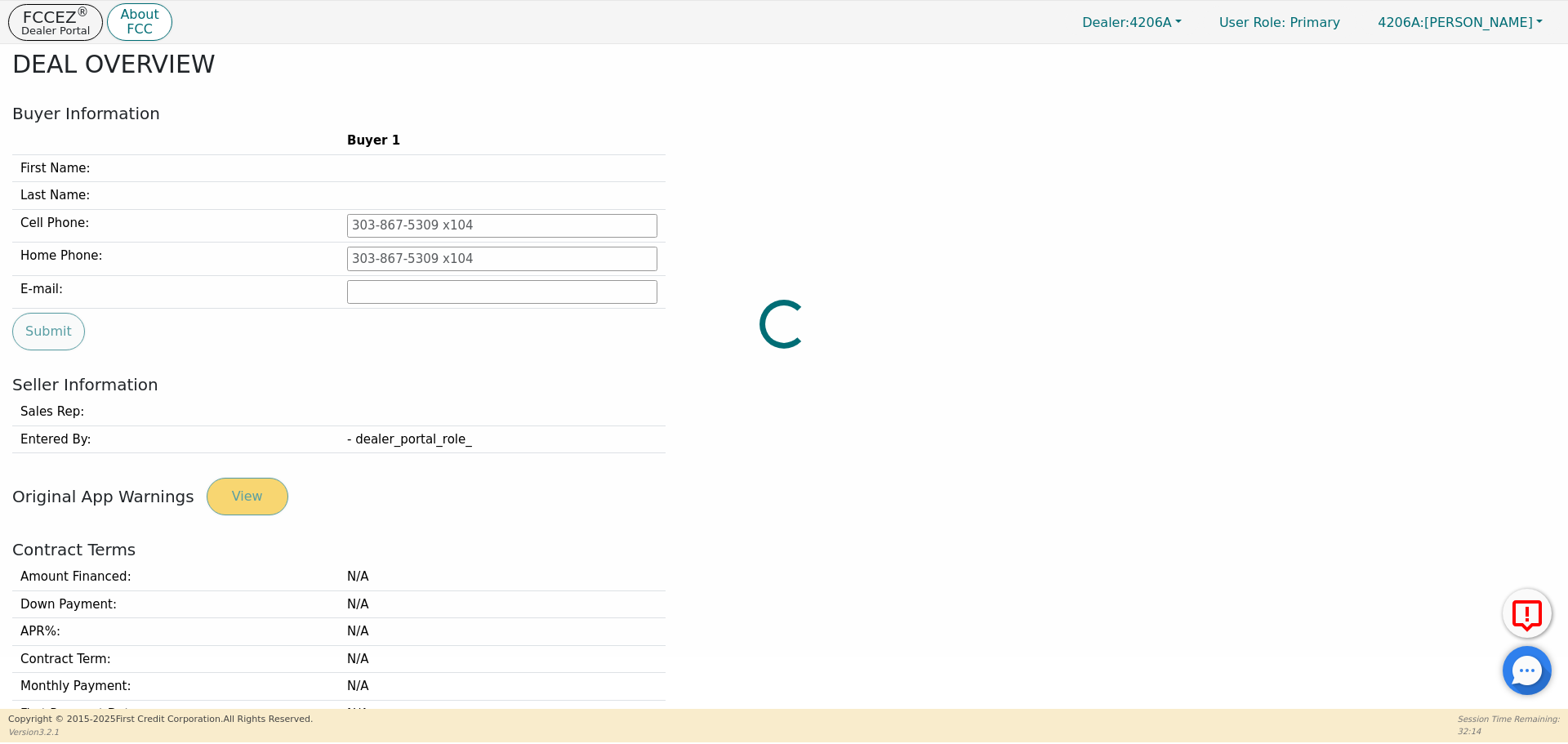
type input "[PHONE_NUMBER]"
type input "[EMAIL_ADDRESS][DOMAIN_NAME]"
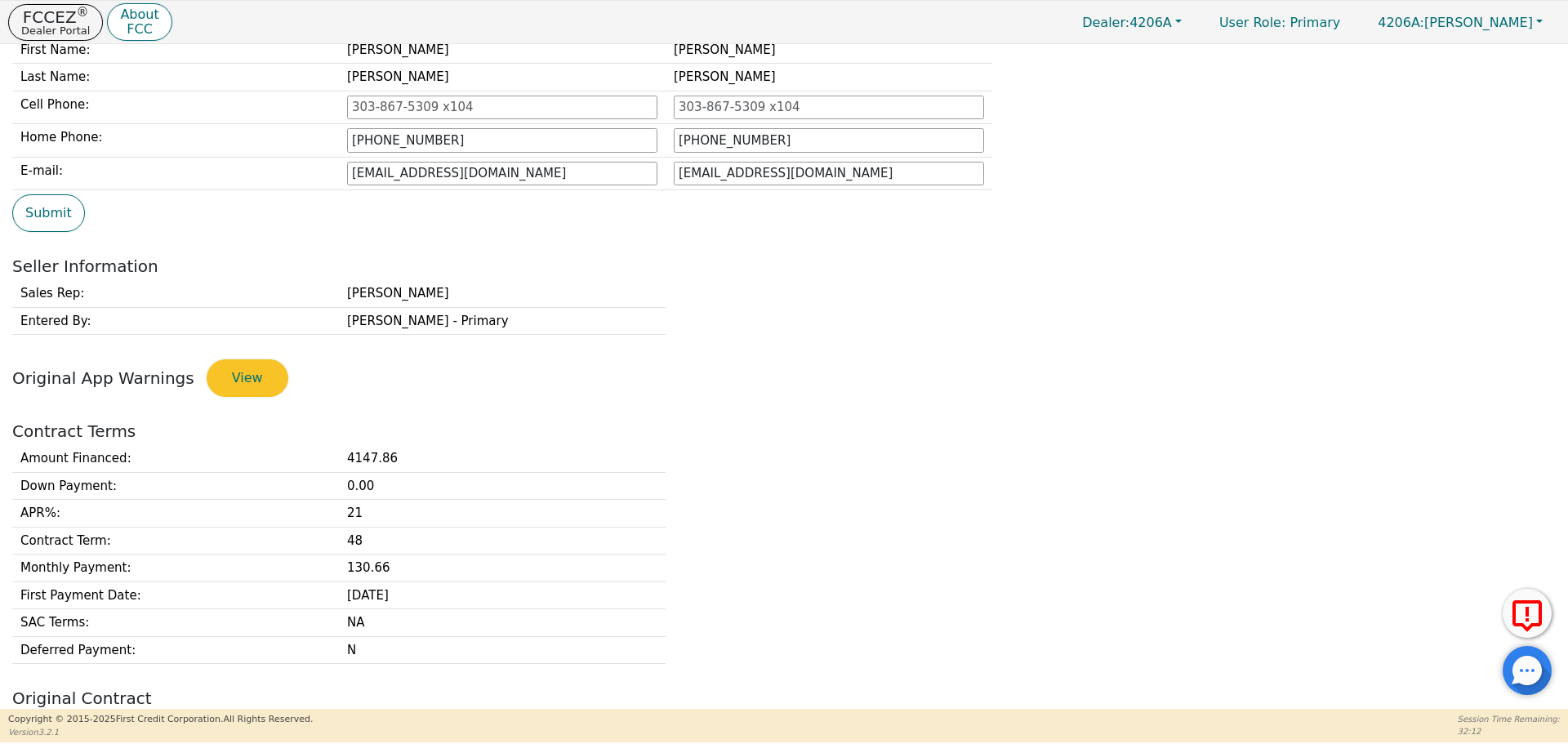
scroll to position [298, 0]
